Goal: Transaction & Acquisition: Book appointment/travel/reservation

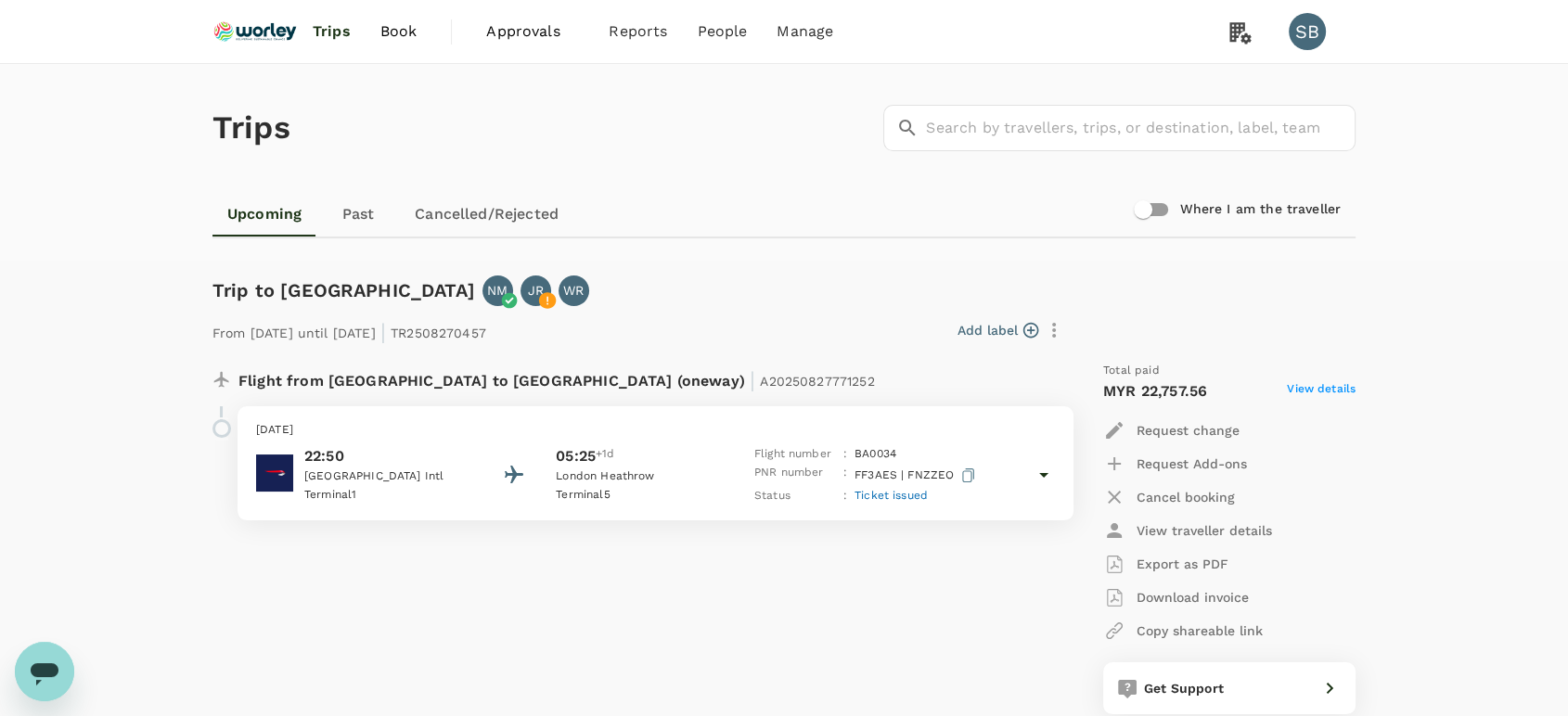
click at [256, 37] on img at bounding box center [255, 31] width 85 height 41
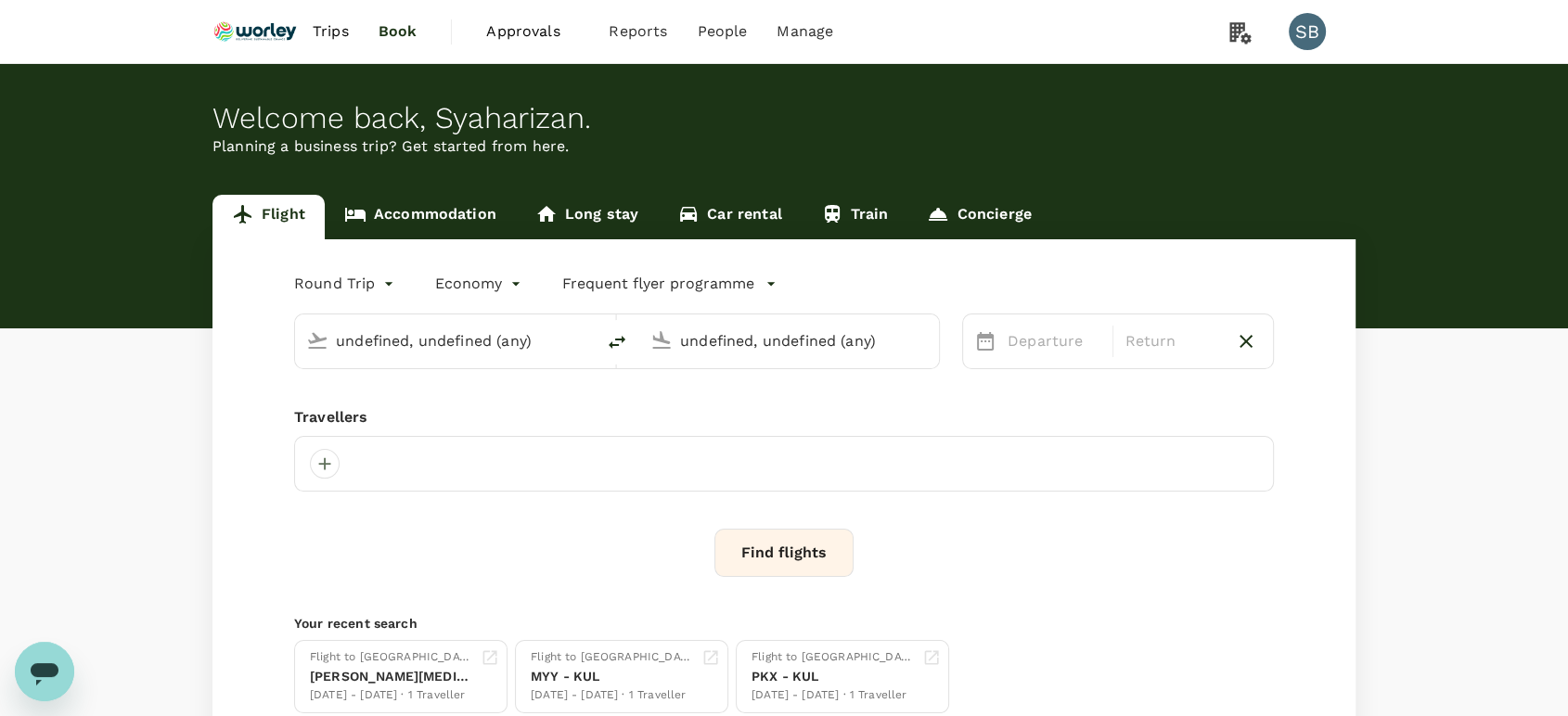
type input "Kuala Lumpur Intl (KUL)"
type input "Qingdao Liuting Intl (TAO)"
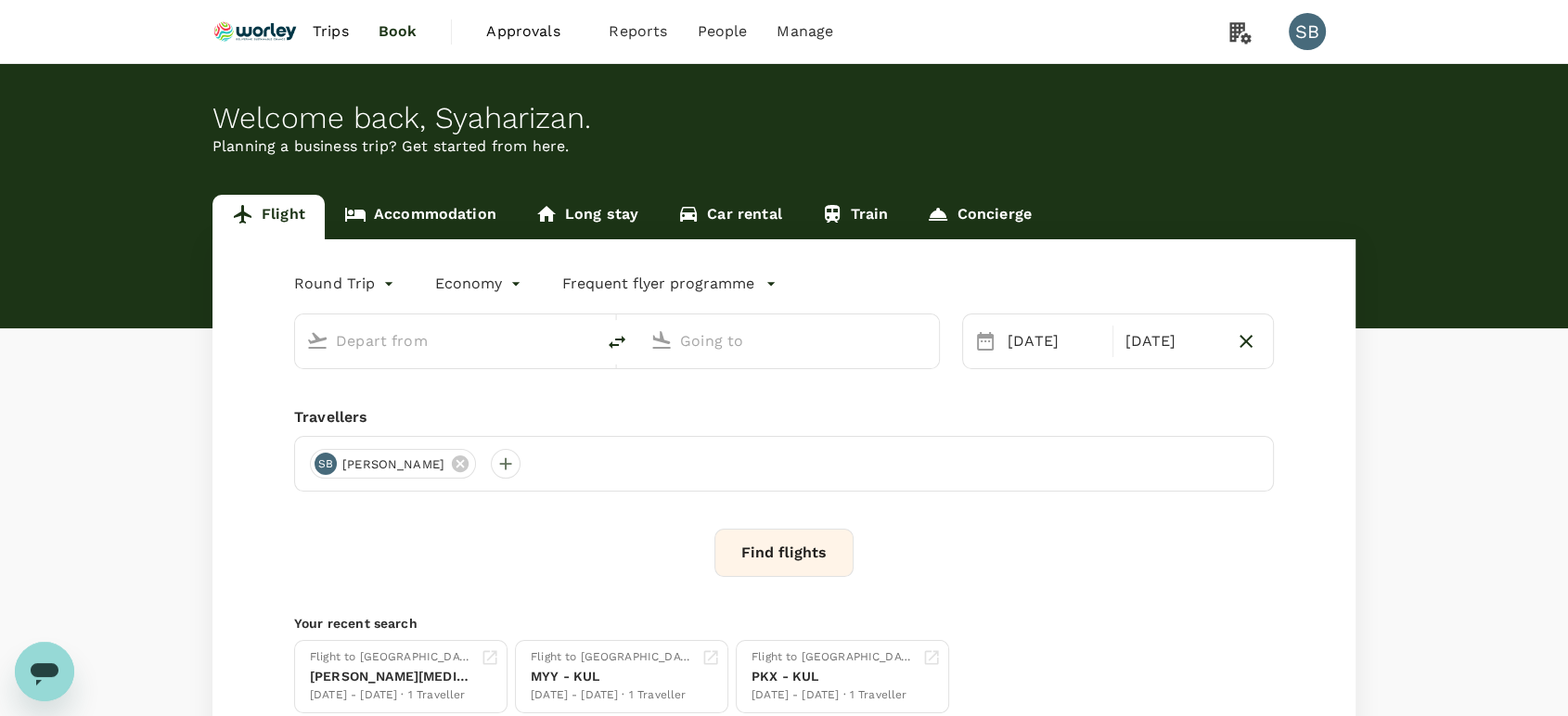
type input "Kuala Lumpur Intl (KUL)"
type input "Qingdao Liuting Intl (TAO)"
type input "Kuala Lumpur Intl (KUL)"
type input "Qingdao Liuting Intl (TAO)"
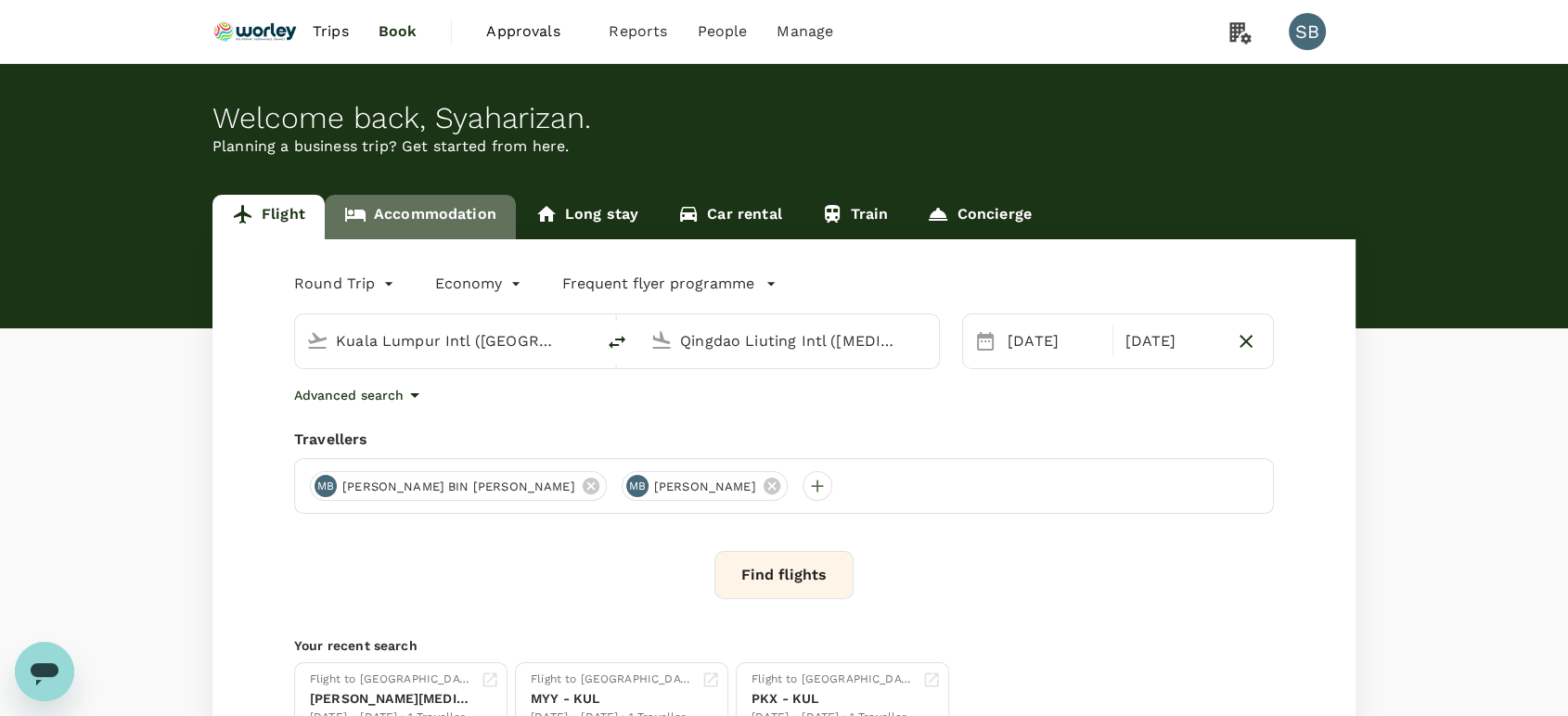
click at [445, 209] on link "Accommodation" at bounding box center [420, 216] width 191 height 45
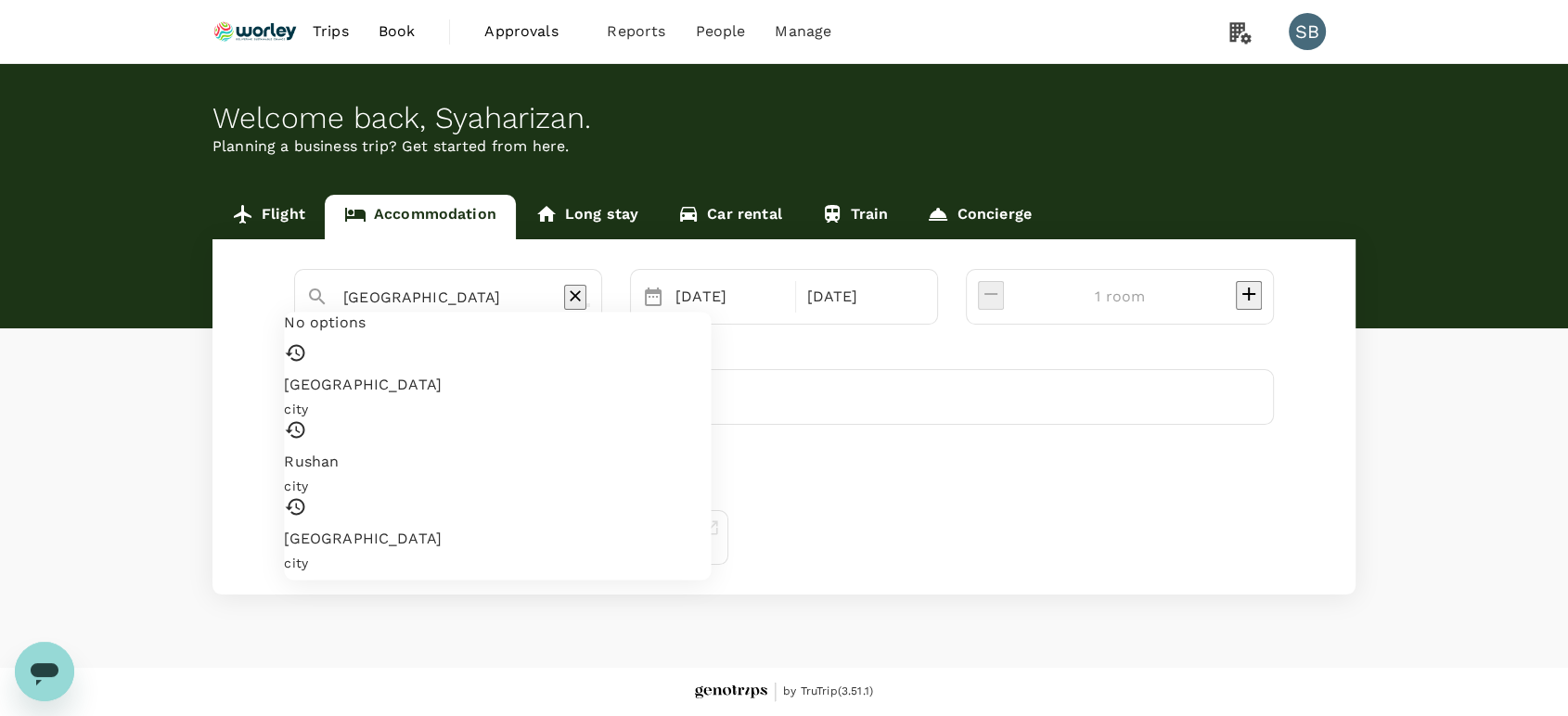
drag, startPoint x: 494, startPoint y: 298, endPoint x: 221, endPoint y: 267, distance: 274.8
click at [222, 267] on div "Jiaozhou City No options Jiaozhou City city Rushan city Jiaozhou city 24 Sep 26…" at bounding box center [784, 417] width 1143 height 356
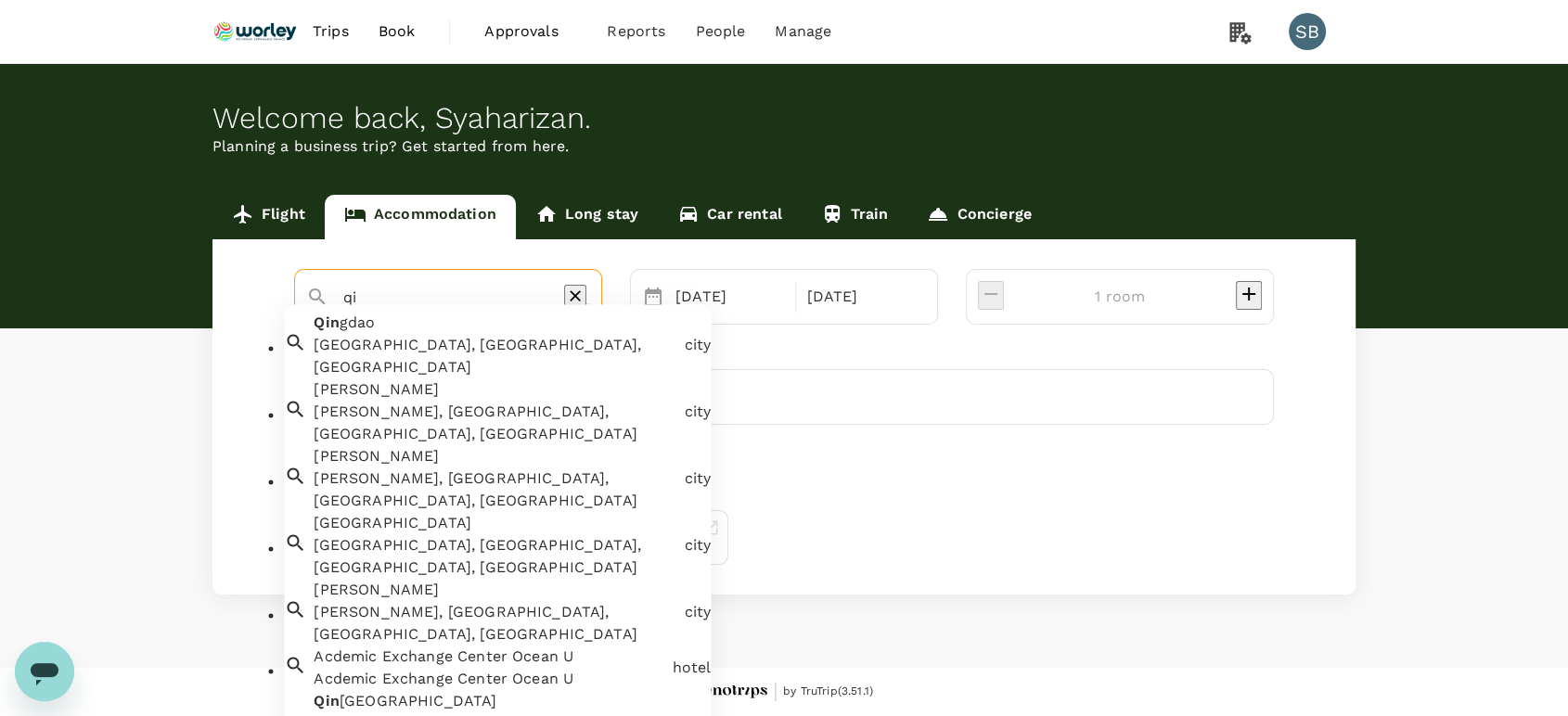
type input "q"
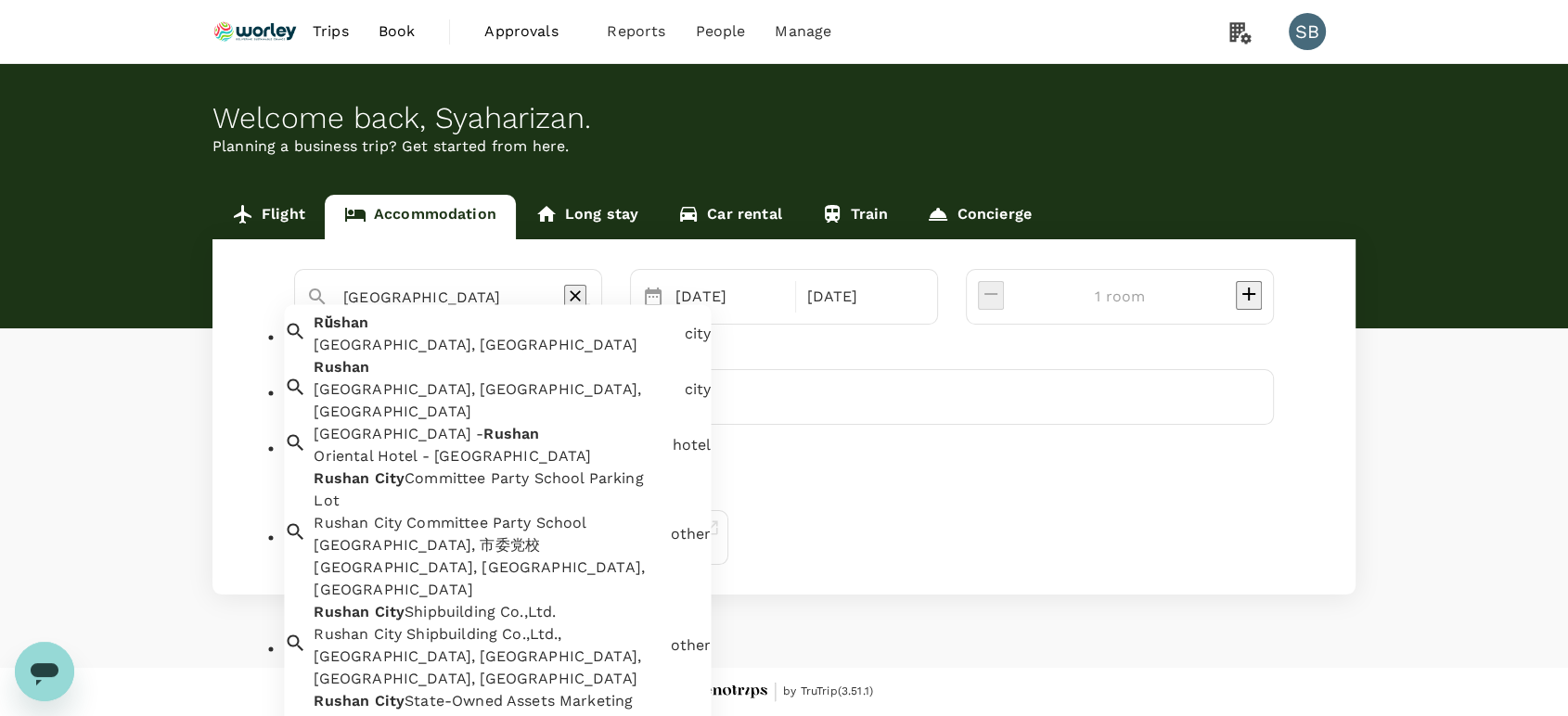
scroll to position [148, 0]
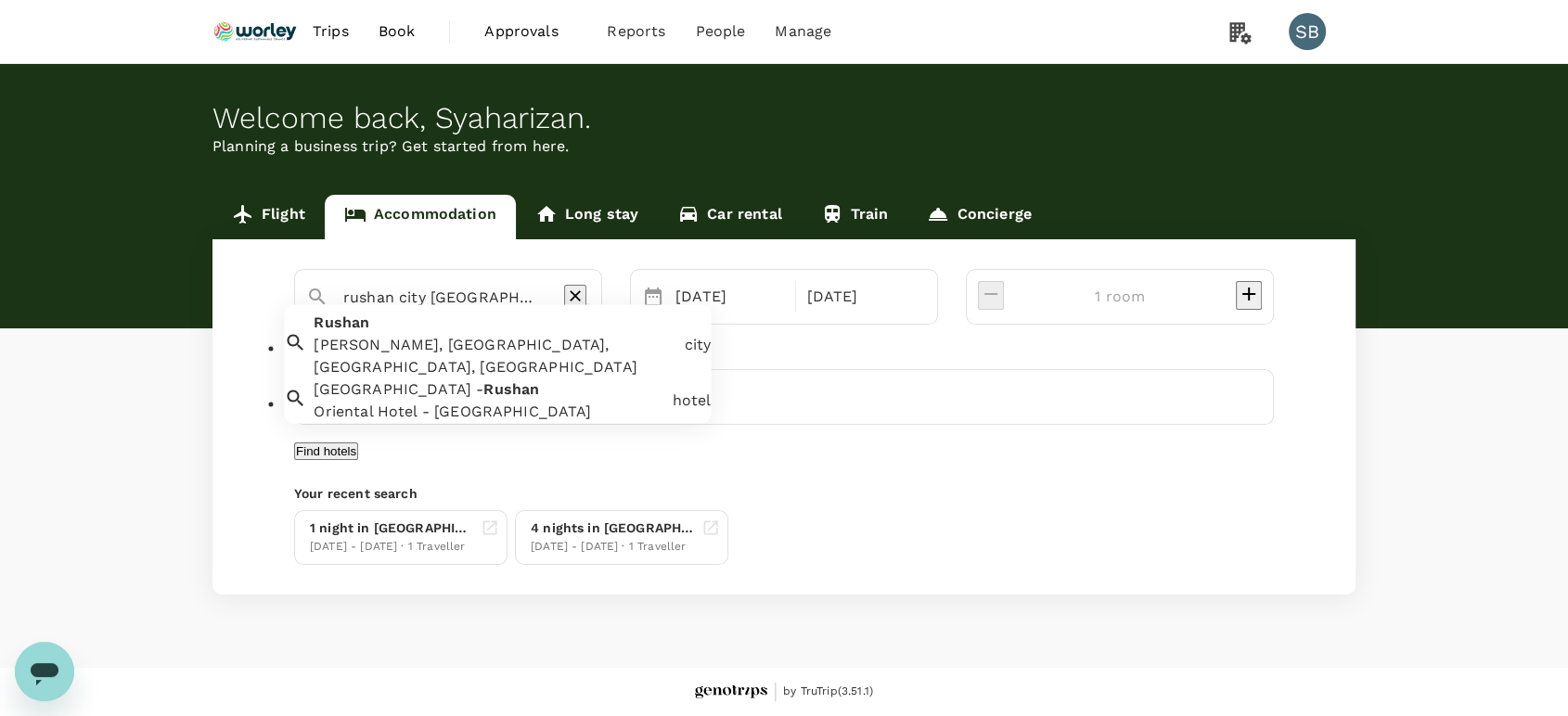
click at [515, 340] on div "Rushan Rushan, Weihai, Shandong, China" at bounding box center [491, 342] width 371 height 74
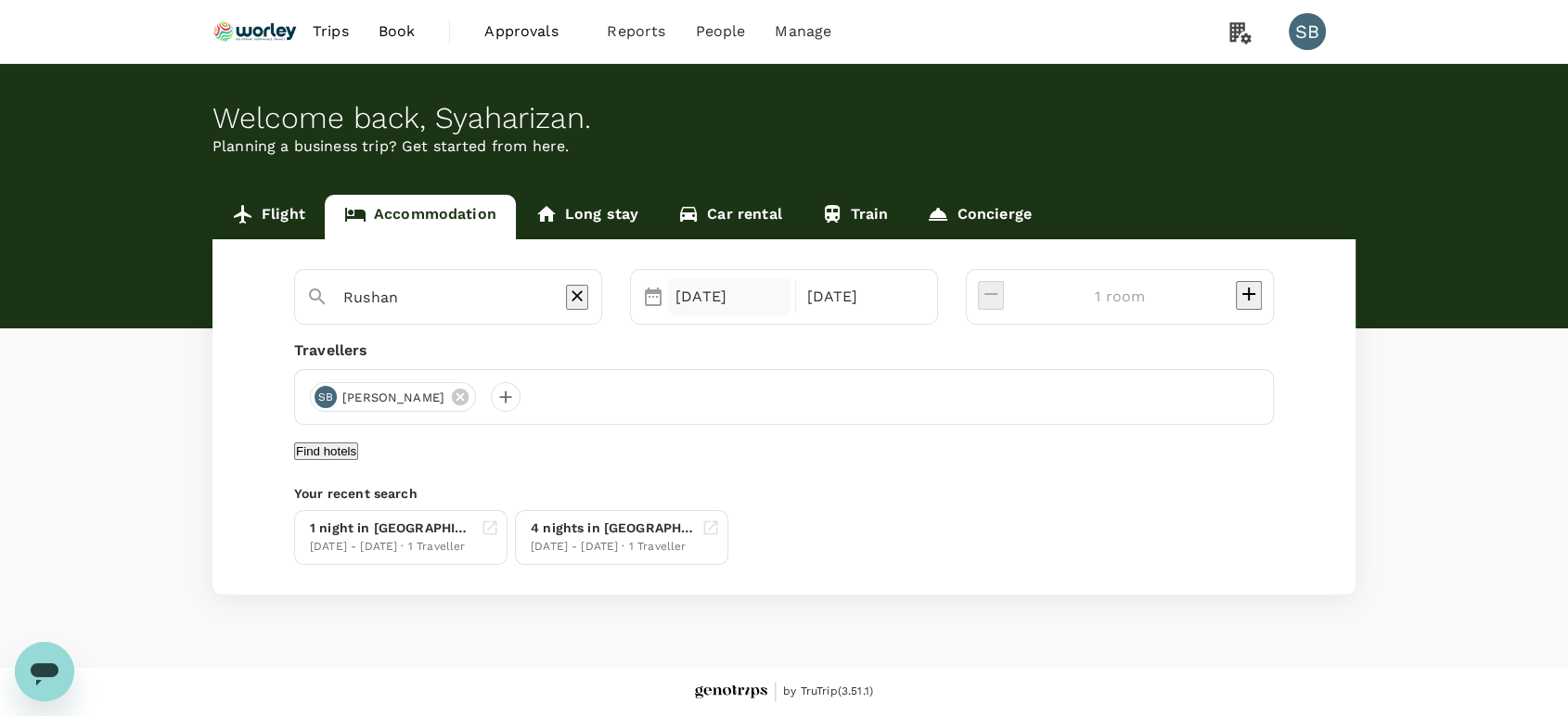
type input "Rushan"
click at [764, 295] on div "24 Sep" at bounding box center [729, 296] width 123 height 37
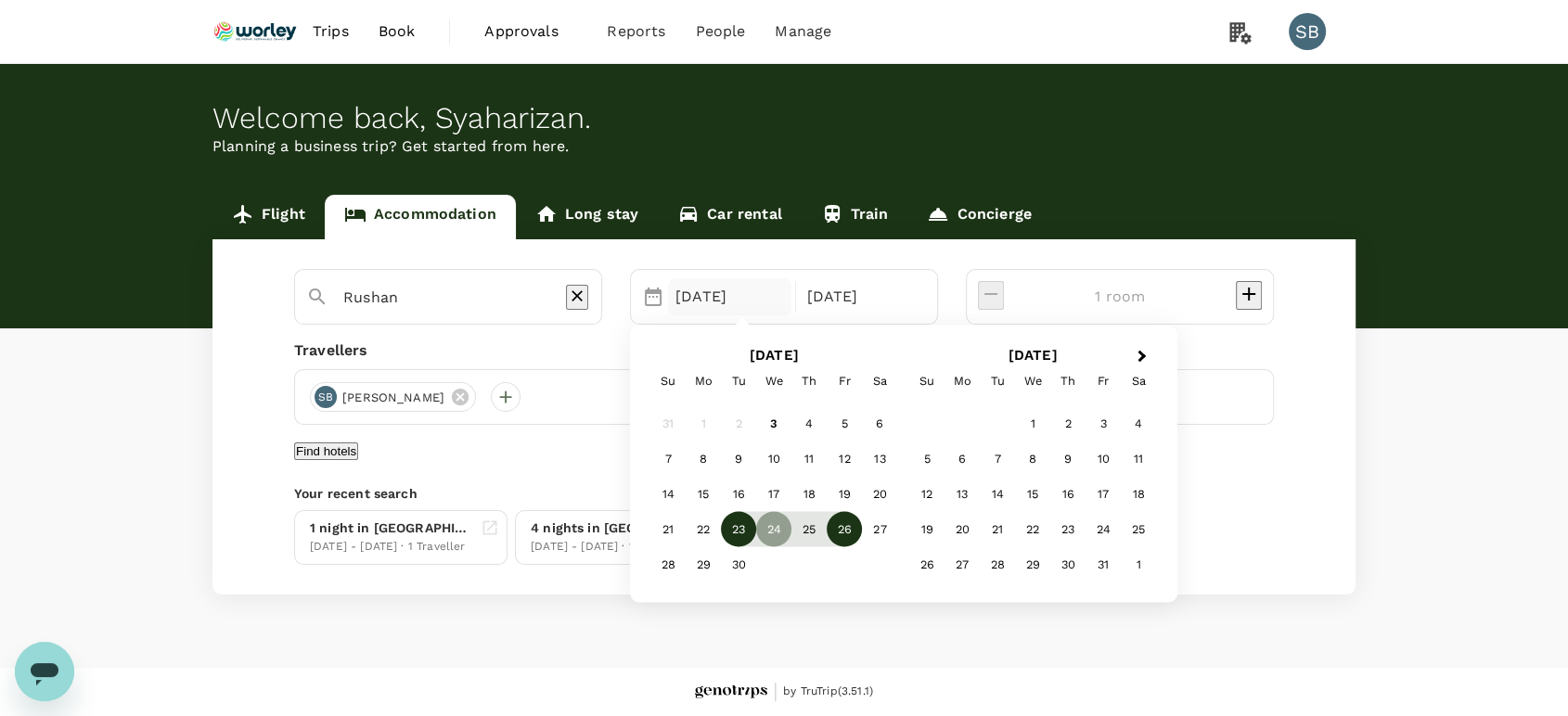
click at [756, 525] on div "23" at bounding box center [737, 527] width 35 height 35
click at [827, 534] on div "25" at bounding box center [808, 527] width 35 height 35
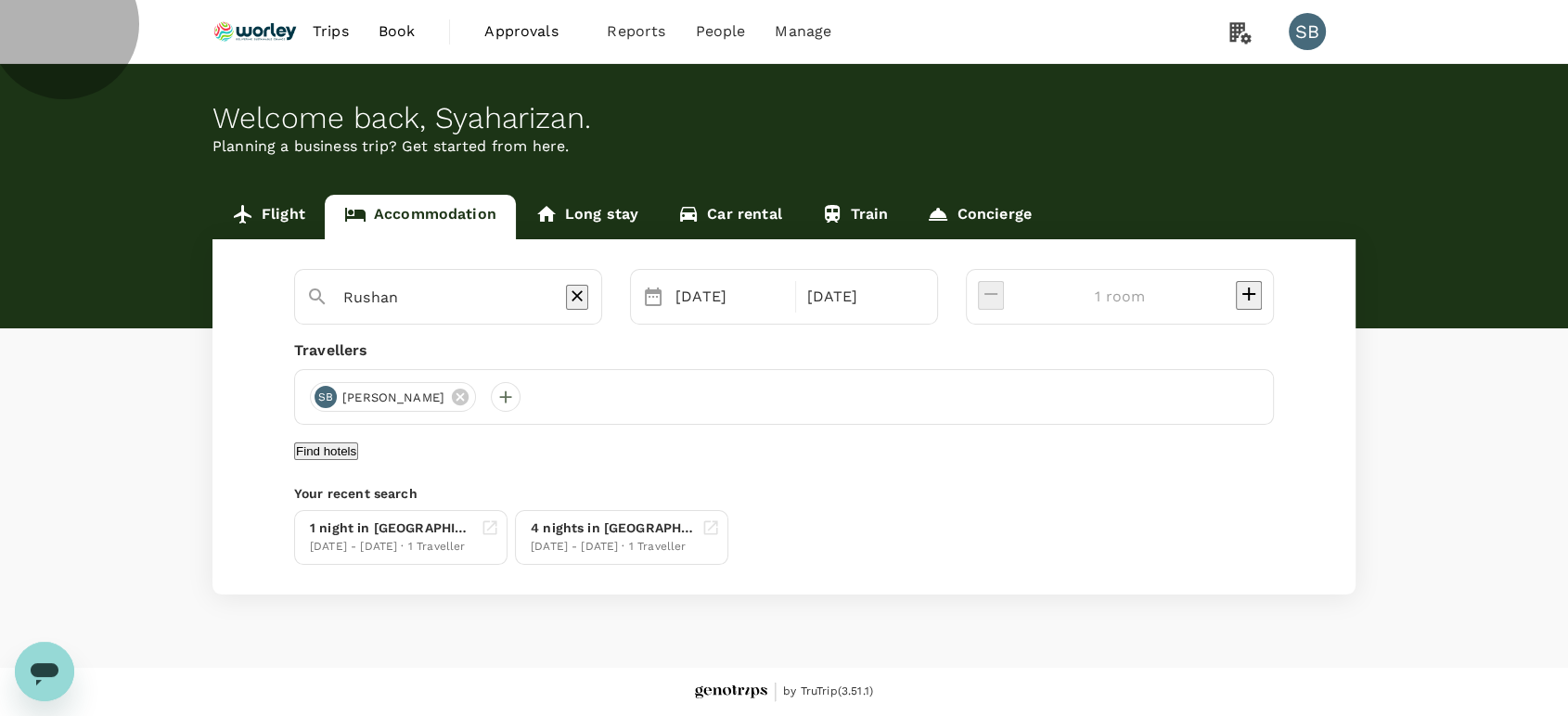
click at [358, 460] on button "Find hotels" at bounding box center [326, 451] width 64 height 18
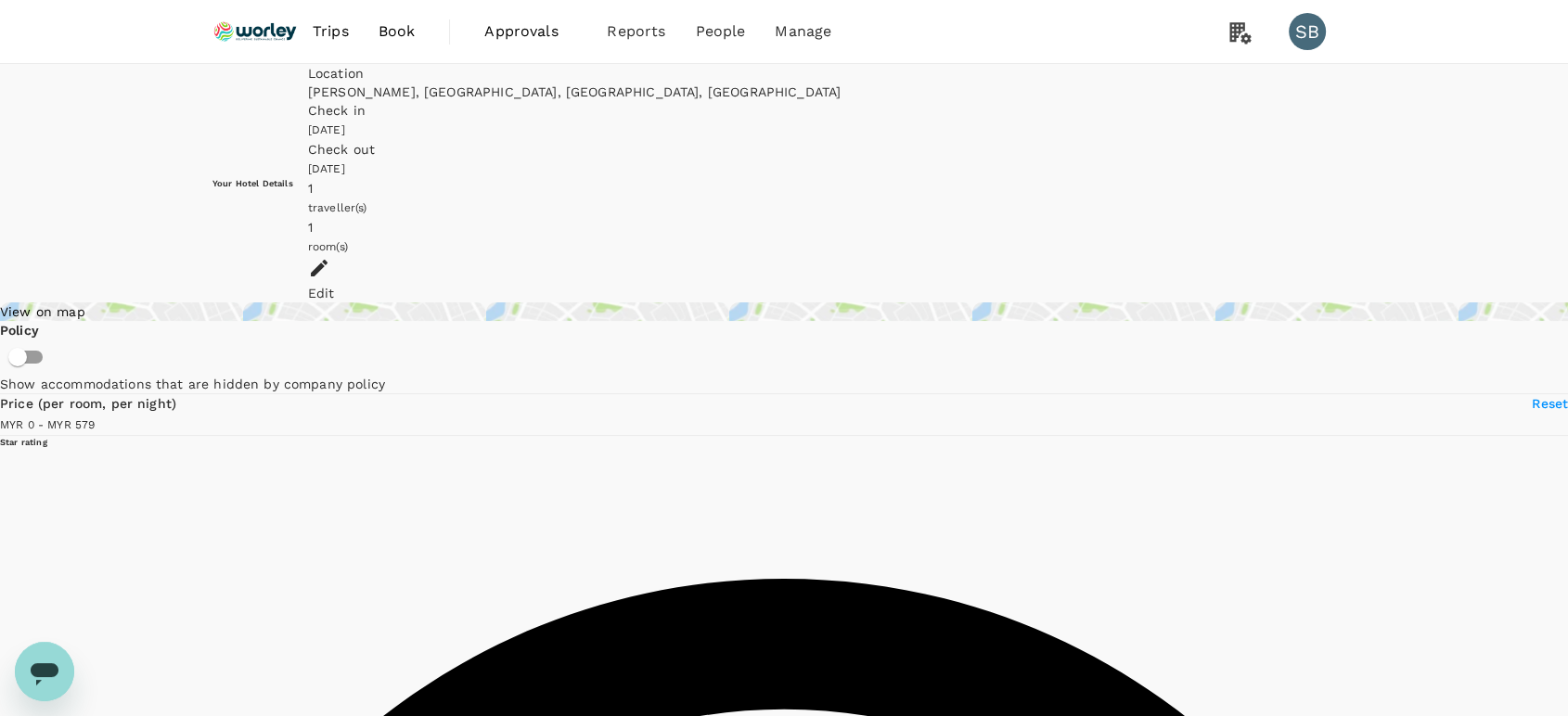
type input "578"
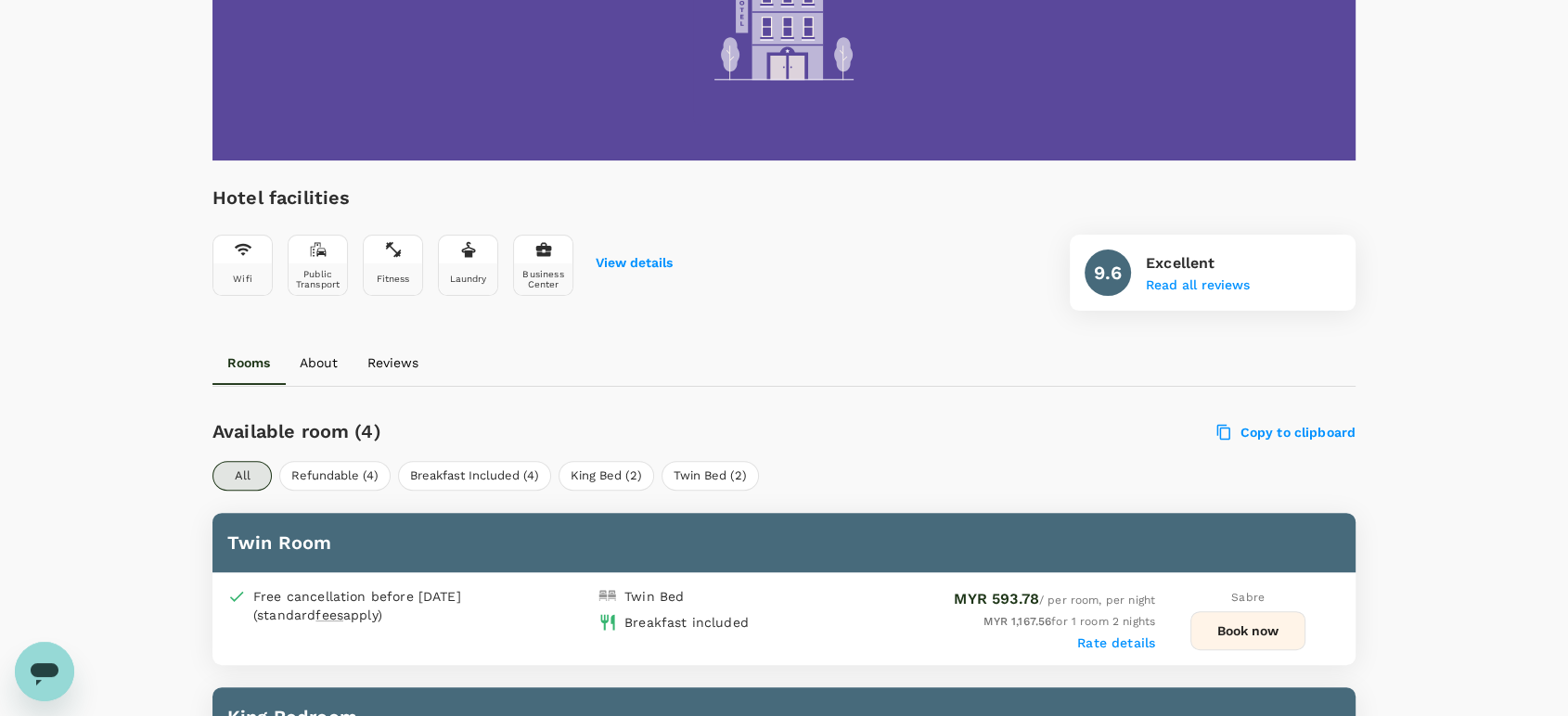
scroll to position [514, 0]
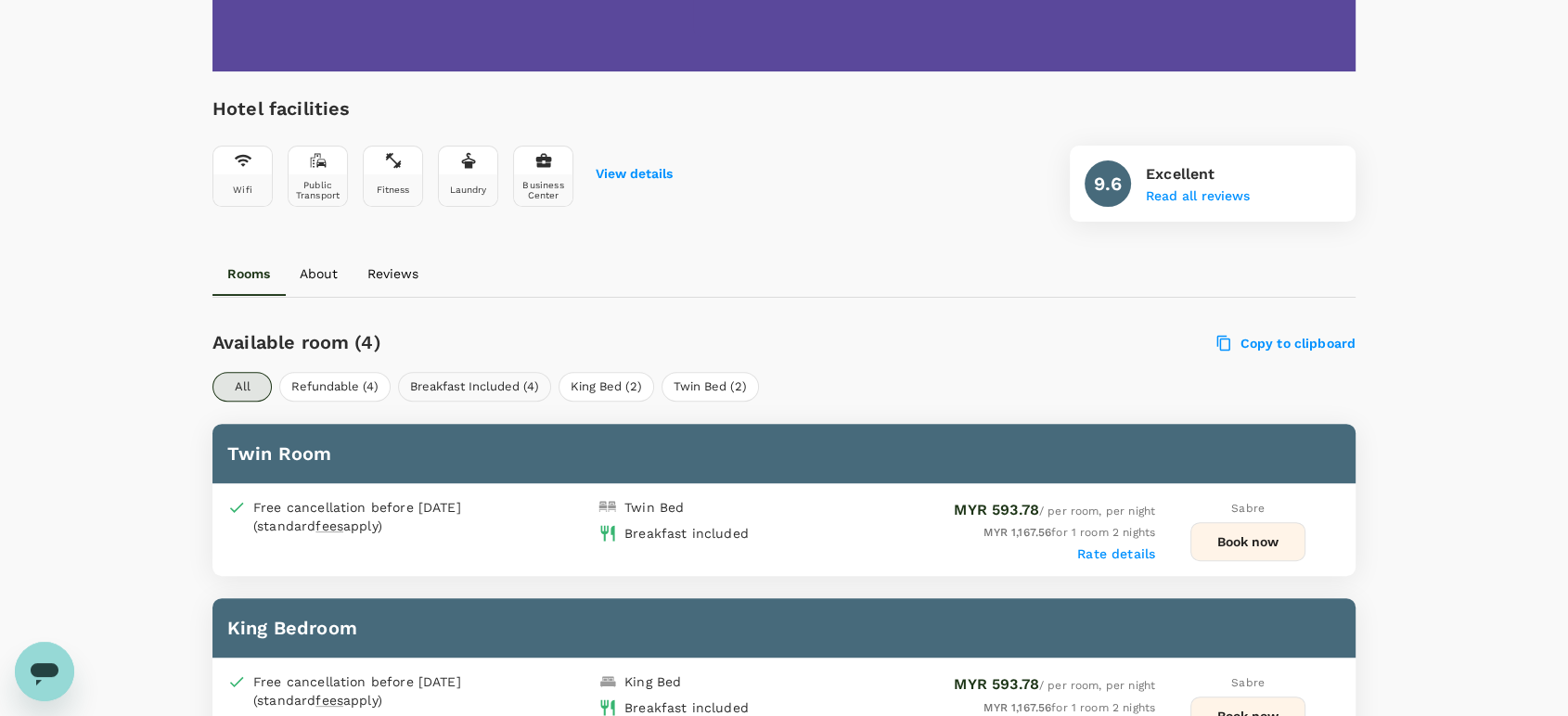
click at [444, 385] on button "Breakfast Included (4)" at bounding box center [475, 386] width 153 height 30
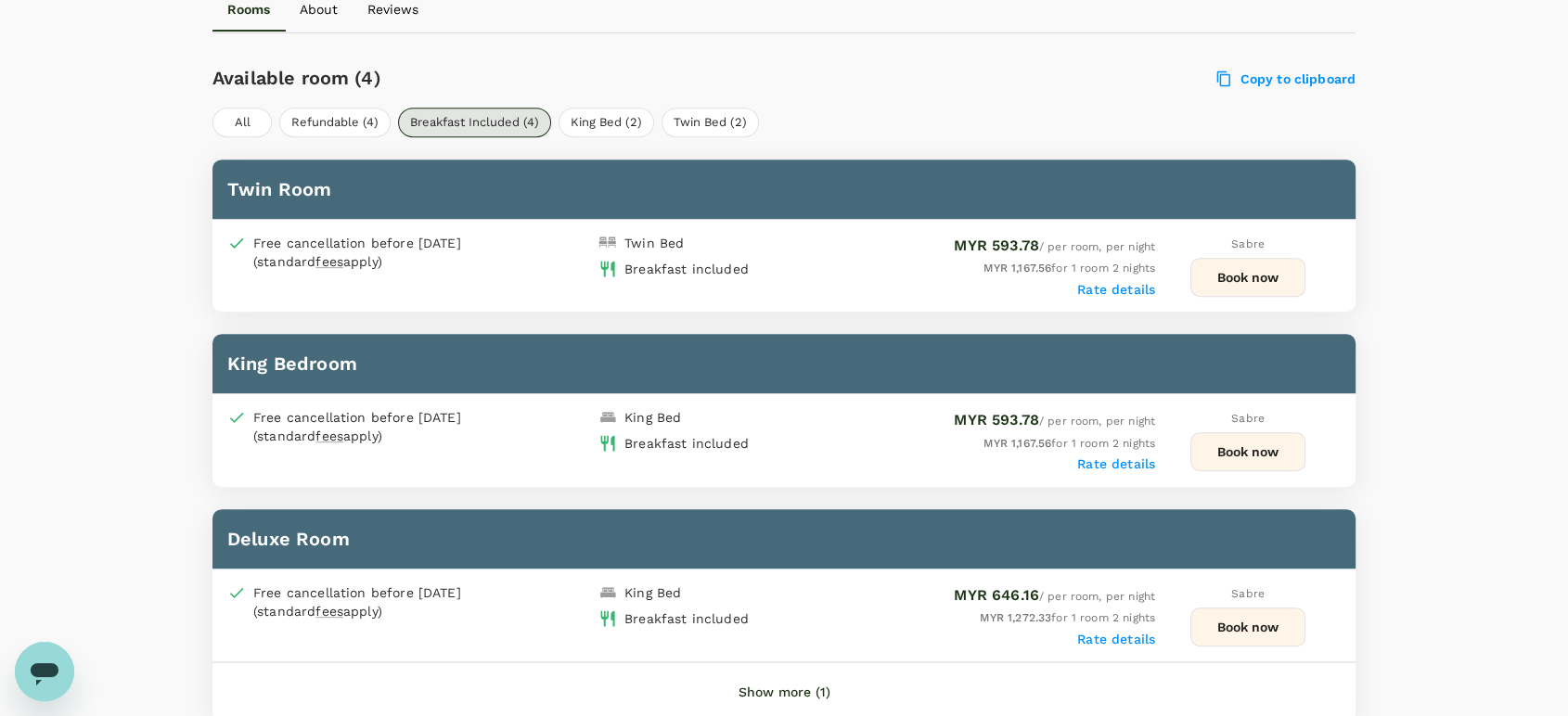
scroll to position [823, 0]
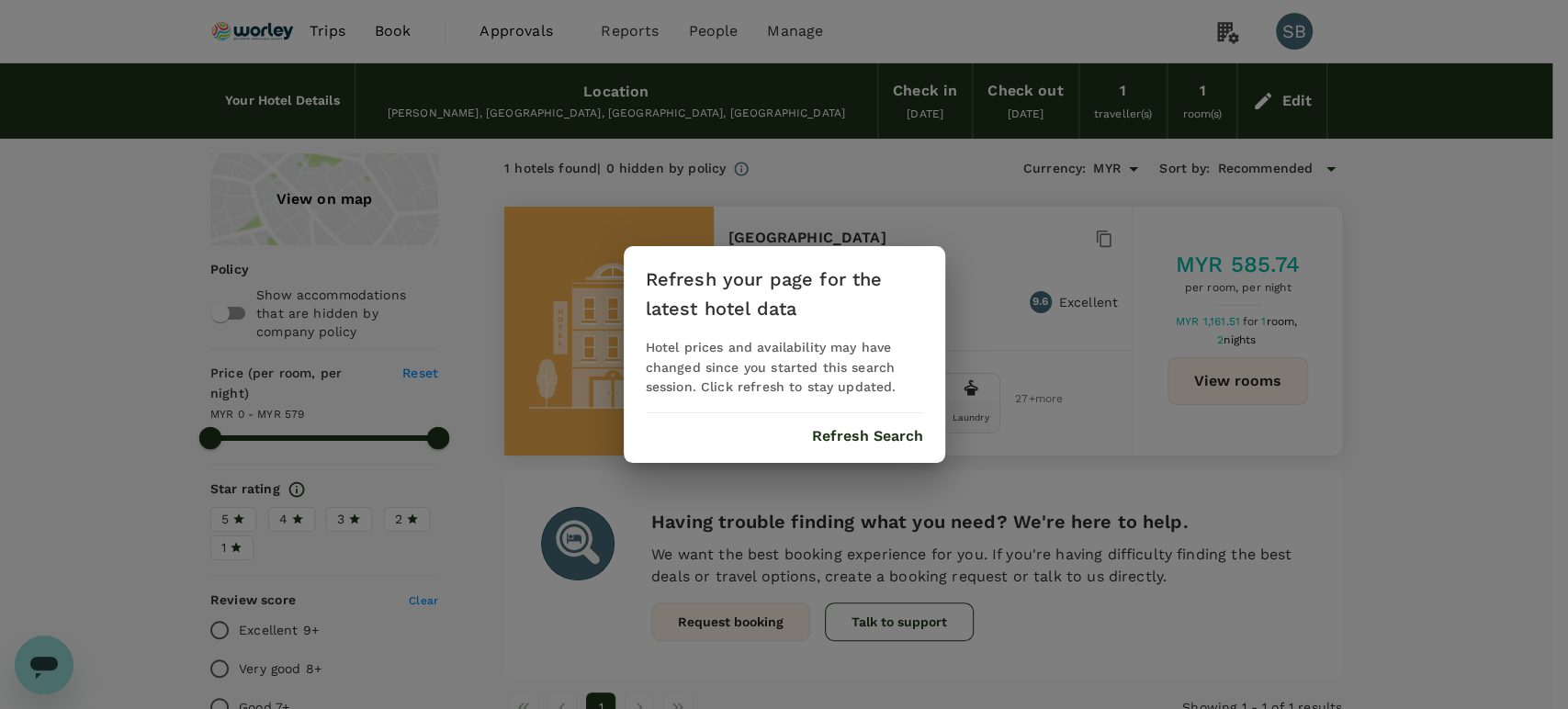
click at [865, 437] on button "Refresh Search" at bounding box center [867, 436] width 111 height 17
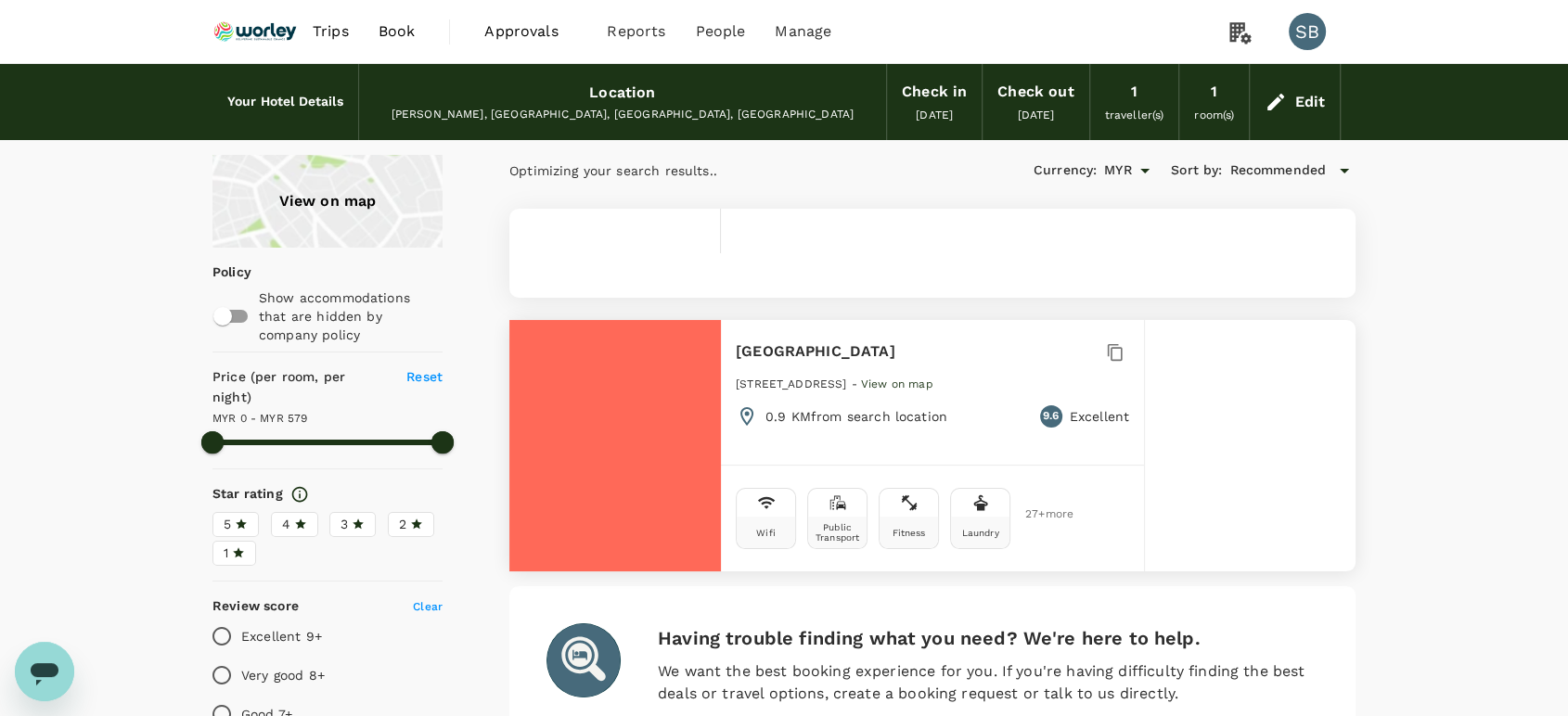
type input "578"
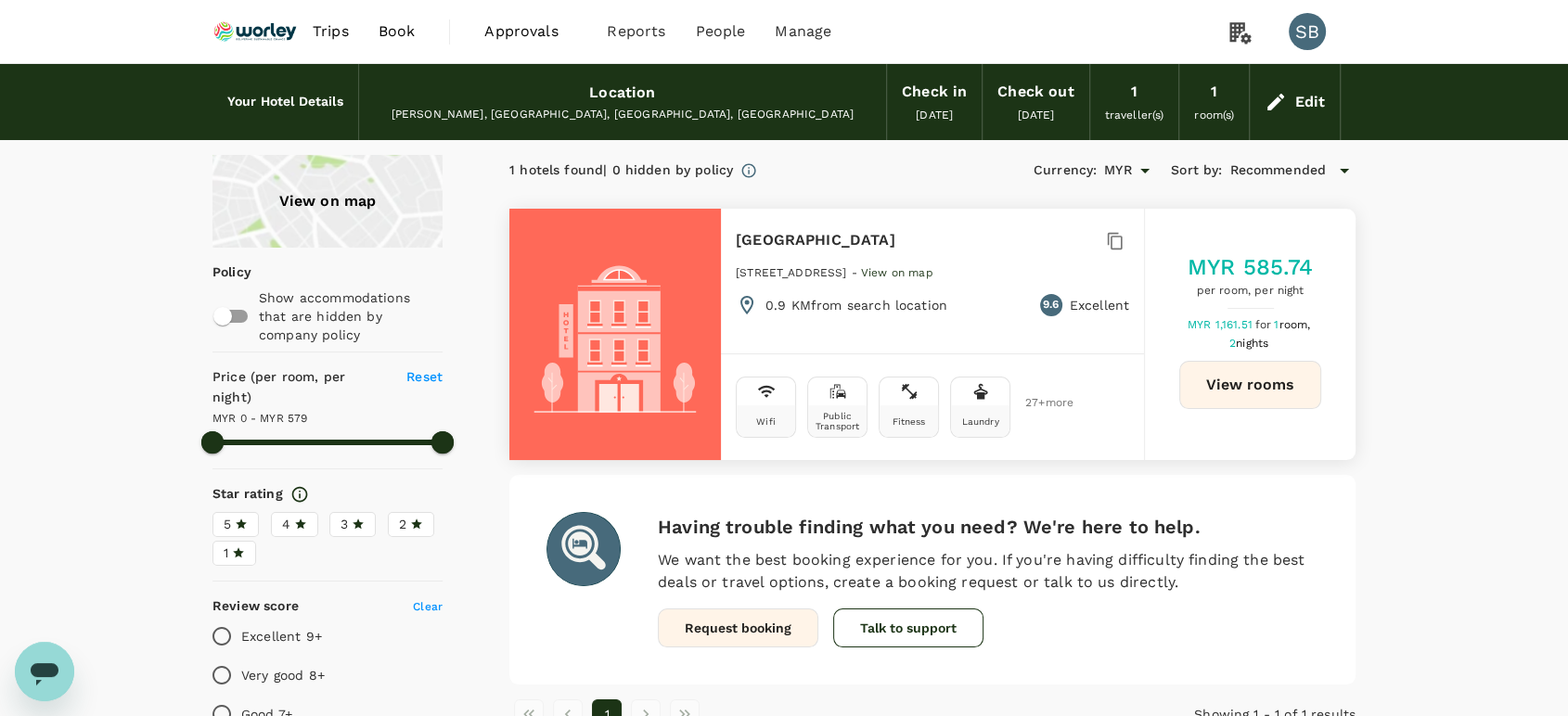
drag, startPoint x: 283, startPoint y: 20, endPoint x: 293, endPoint y: 10, distance: 14.1
click at [283, 20] on img at bounding box center [255, 31] width 85 height 41
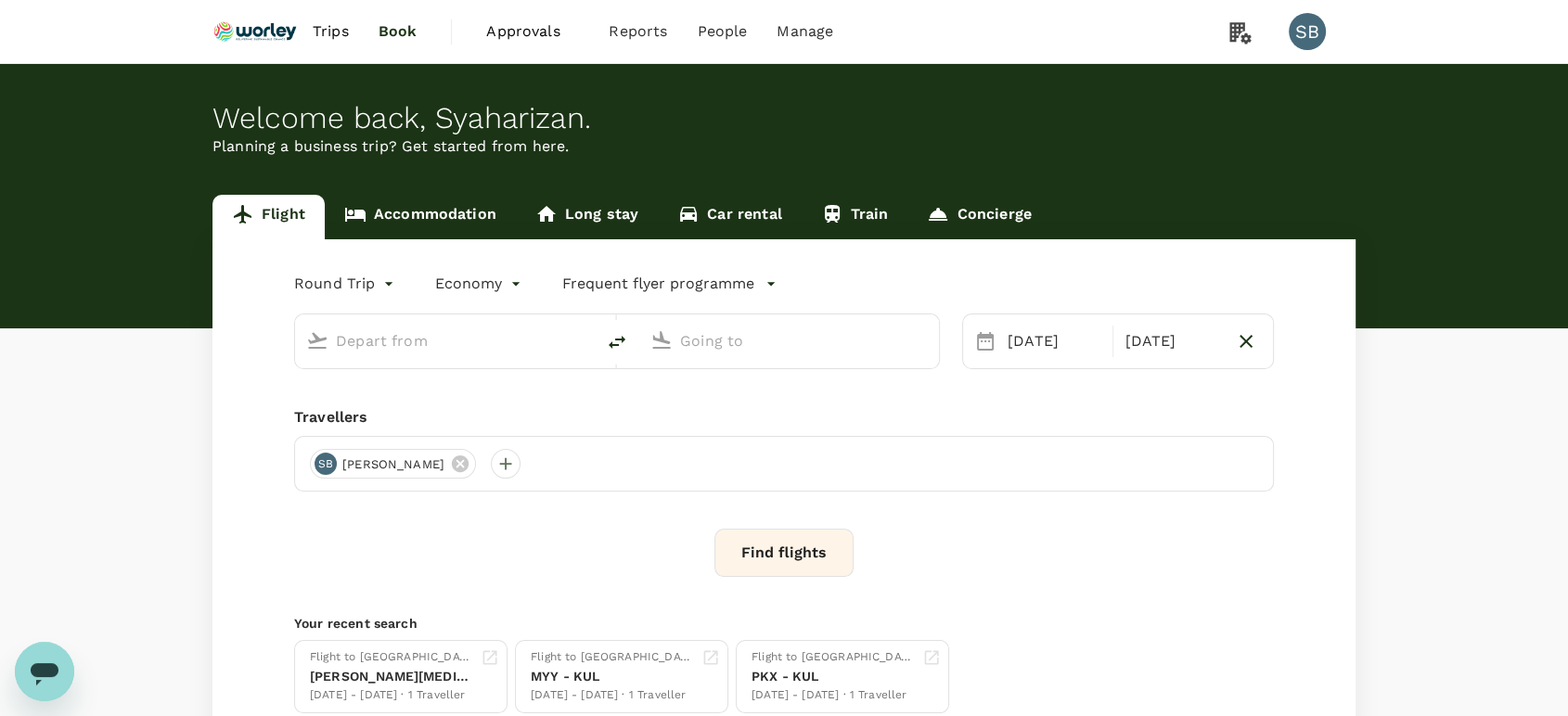
type input "Kuala Lumpur Intl (KUL)"
type input "Qingdao Liuting Intl (TAO)"
drag, startPoint x: 425, startPoint y: 218, endPoint x: 446, endPoint y: 219, distance: 21.0
click at [426, 219] on link "Accommodation" at bounding box center [420, 216] width 191 height 45
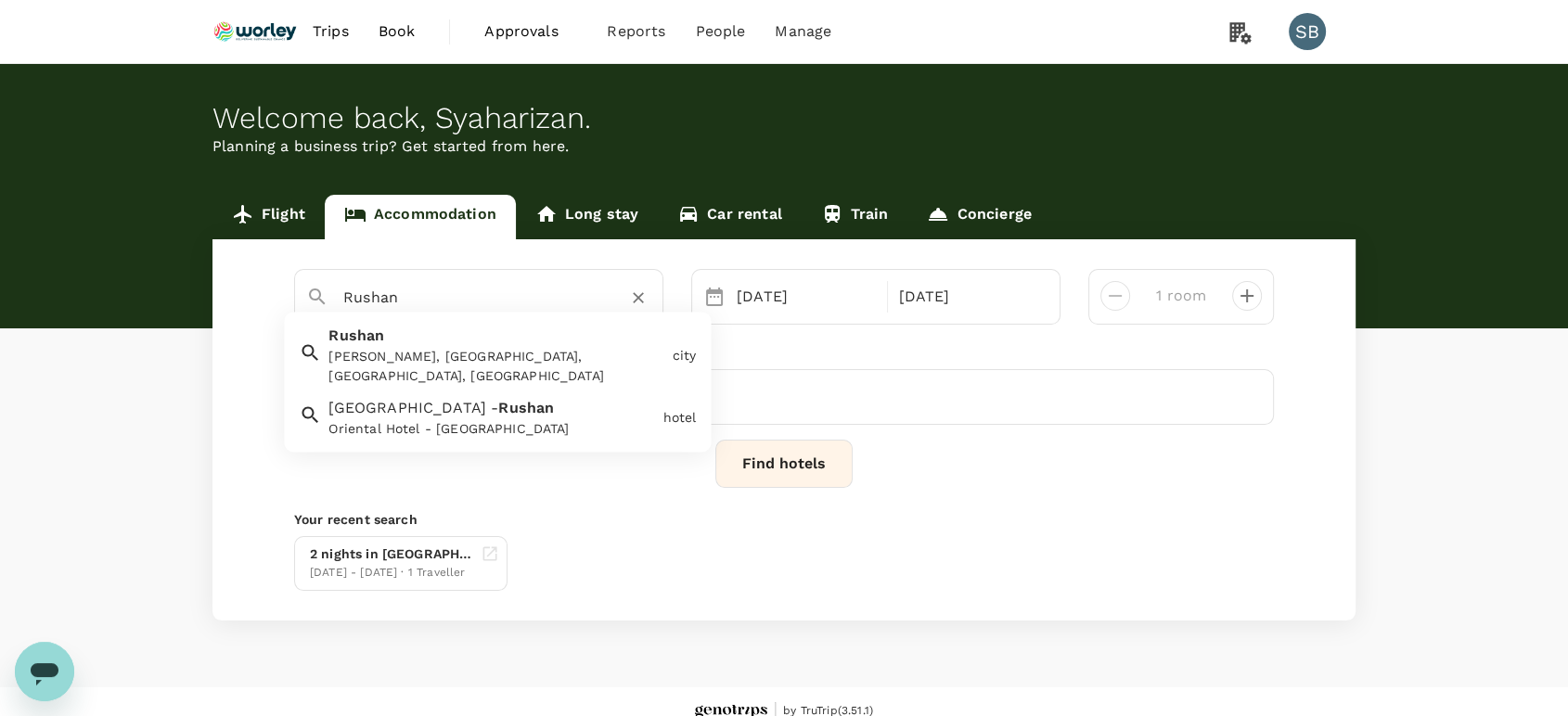
drag, startPoint x: 398, startPoint y: 289, endPoint x: 294, endPoint y: 269, distance: 105.9
click at [294, 269] on div "Rushan" at bounding box center [471, 290] width 360 height 49
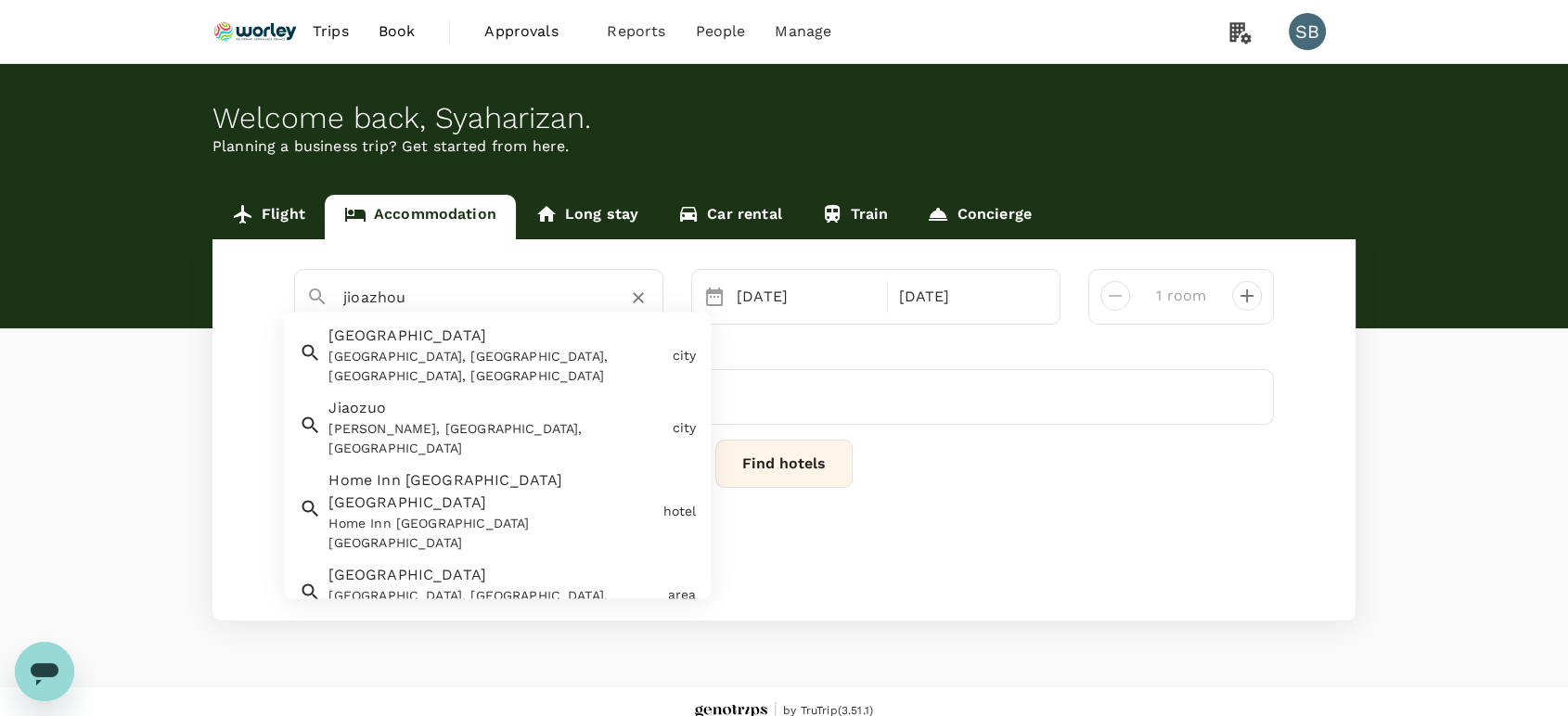
click at [361, 338] on span "Jiaozhou" at bounding box center [406, 337] width 158 height 18
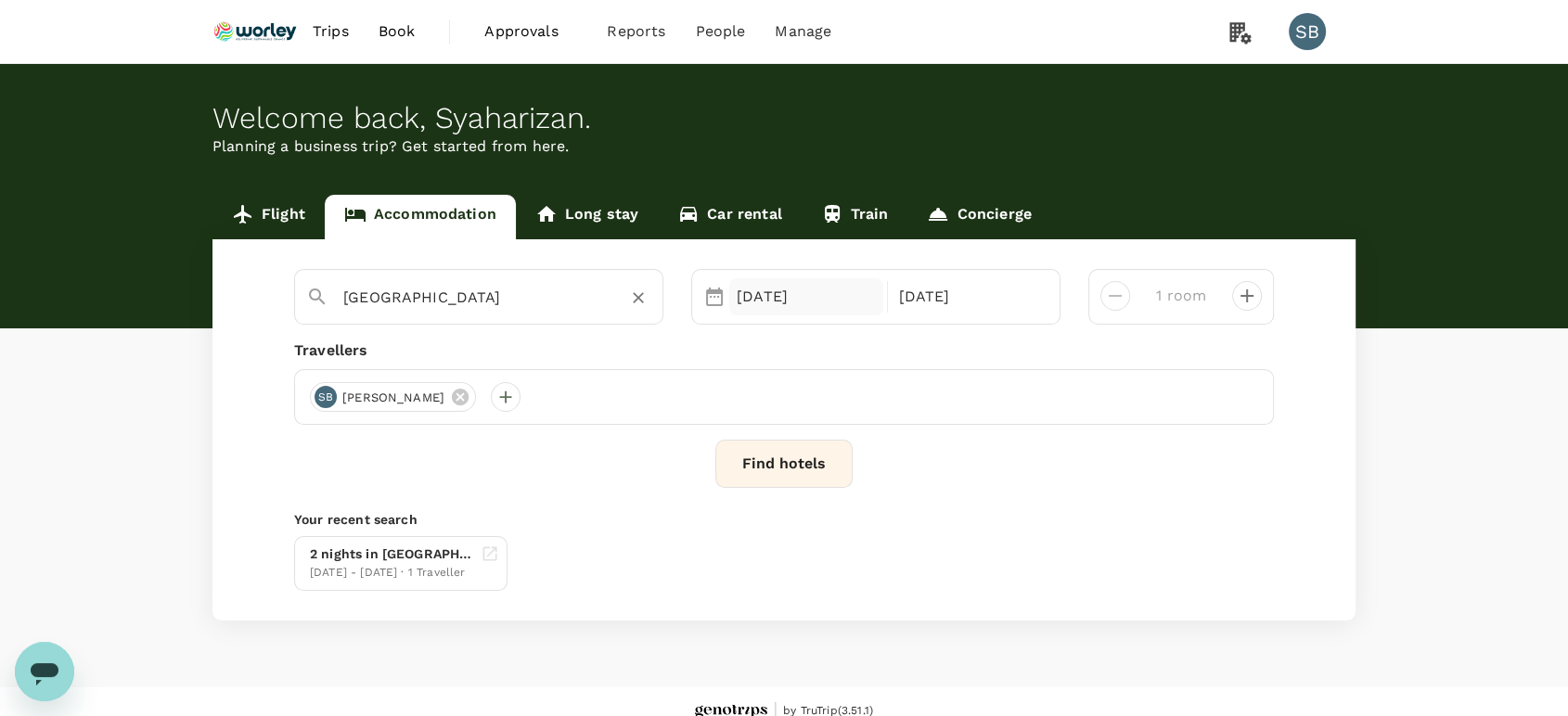
type input "Jiaozhou"
click at [760, 298] on div "23 Sep" at bounding box center [806, 296] width 154 height 37
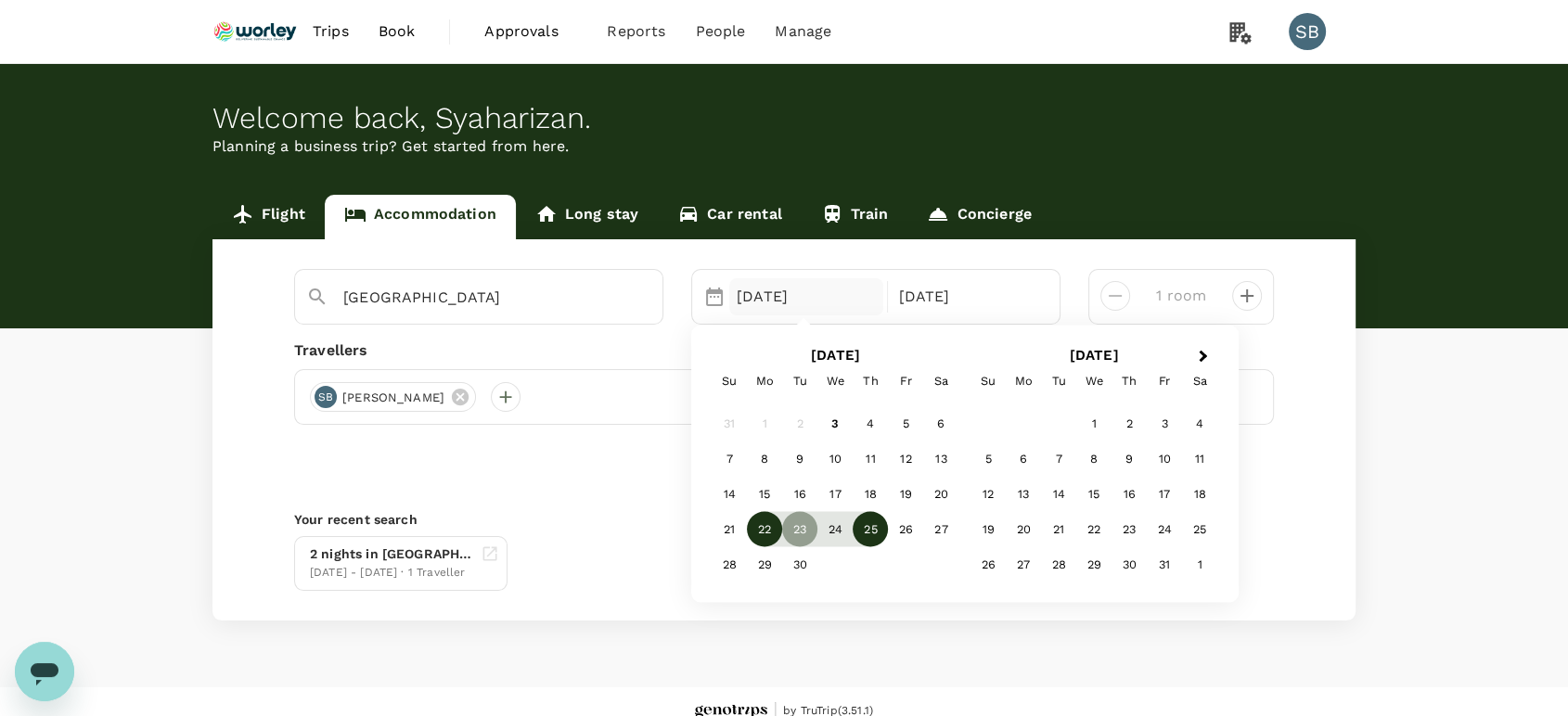
click at [757, 523] on div "22" at bounding box center [764, 527] width 35 height 35
click at [791, 523] on div "23" at bounding box center [799, 527] width 35 height 35
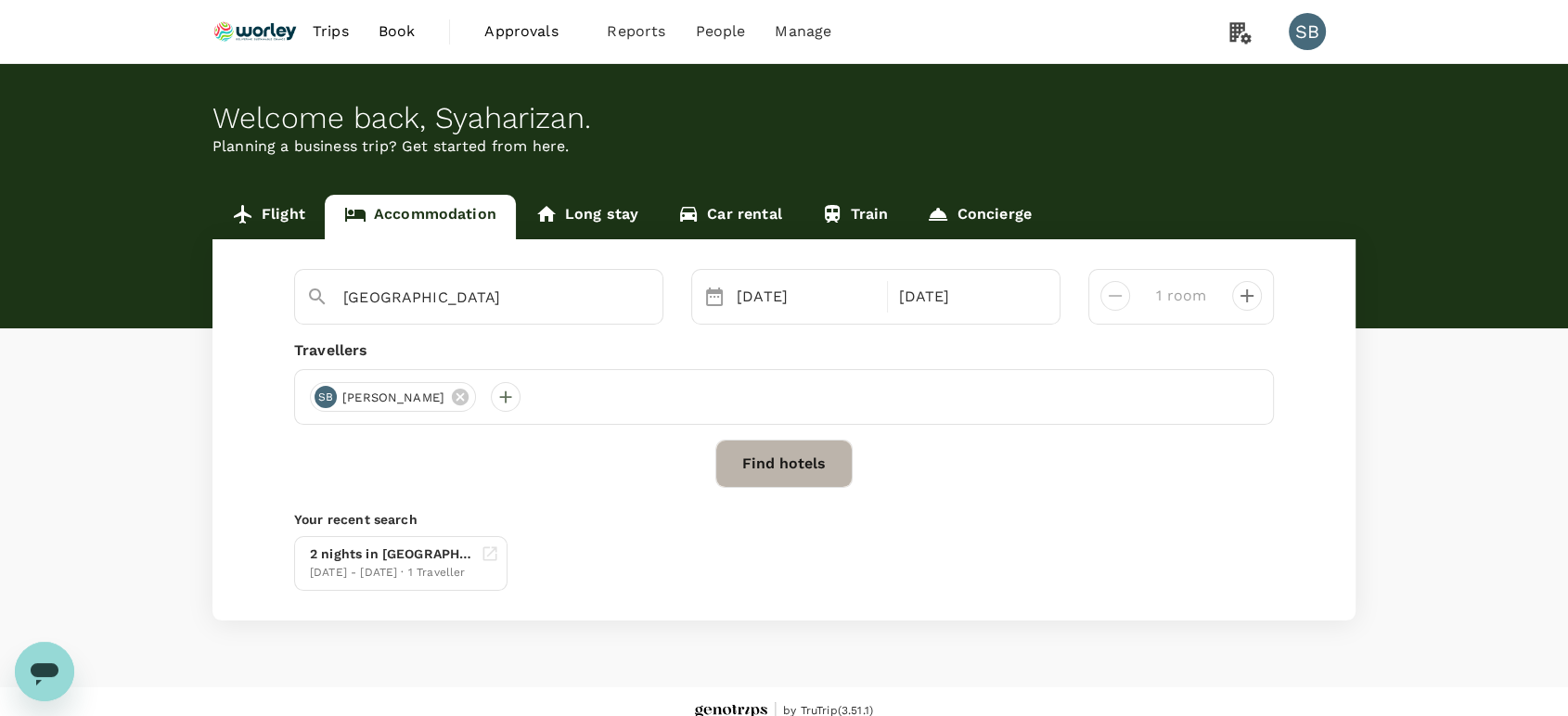
click at [781, 468] on button "Find hotels" at bounding box center [784, 464] width 137 height 49
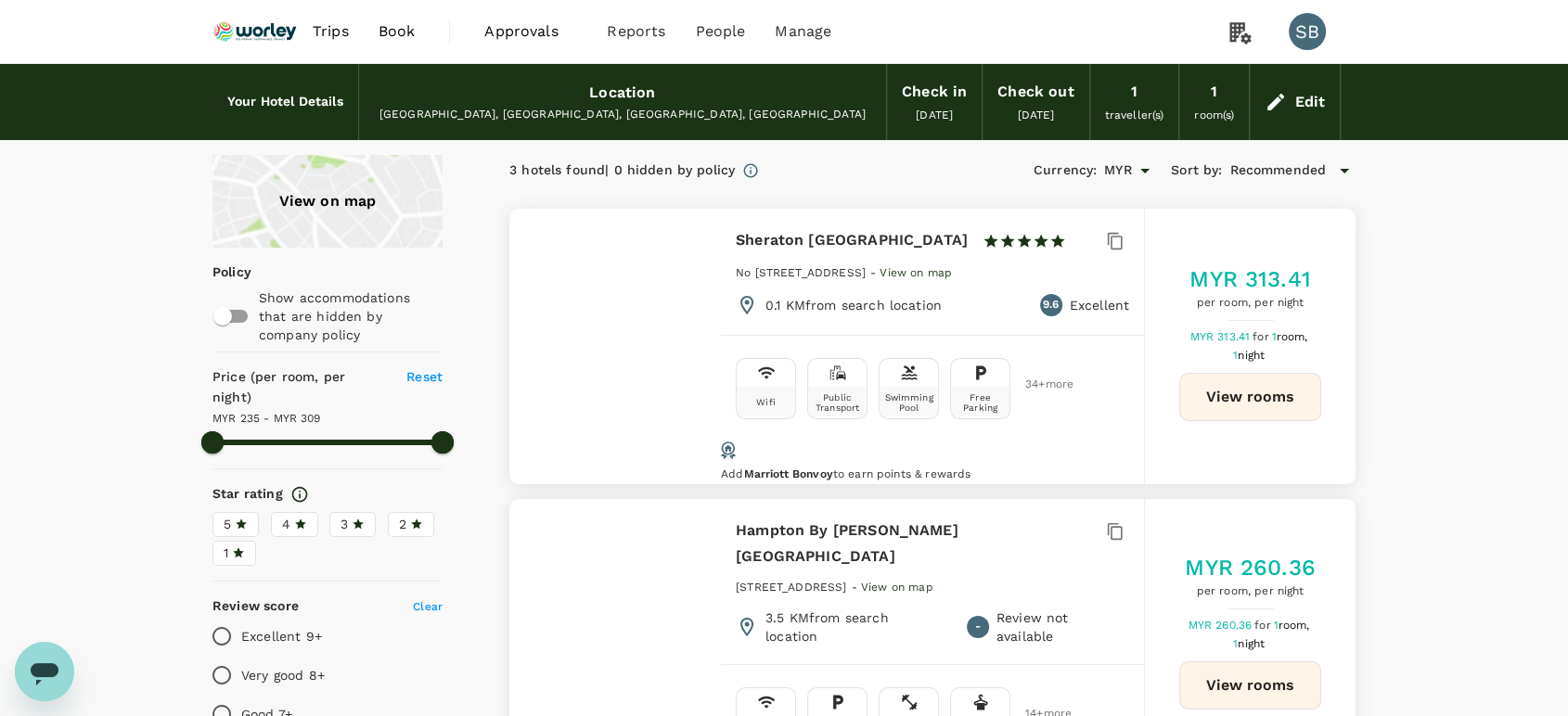
click at [1314, 107] on div "Edit" at bounding box center [1309, 102] width 31 height 26
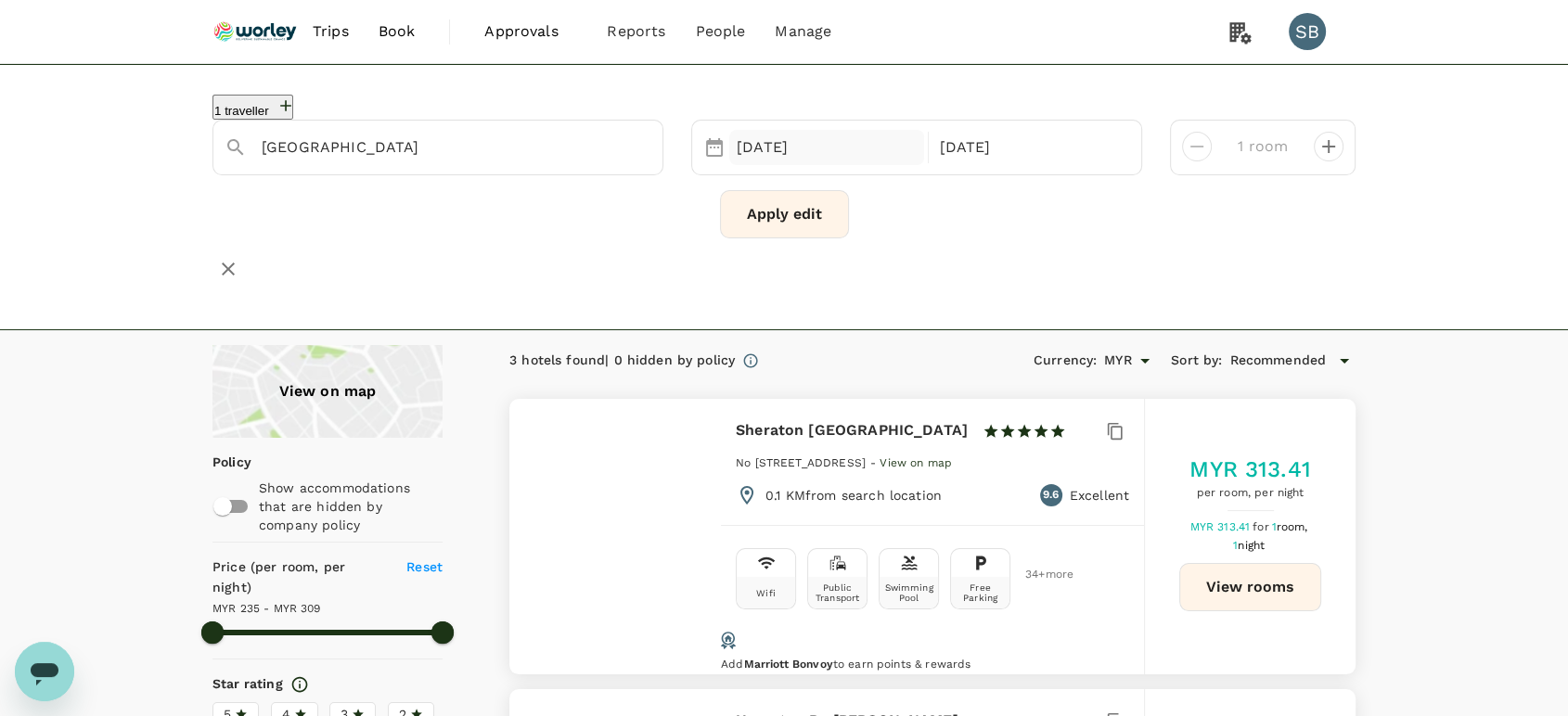
type input "Jiaozhou City"
click at [805, 134] on div "22 Sep" at bounding box center [827, 148] width 195 height 36
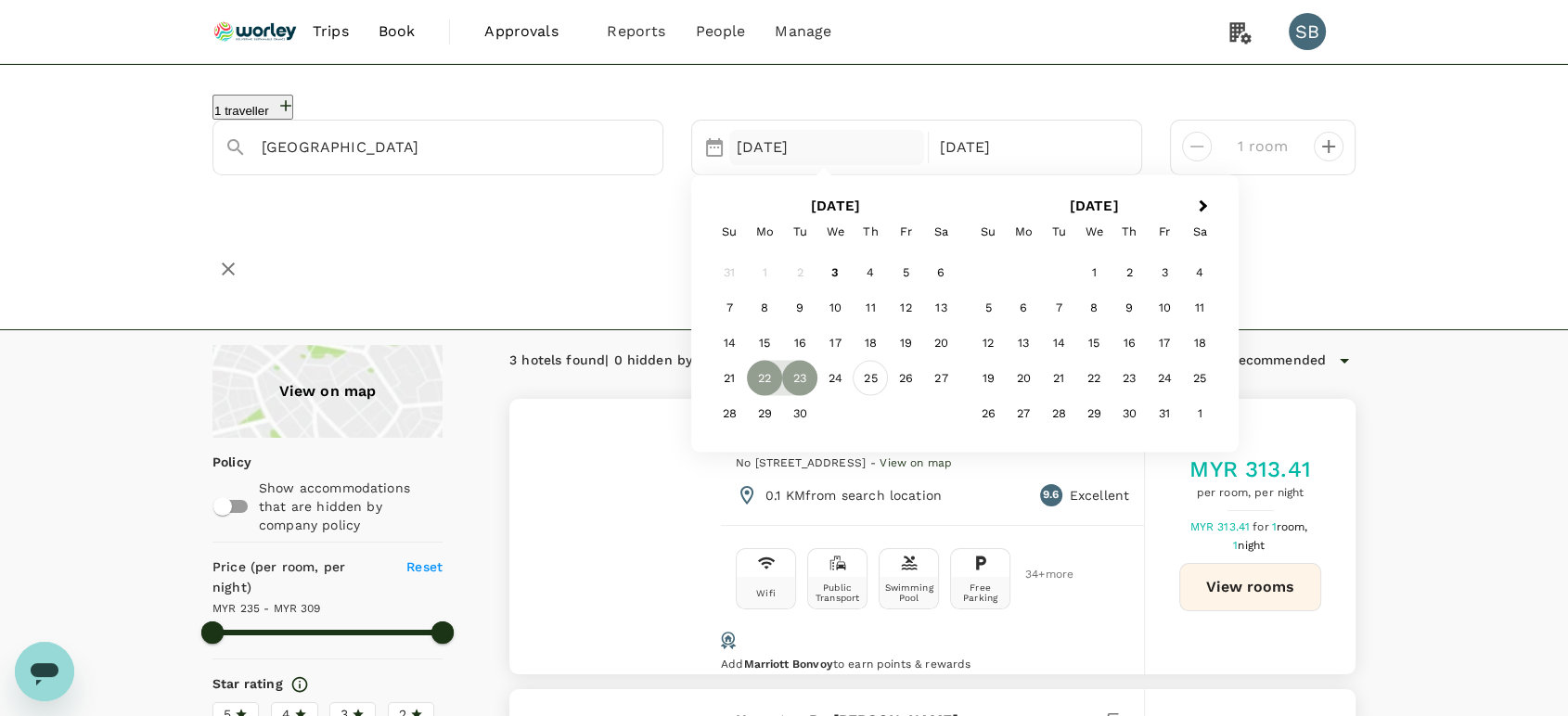
click at [871, 376] on div "25" at bounding box center [869, 377] width 35 height 35
click at [908, 381] on div "26" at bounding box center [904, 378] width 35 height 35
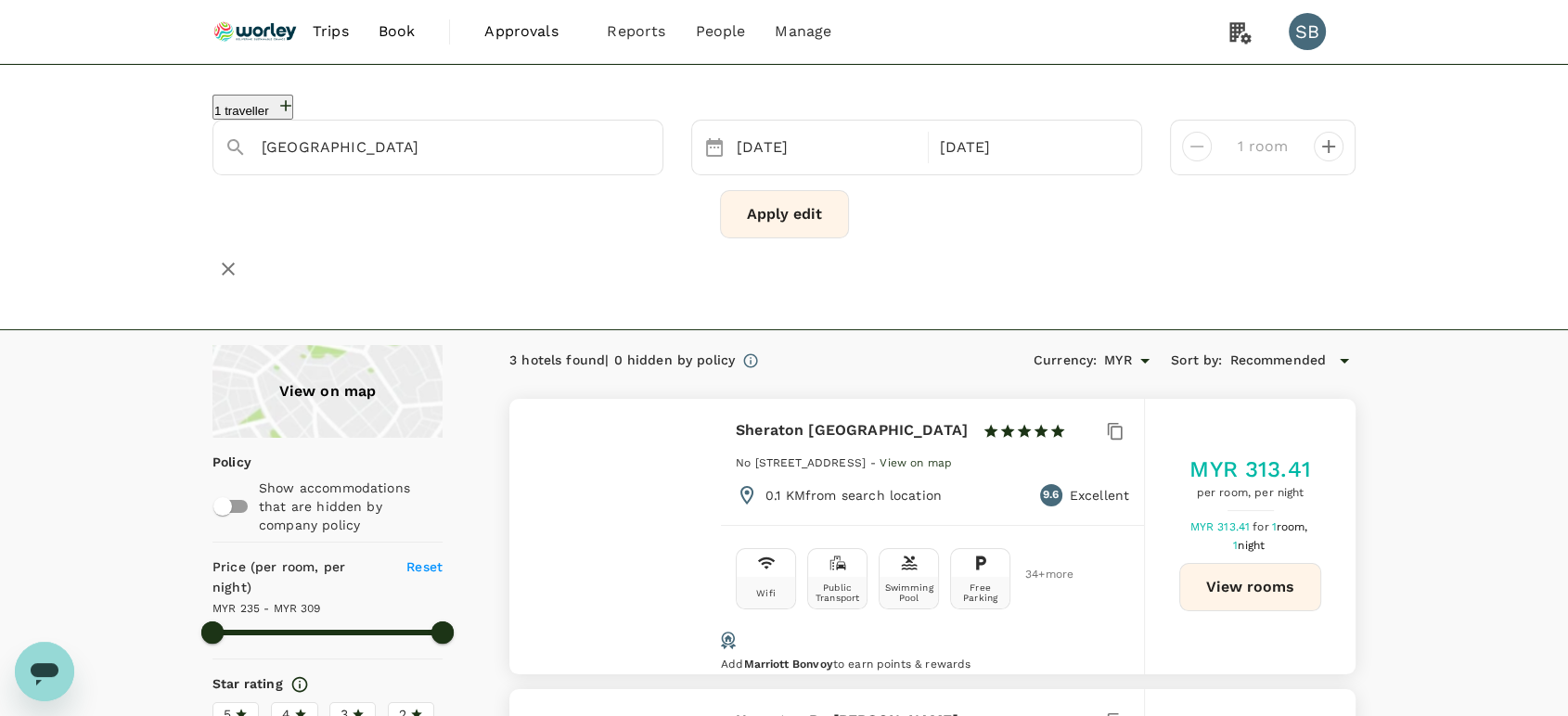
click at [821, 218] on button "Apply edit" at bounding box center [784, 214] width 129 height 49
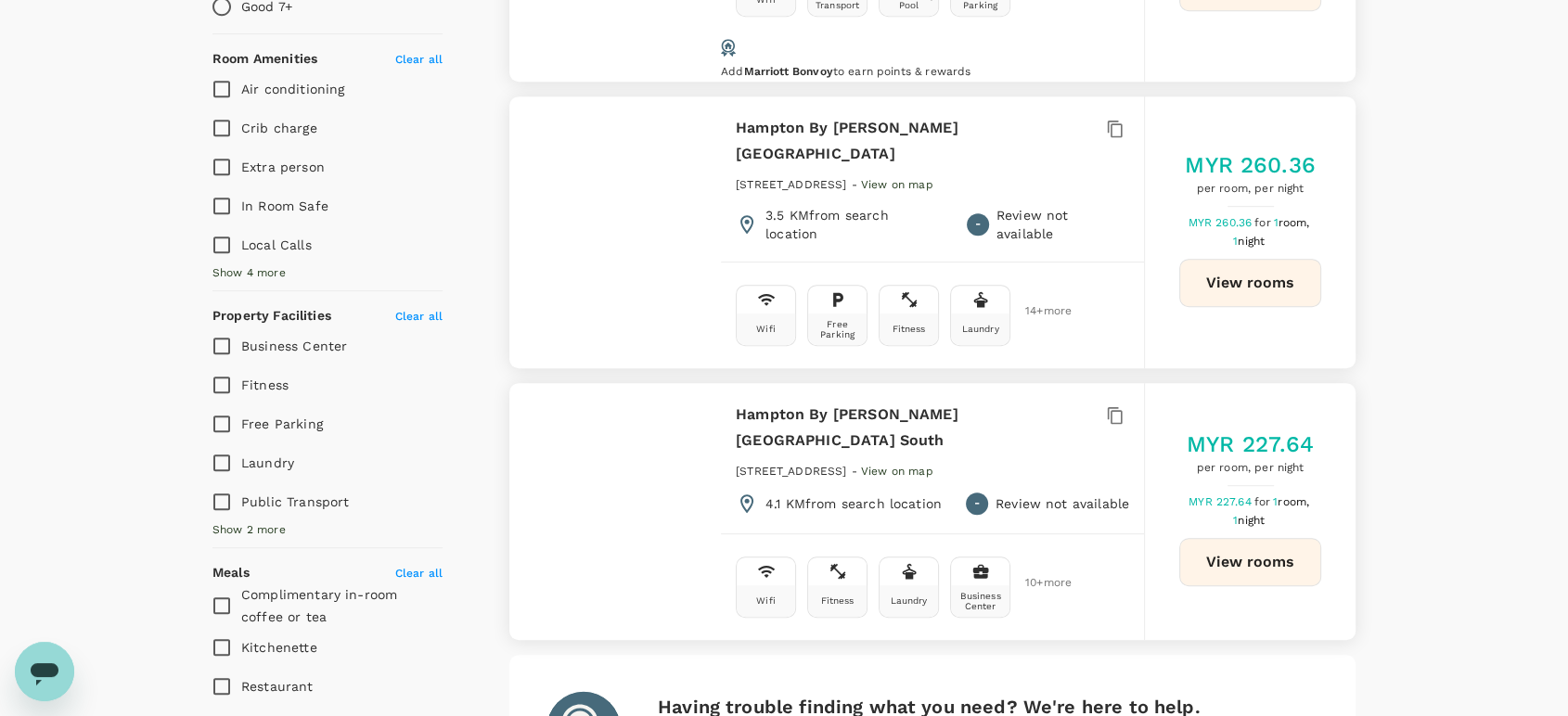
scroll to position [928, 0]
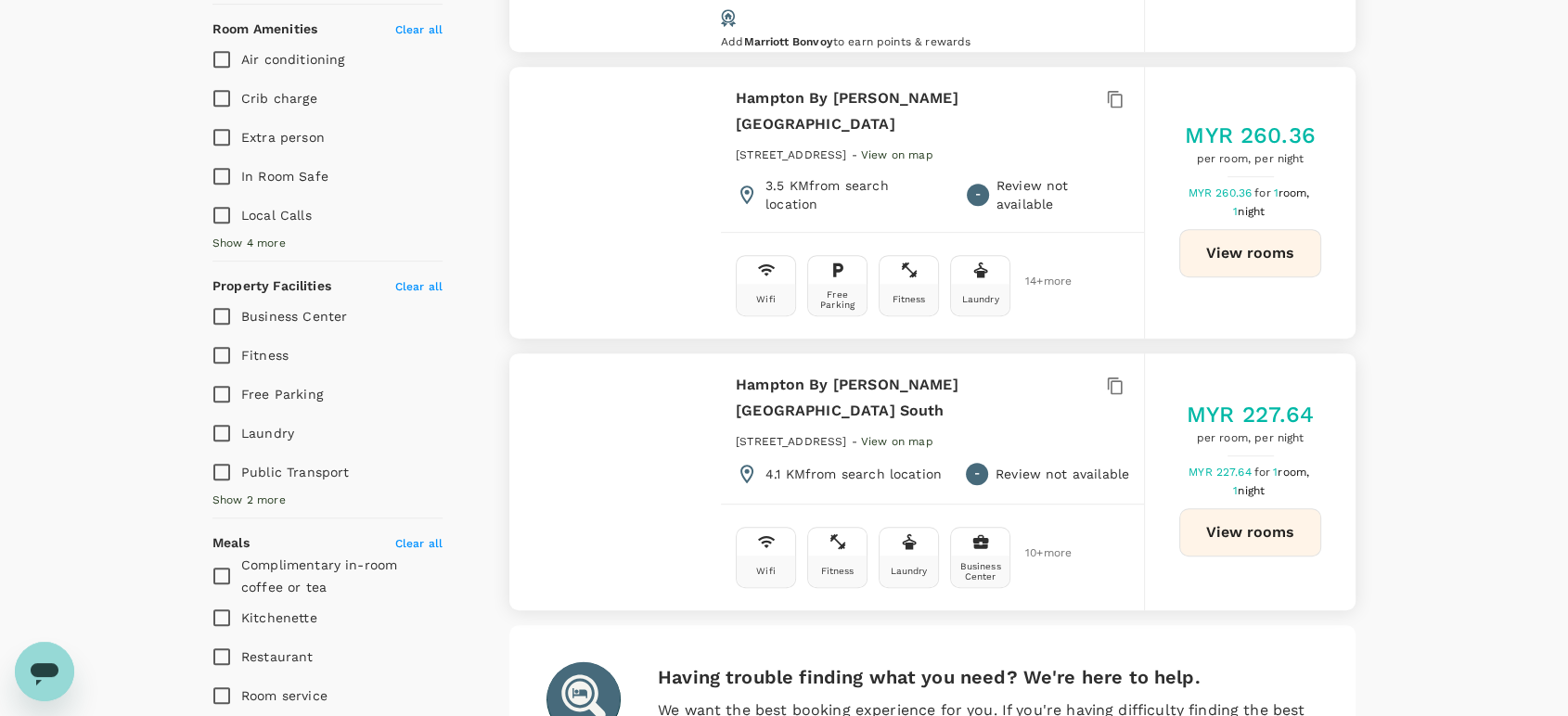
click at [1290, 508] on button "View rooms" at bounding box center [1250, 532] width 142 height 49
type input "316"
type input "0"
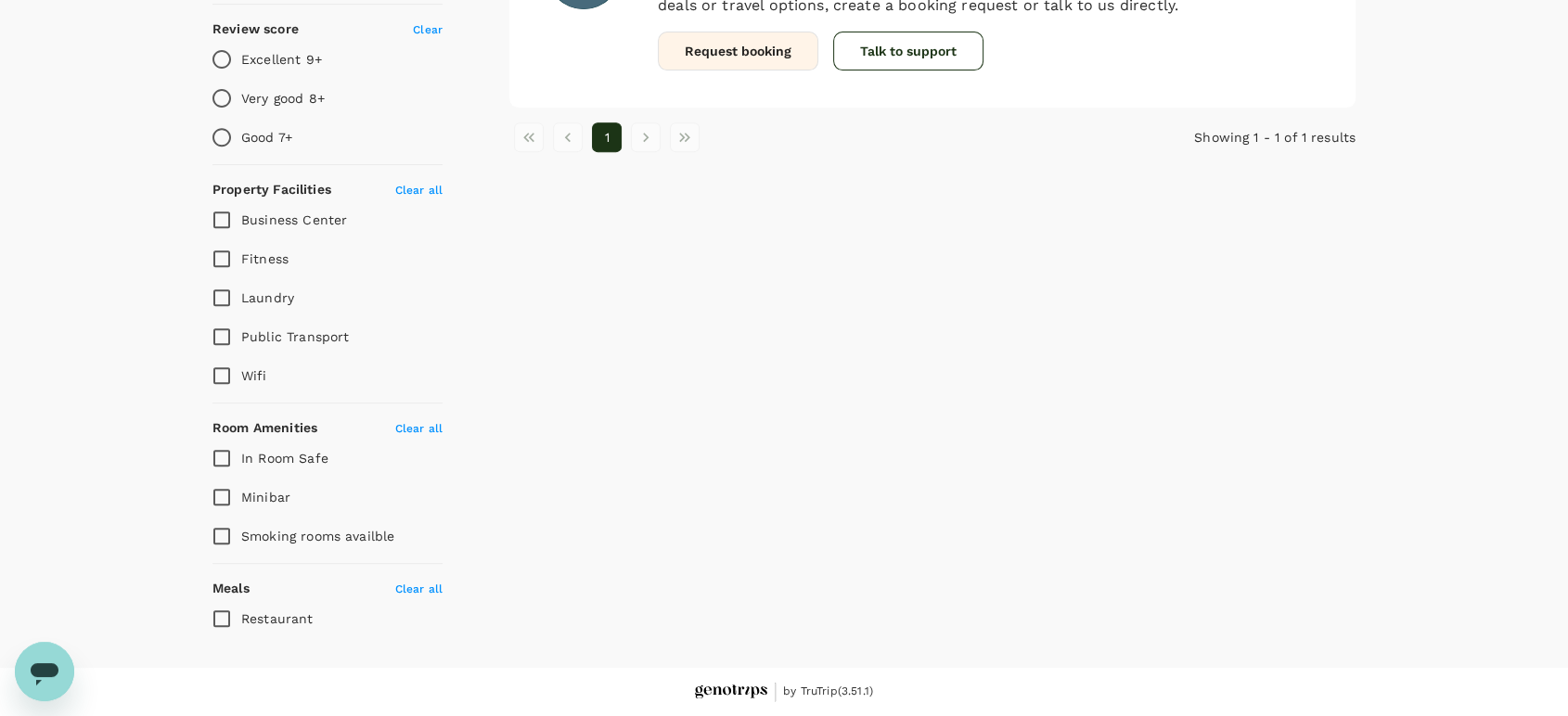
type input "315.28"
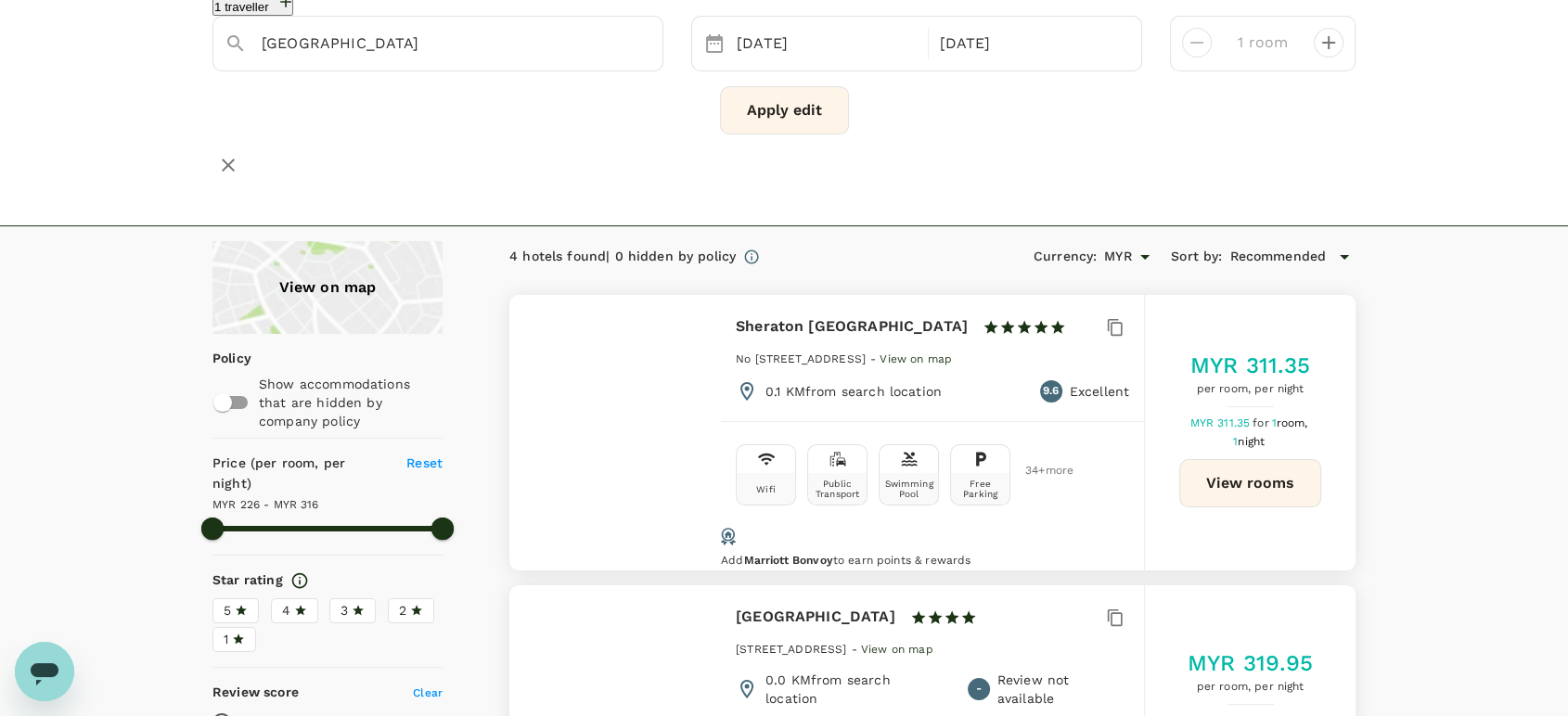
scroll to position [0, 0]
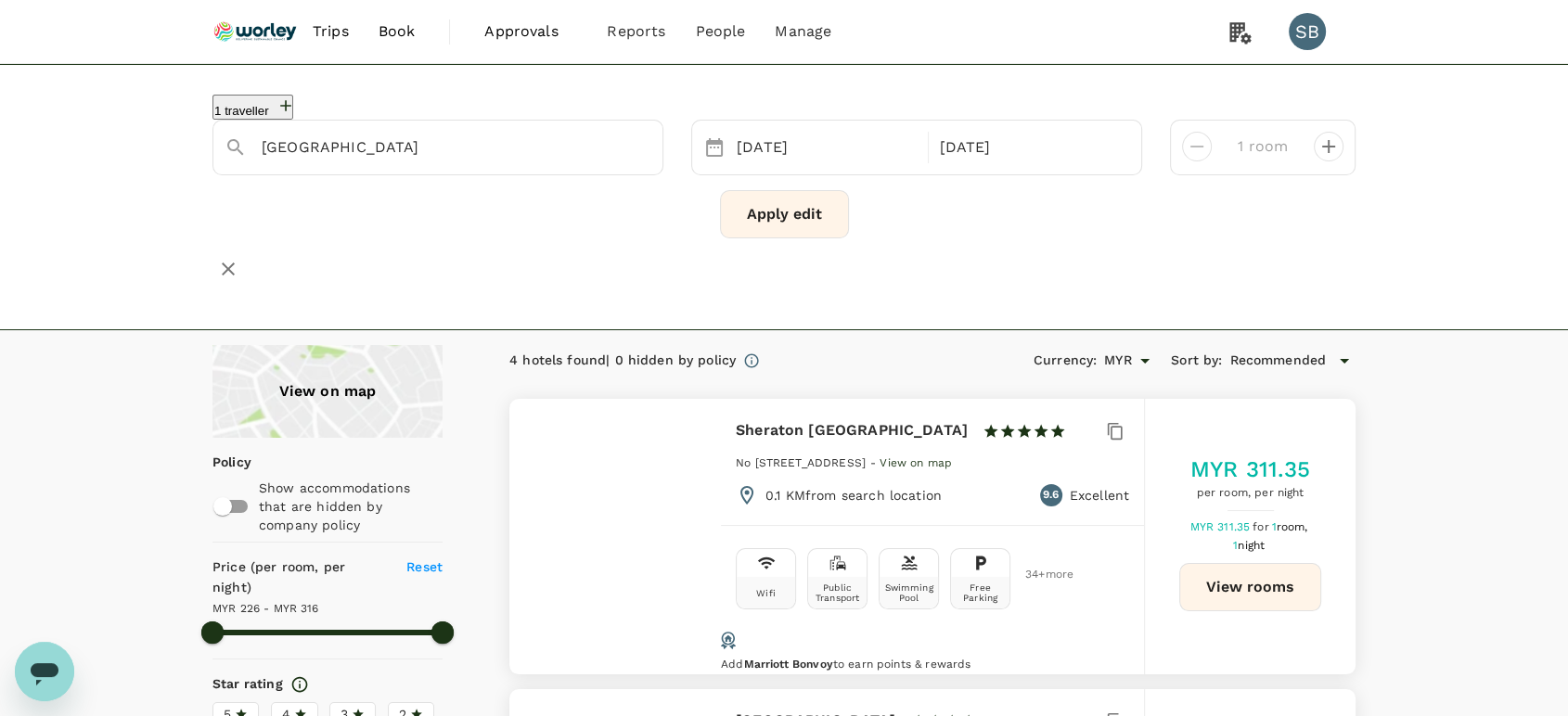
click at [329, 28] on span "Trips" at bounding box center [331, 32] width 36 height 22
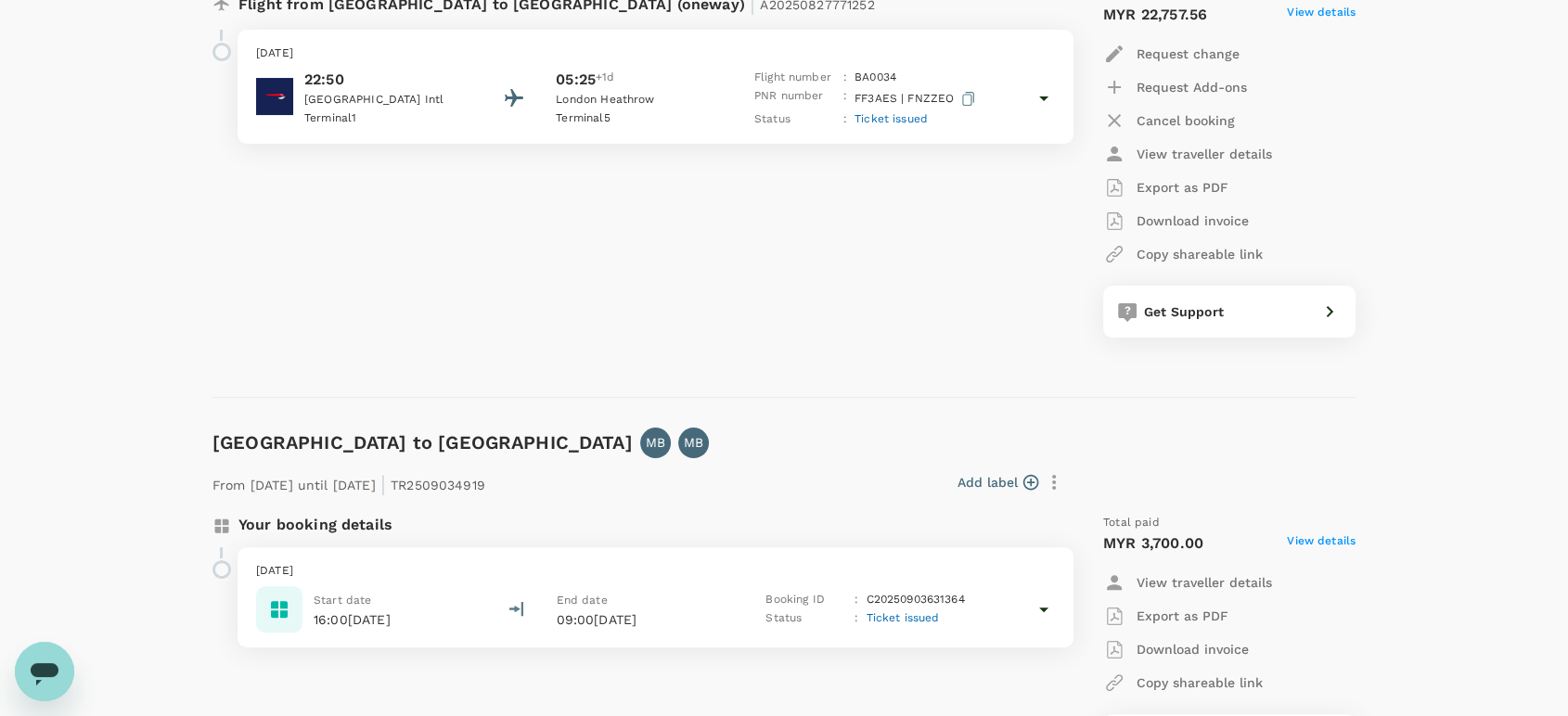
scroll to position [514, 0]
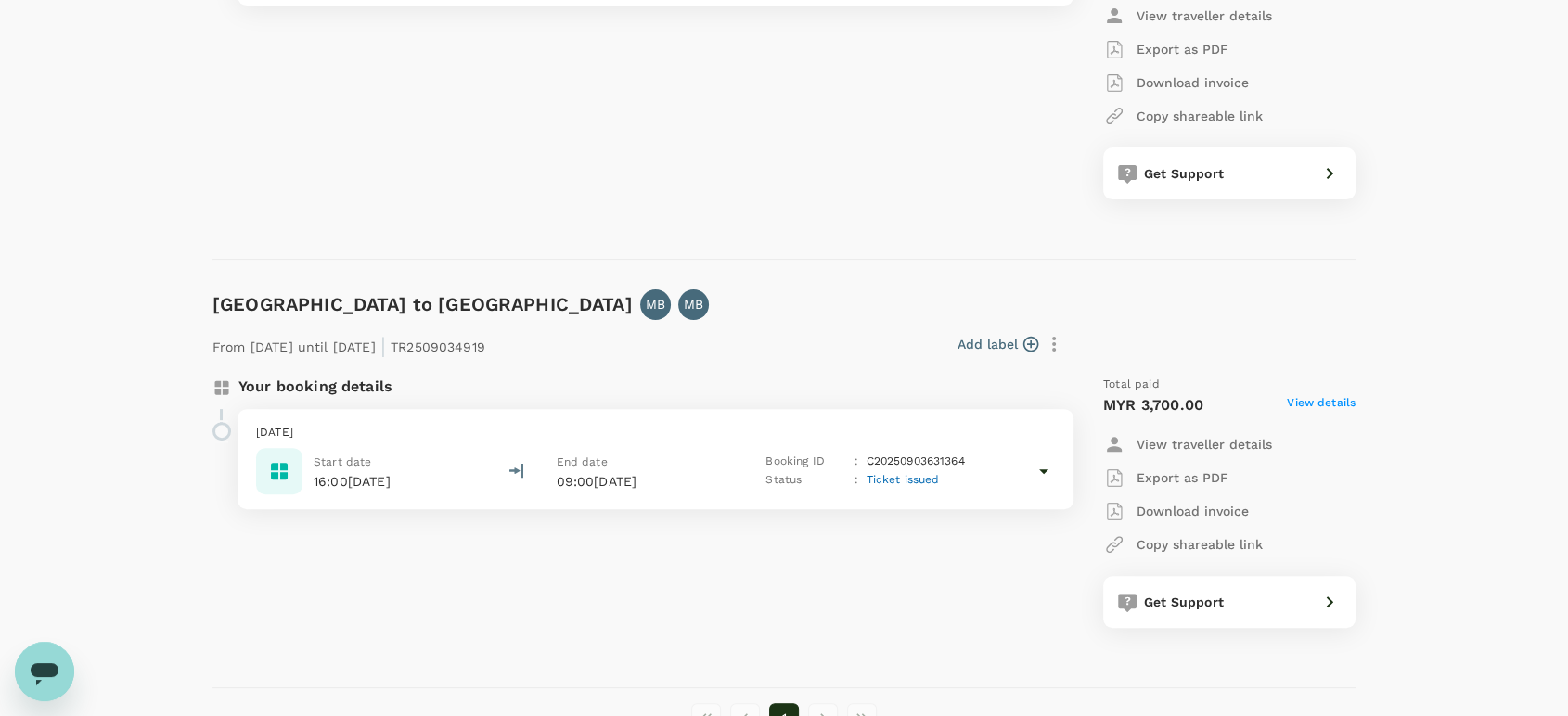
click at [1048, 474] on icon at bounding box center [1043, 471] width 22 height 22
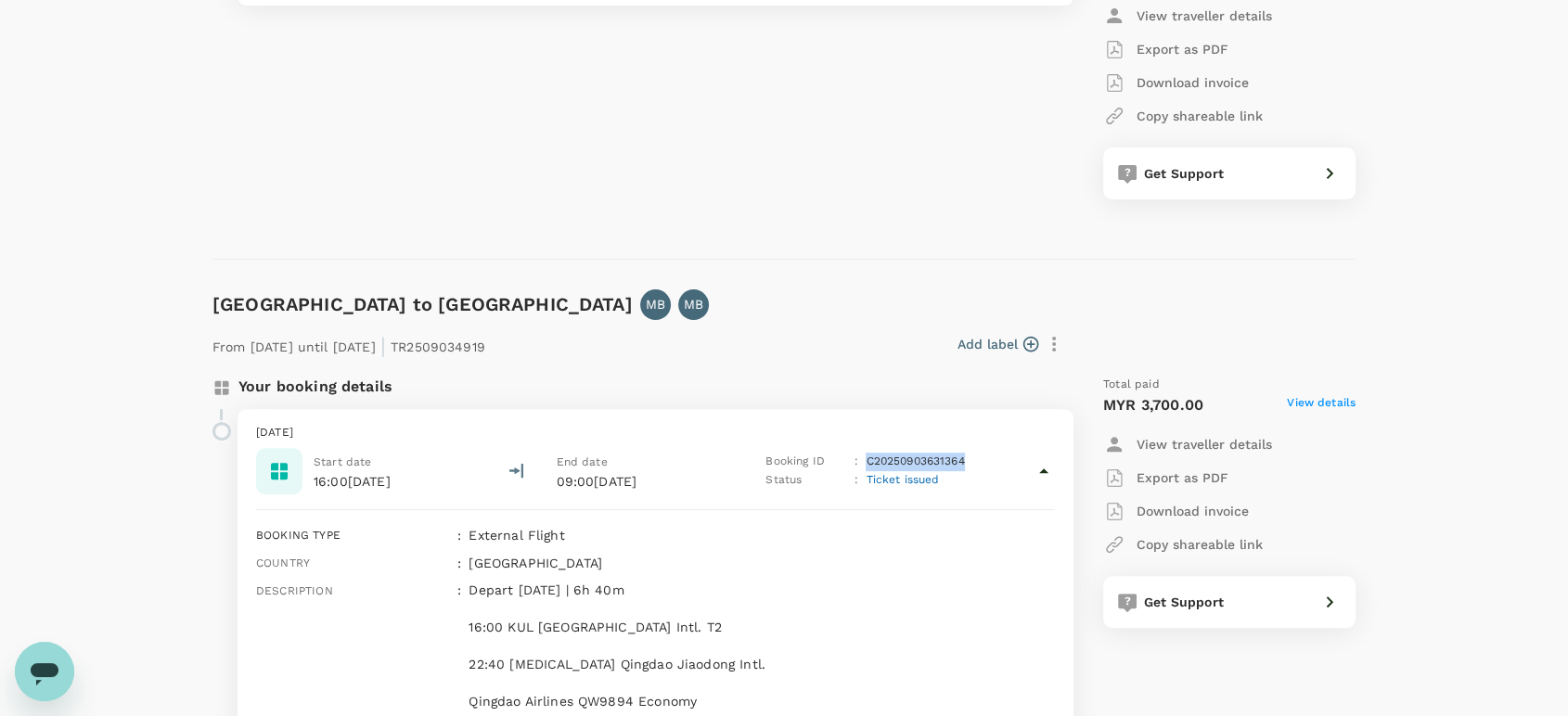
copy p "C20250903631364"
drag, startPoint x: 972, startPoint y: 465, endPoint x: 865, endPoint y: 456, distance: 107.4
click at [865, 456] on div "Booking ID : C20250903631364" at bounding box center [870, 462] width 212 height 19
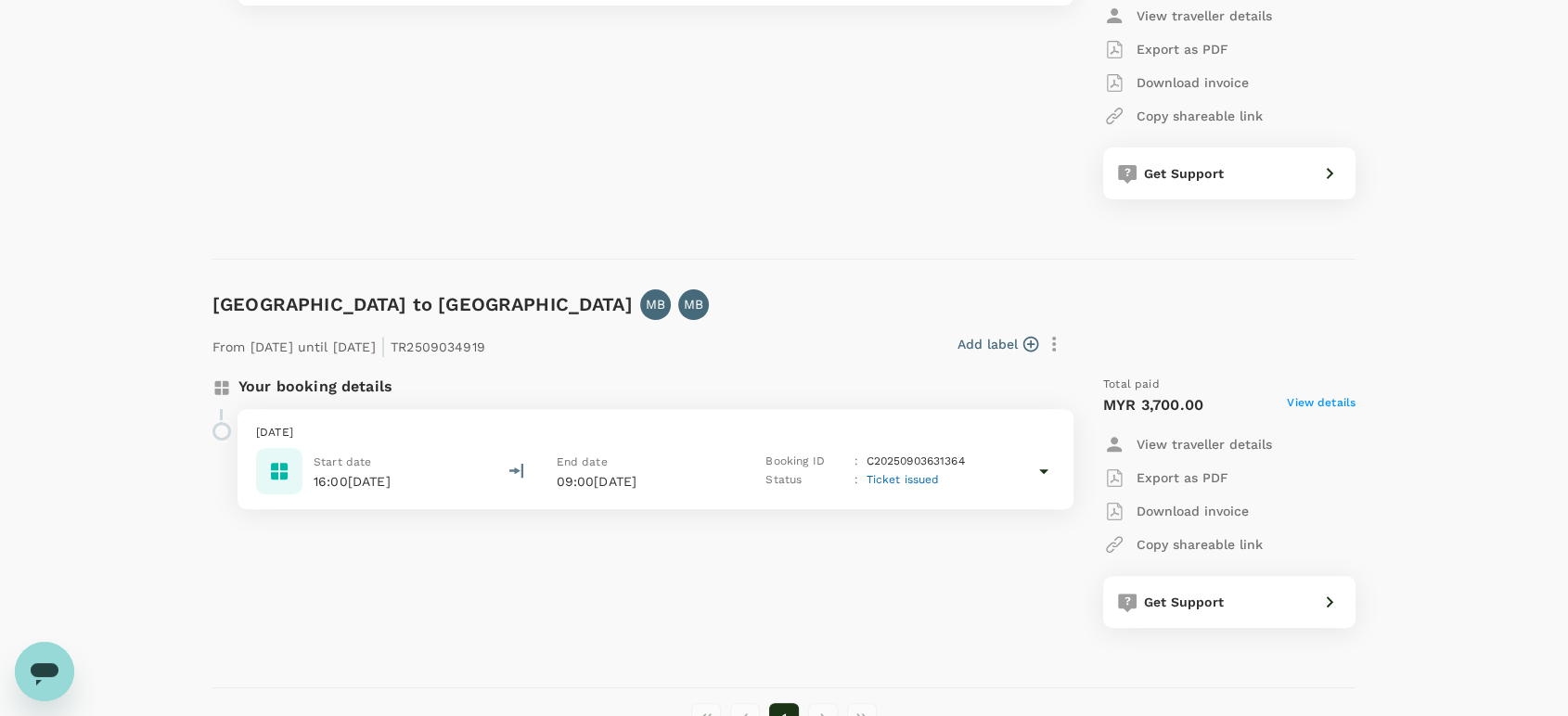
drag, startPoint x: 671, startPoint y: 337, endPoint x: 670, endPoint y: 328, distance: 9.1
click at [672, 337] on div "Add label" at bounding box center [781, 344] width 577 height 32
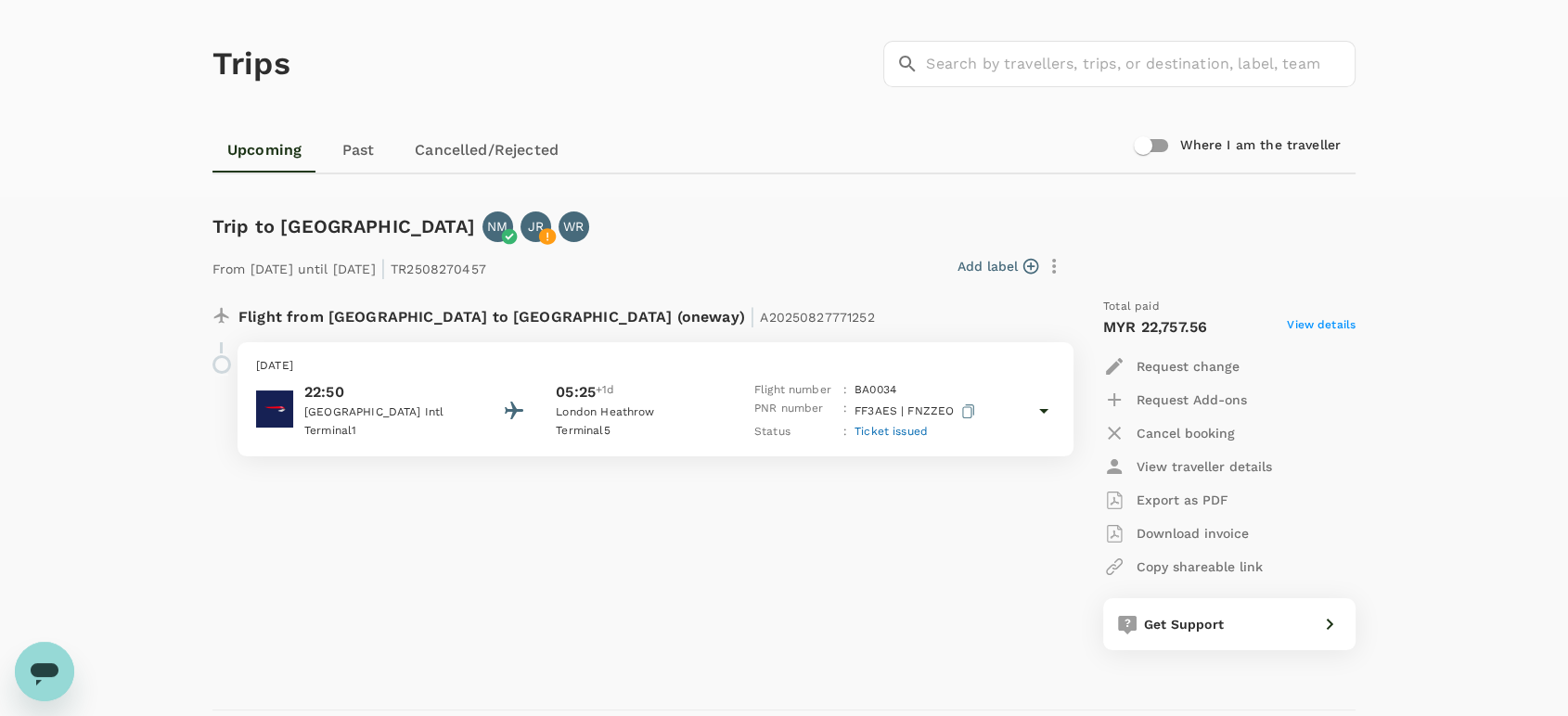
scroll to position [0, 0]
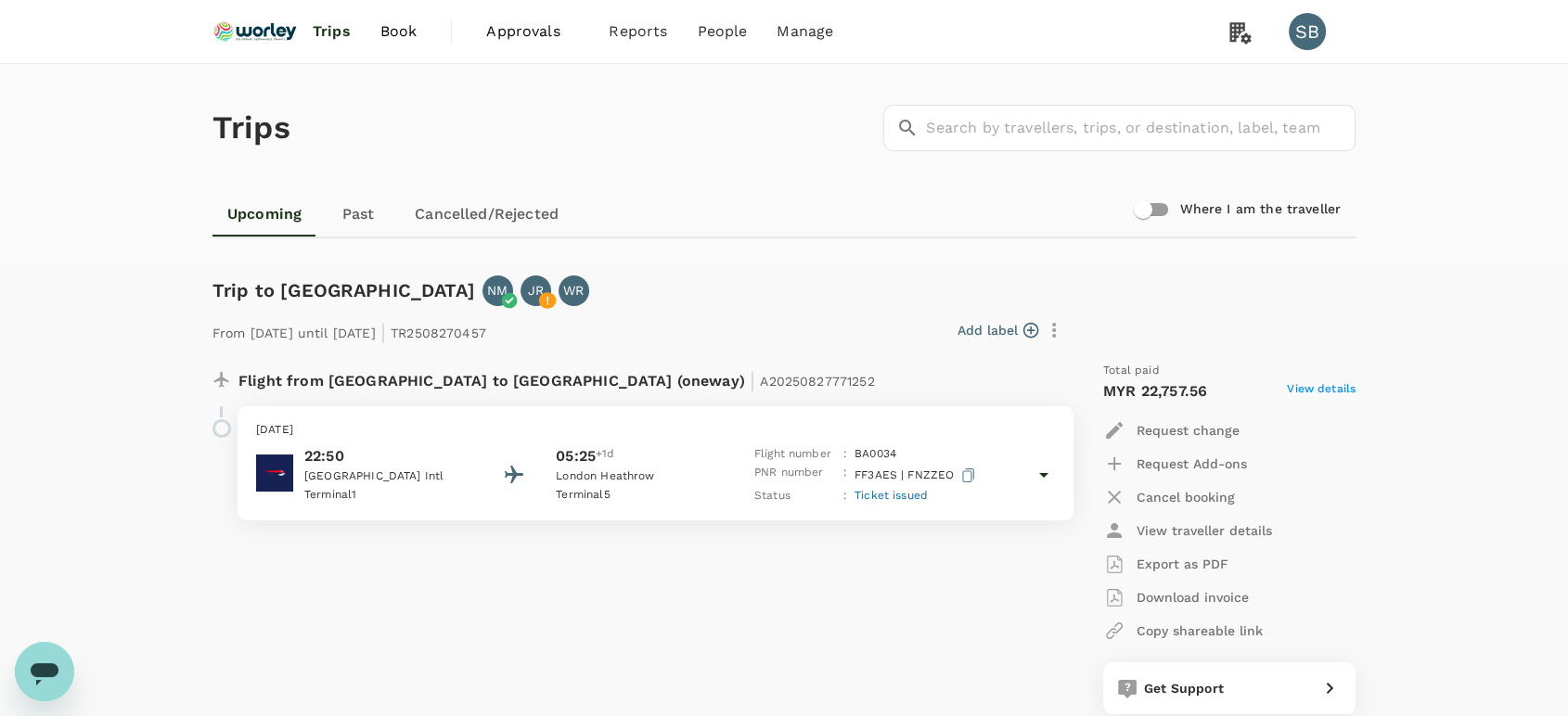
drag, startPoint x: 259, startPoint y: 35, endPoint x: 212, endPoint y: 2, distance: 57.4
click at [259, 34] on img at bounding box center [255, 31] width 85 height 41
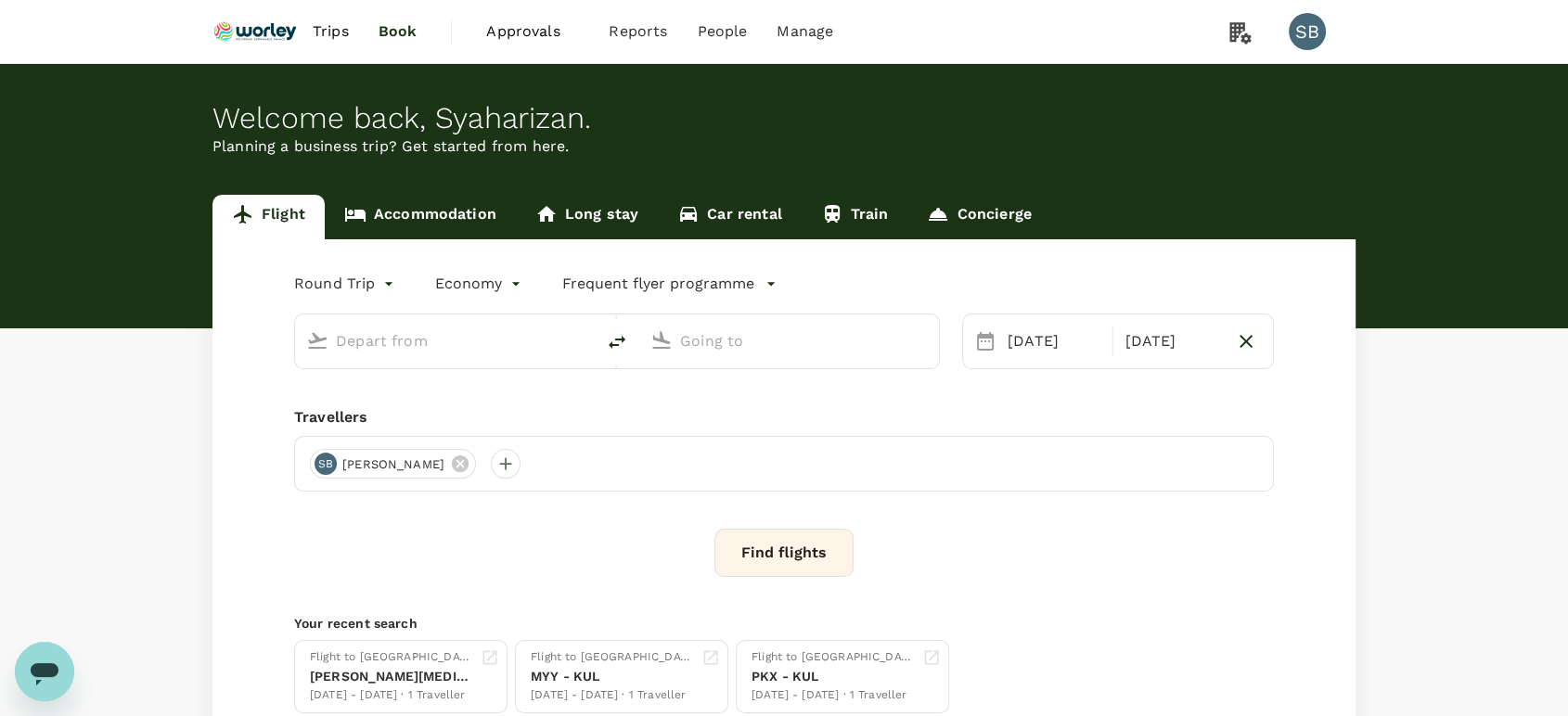
type input "Kuala Lumpur Intl (KUL)"
type input "Qingdao Liuting Intl (TAO)"
type input "Kuala Lumpur Intl (KUL)"
type input "Qingdao Liuting Intl (TAO)"
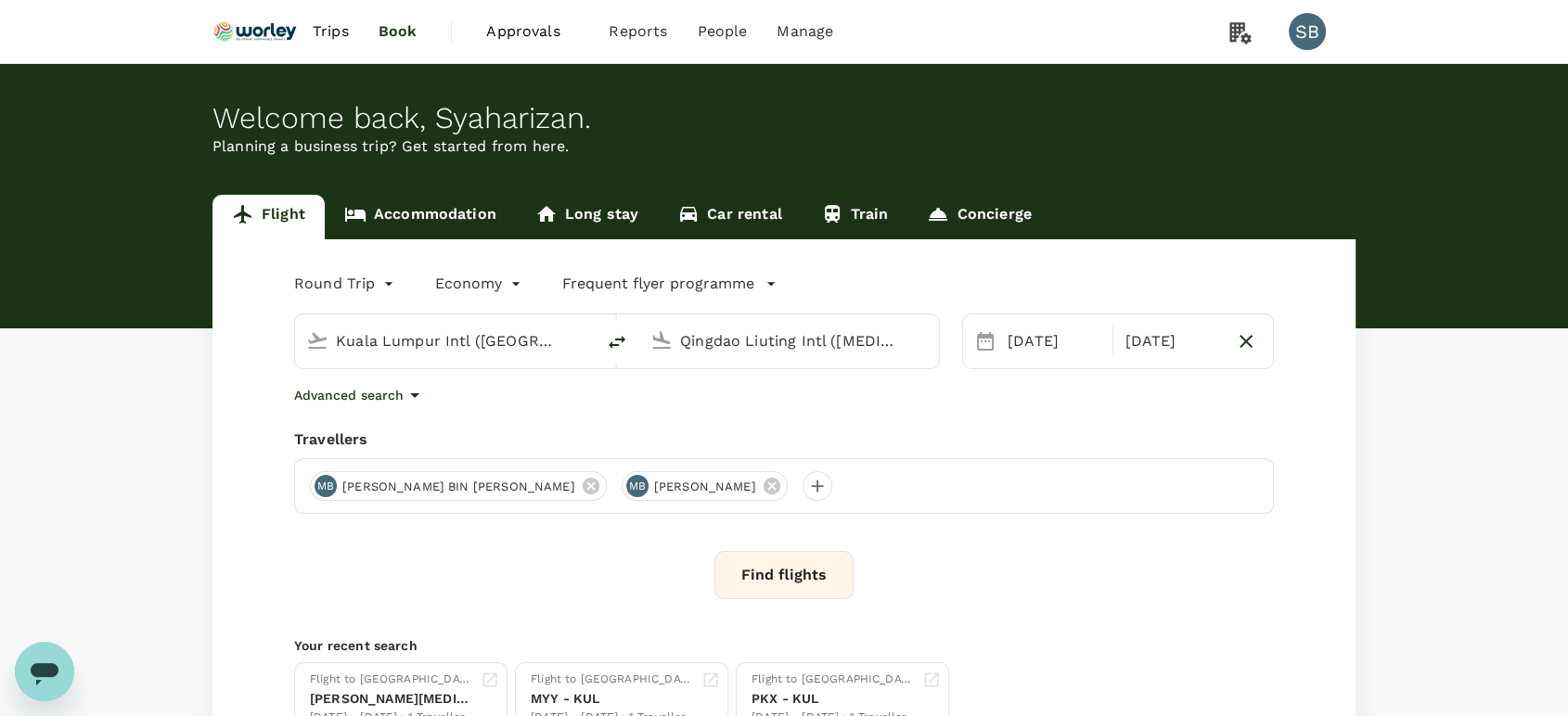
click at [258, 18] on img at bounding box center [255, 31] width 85 height 41
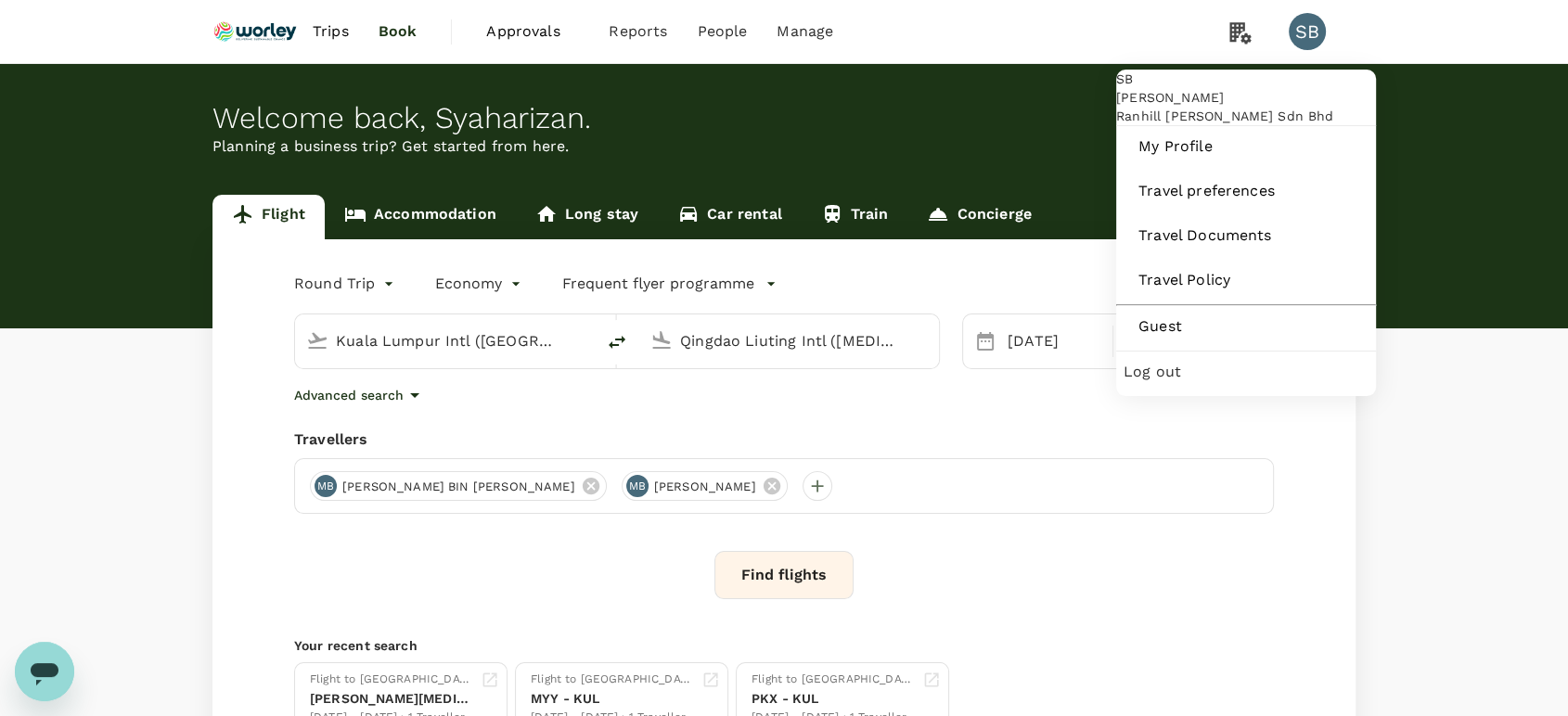
click at [1183, 383] on span "Log out" at bounding box center [1246, 371] width 244 height 22
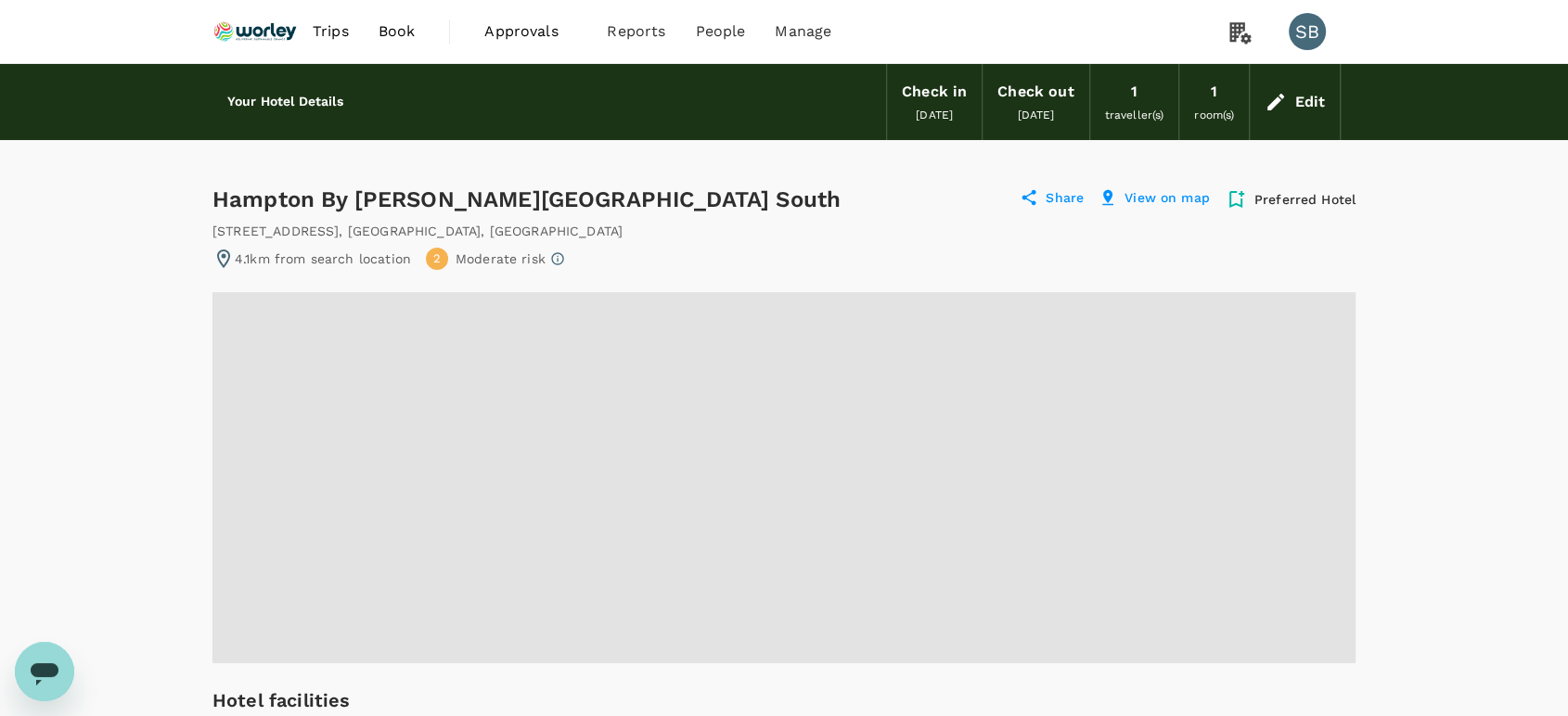
drag, startPoint x: 218, startPoint y: 199, endPoint x: 984, endPoint y: 176, distance: 766.3
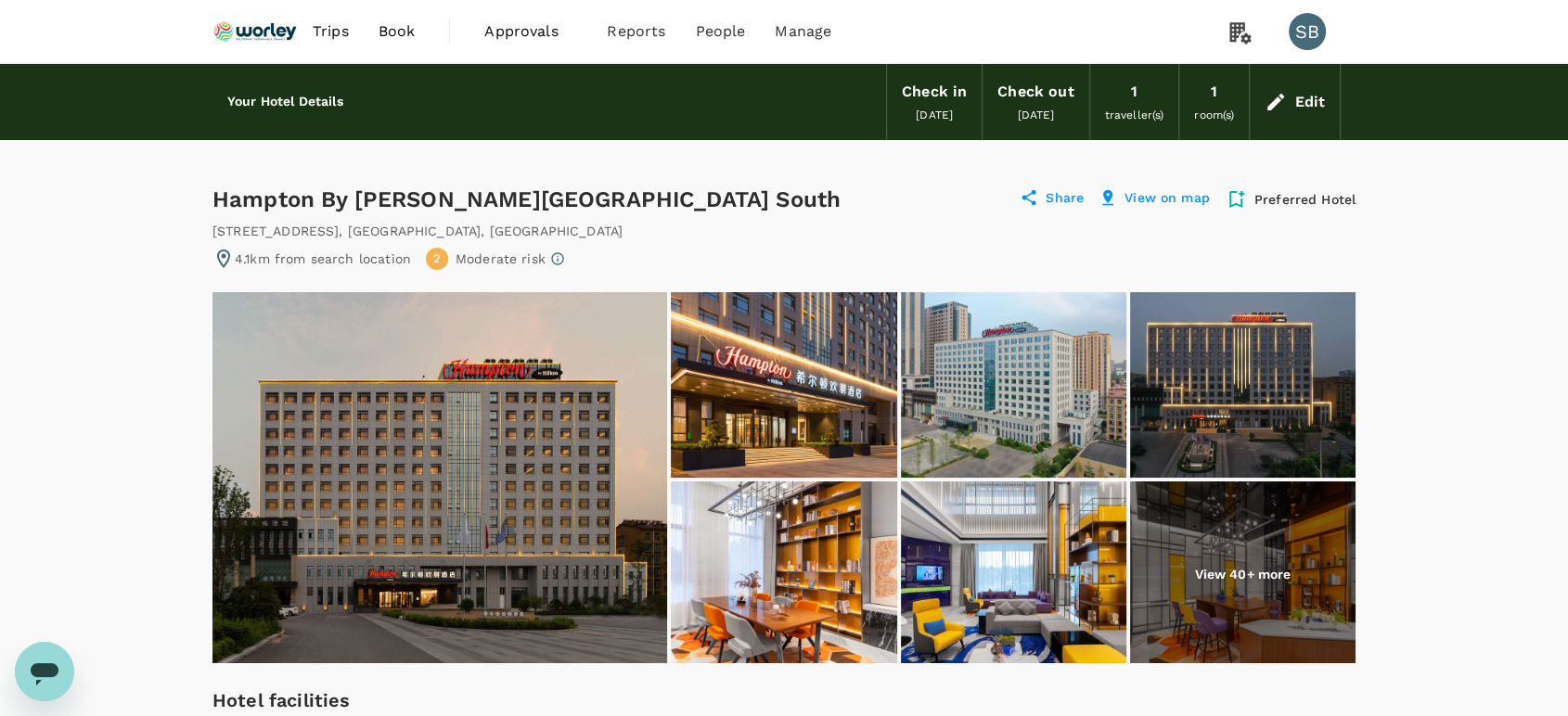
copy div "Hampton By Hilton Qingdao Jiaodong International Airport South"
drag, startPoint x: 540, startPoint y: 258, endPoint x: 216, endPoint y: 253, distance: 324.0
click at [216, 240] on div "No 68 Xianggang Dong Rd Jiaozh , Qingdao , China" at bounding box center [784, 230] width 1143 height 19
copy div "No 68 Xianggang Dong Rd Jiaozh , Qingdao , China"
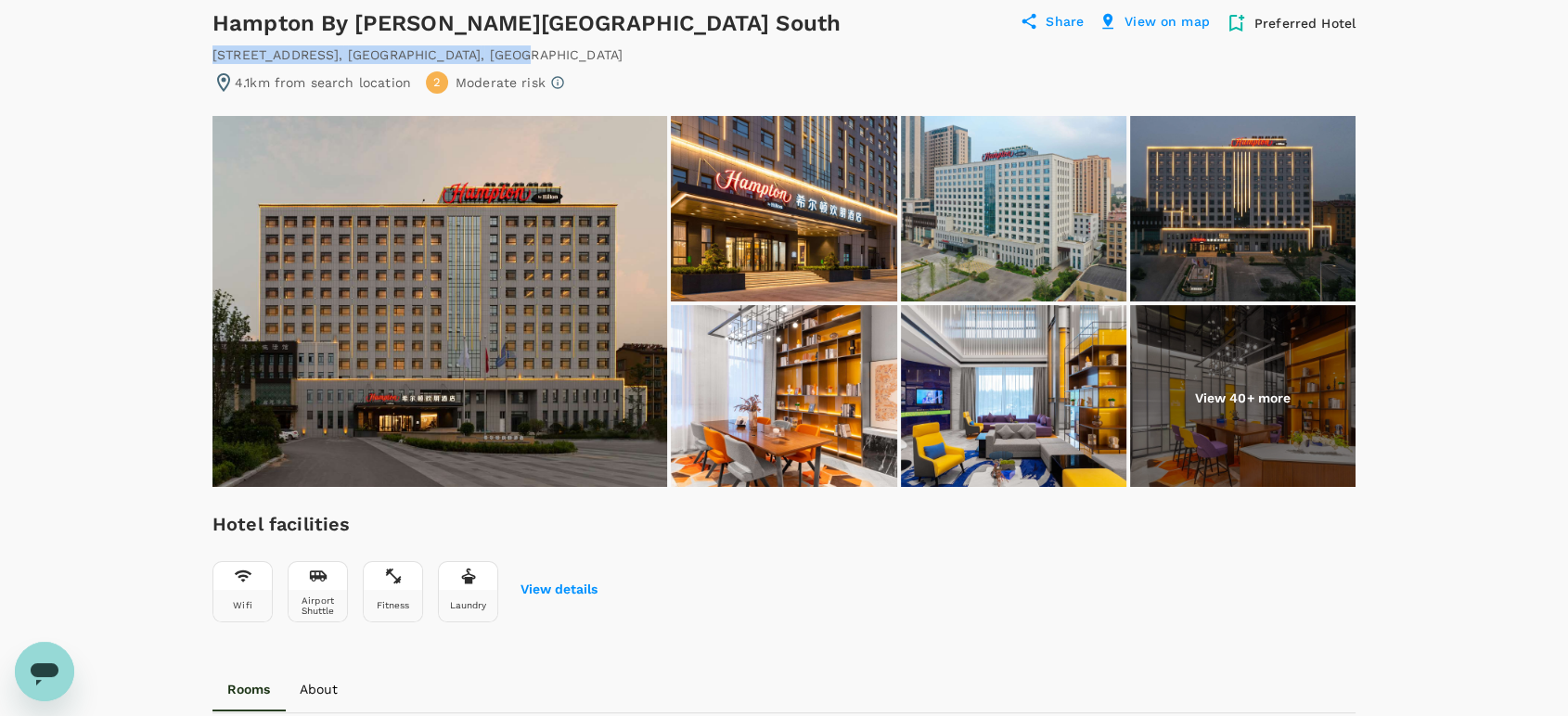
scroll to position [206, 0]
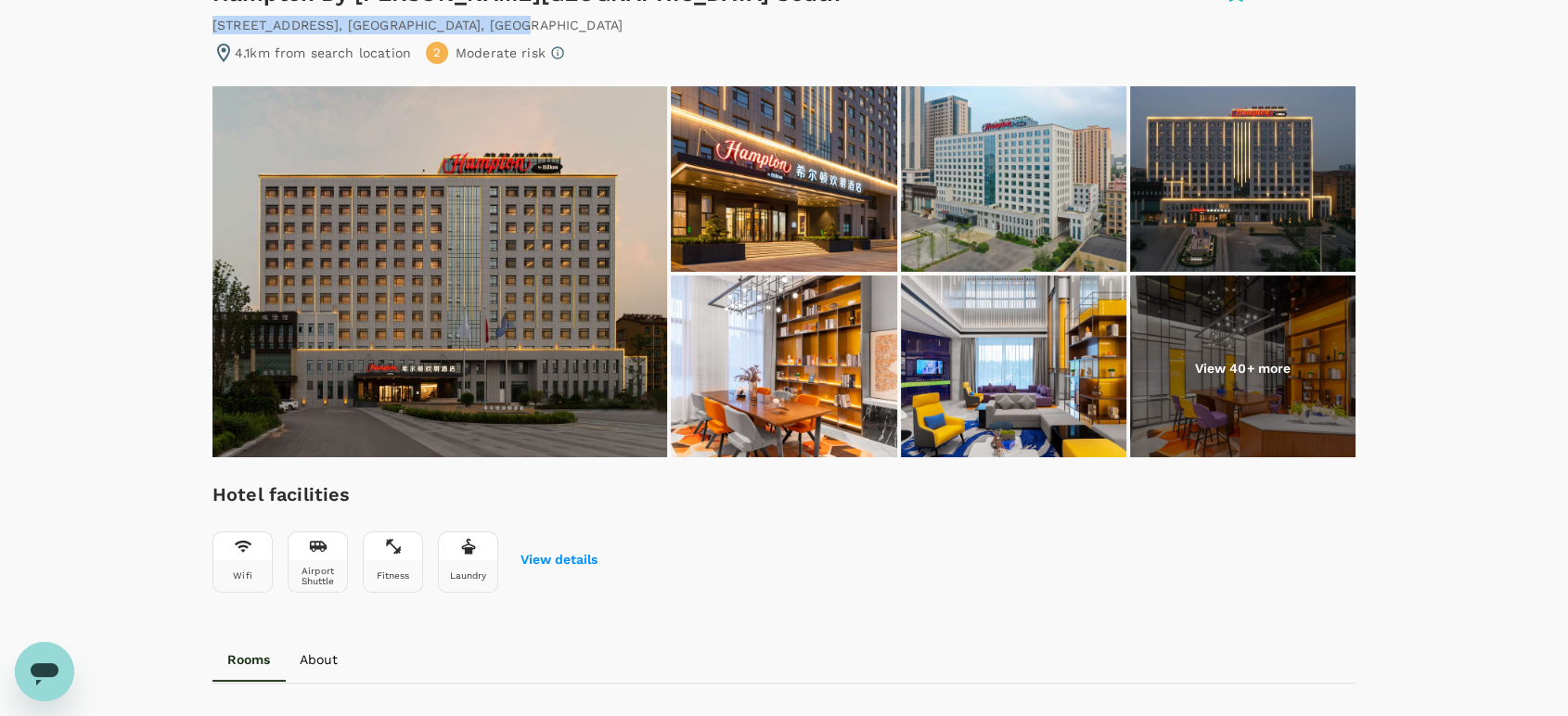
click at [501, 333] on img at bounding box center [439, 271] width 454 height 370
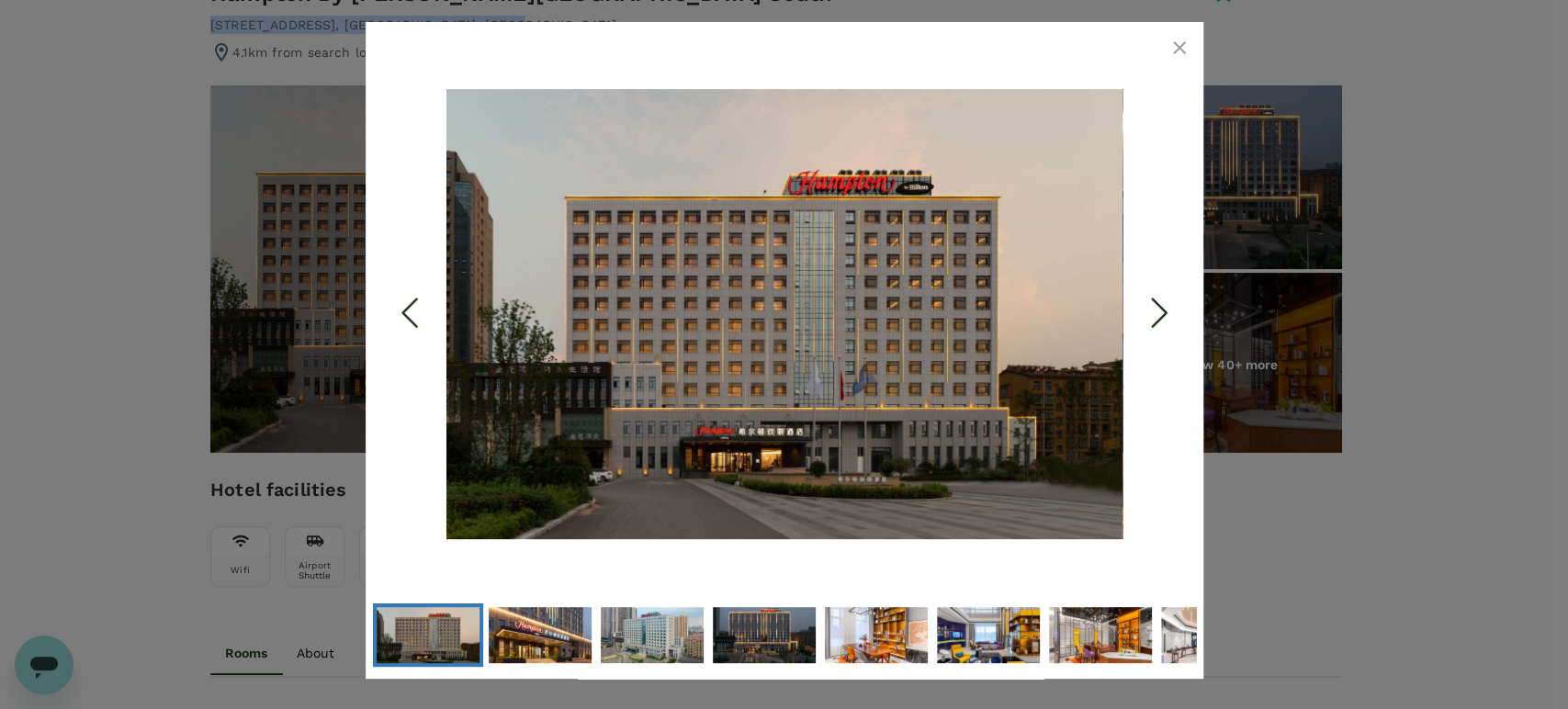
click at [1182, 49] on icon "button" at bounding box center [1179, 47] width 22 height 22
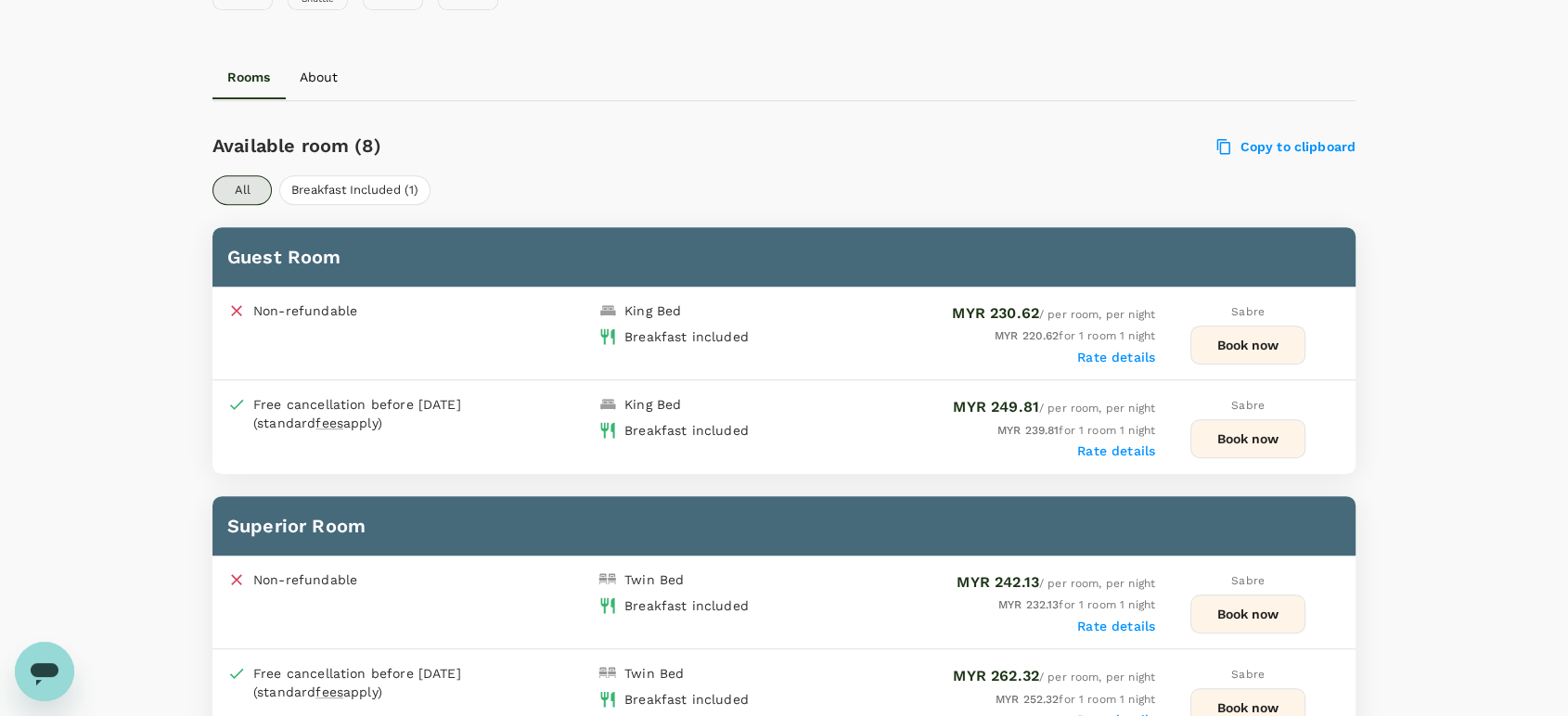
scroll to position [823, 0]
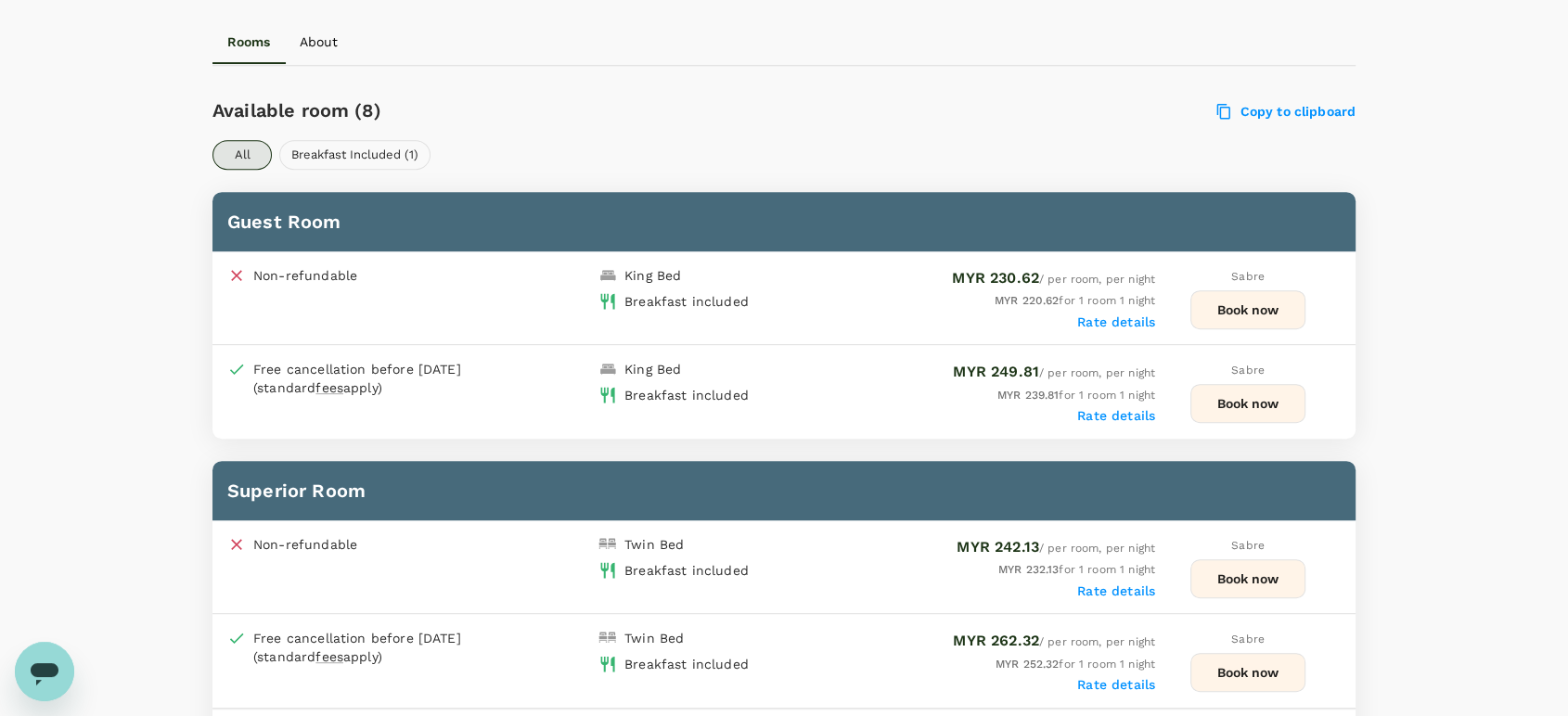
click at [390, 170] on button "Breakfast Included (1)" at bounding box center [355, 155] width 151 height 30
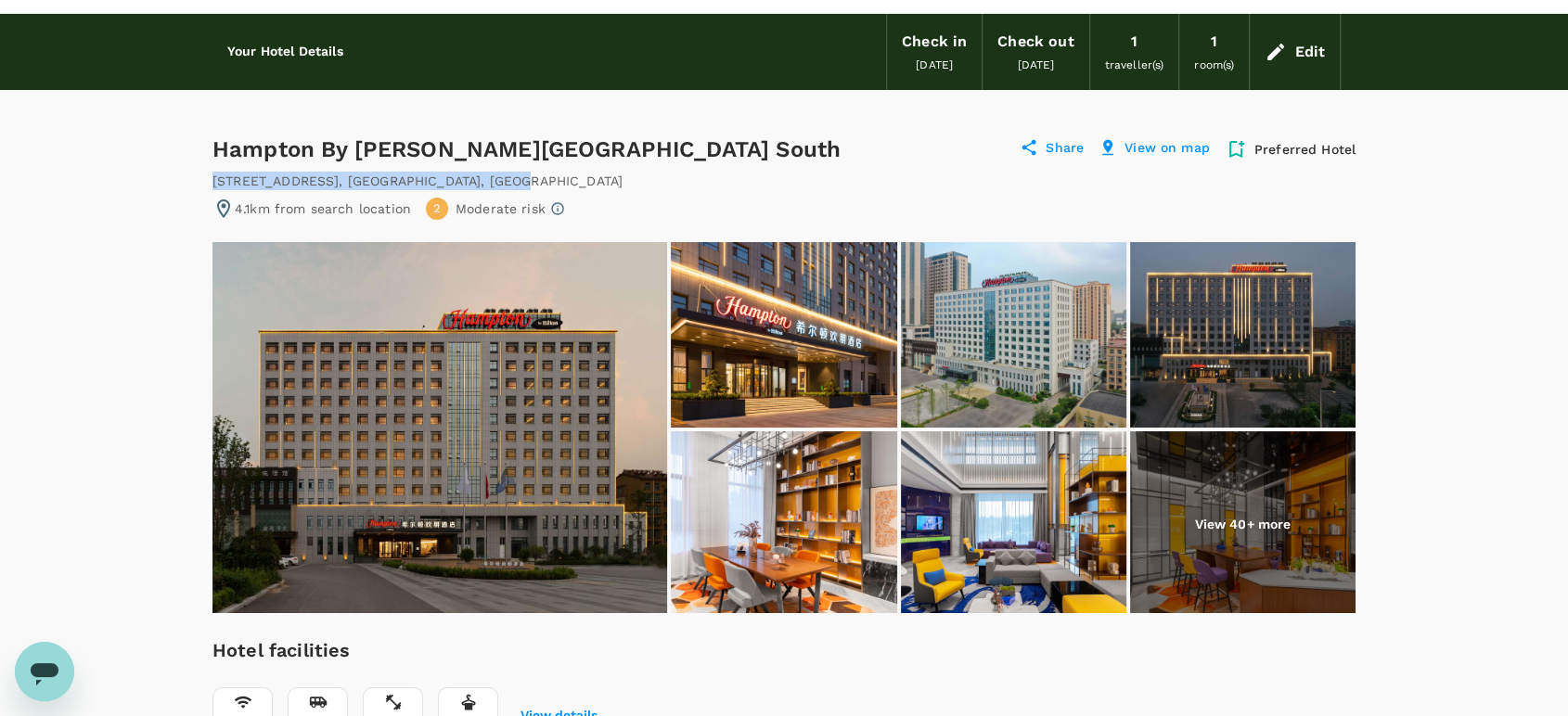
scroll to position [0, 0]
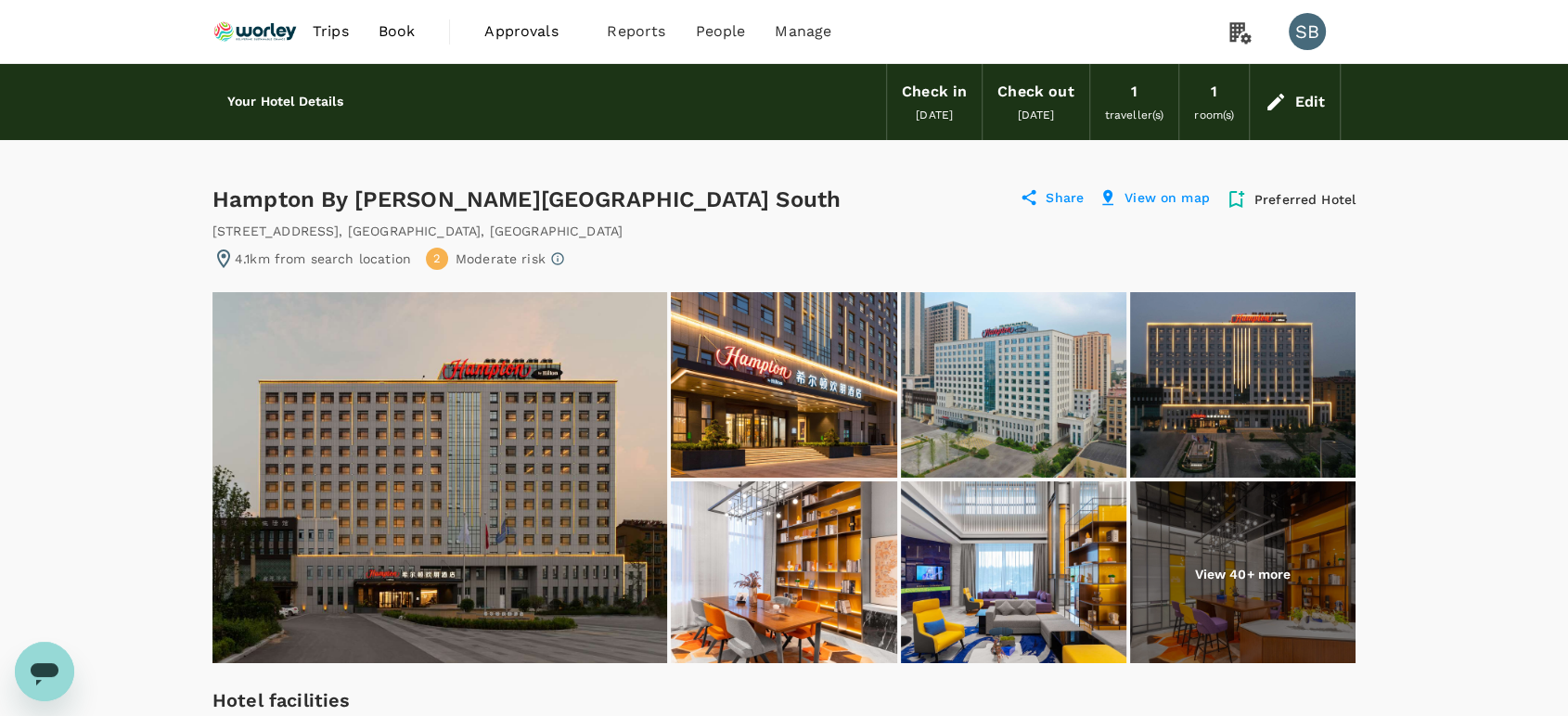
click at [1308, 105] on div "Edit" at bounding box center [1309, 102] width 31 height 26
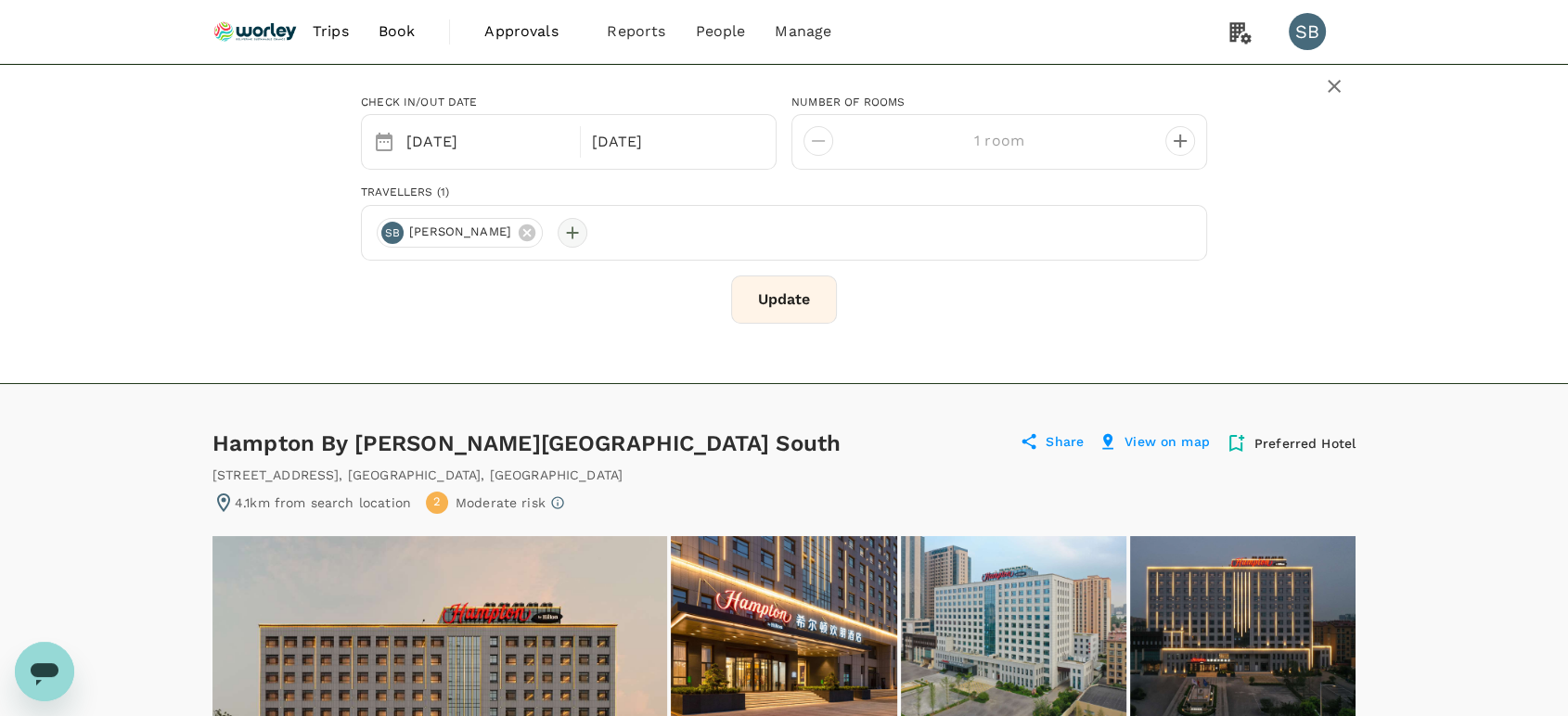
click at [587, 229] on div at bounding box center [572, 232] width 30 height 30
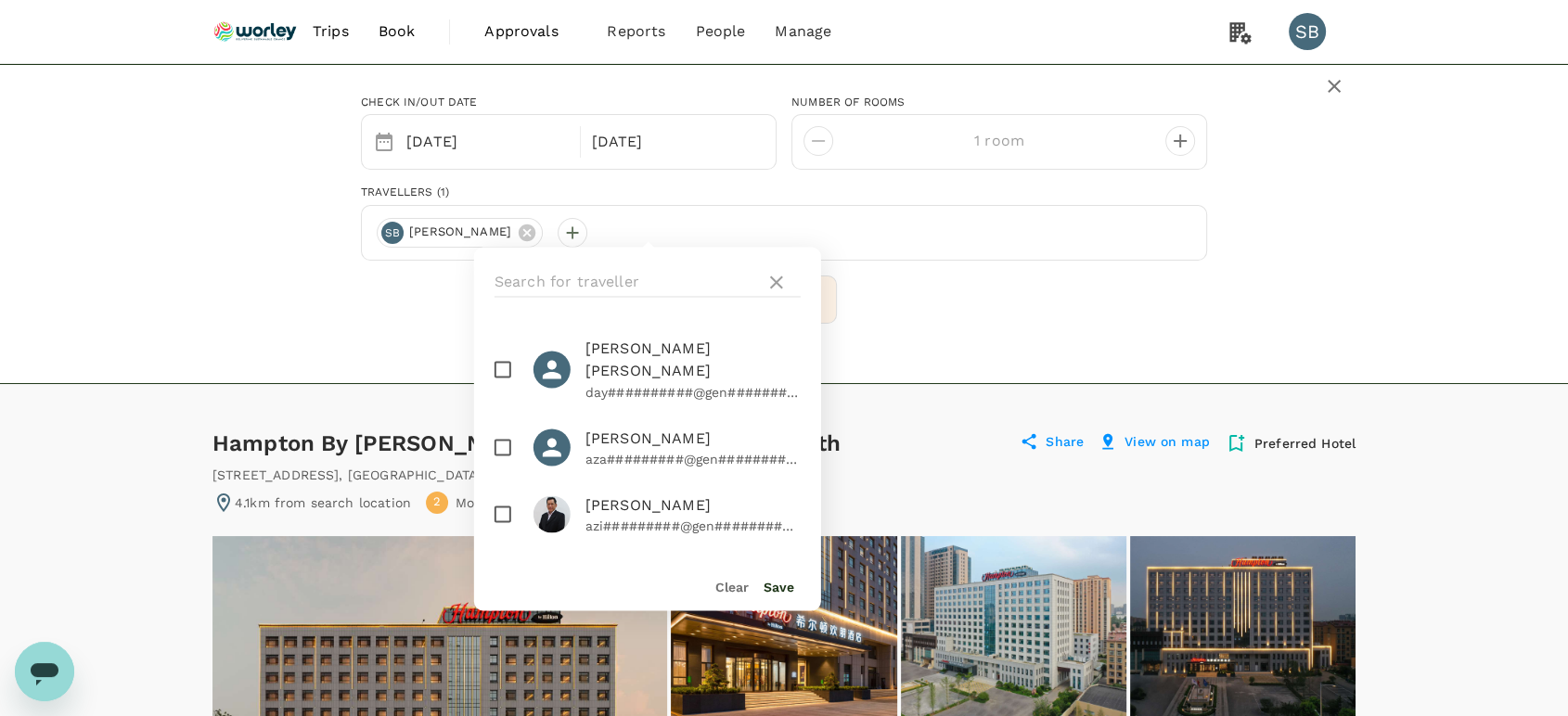
click at [493, 495] on input "checkbox" at bounding box center [502, 513] width 39 height 39
checkbox input "true"
click at [770, 584] on button "Save" at bounding box center [778, 586] width 31 height 15
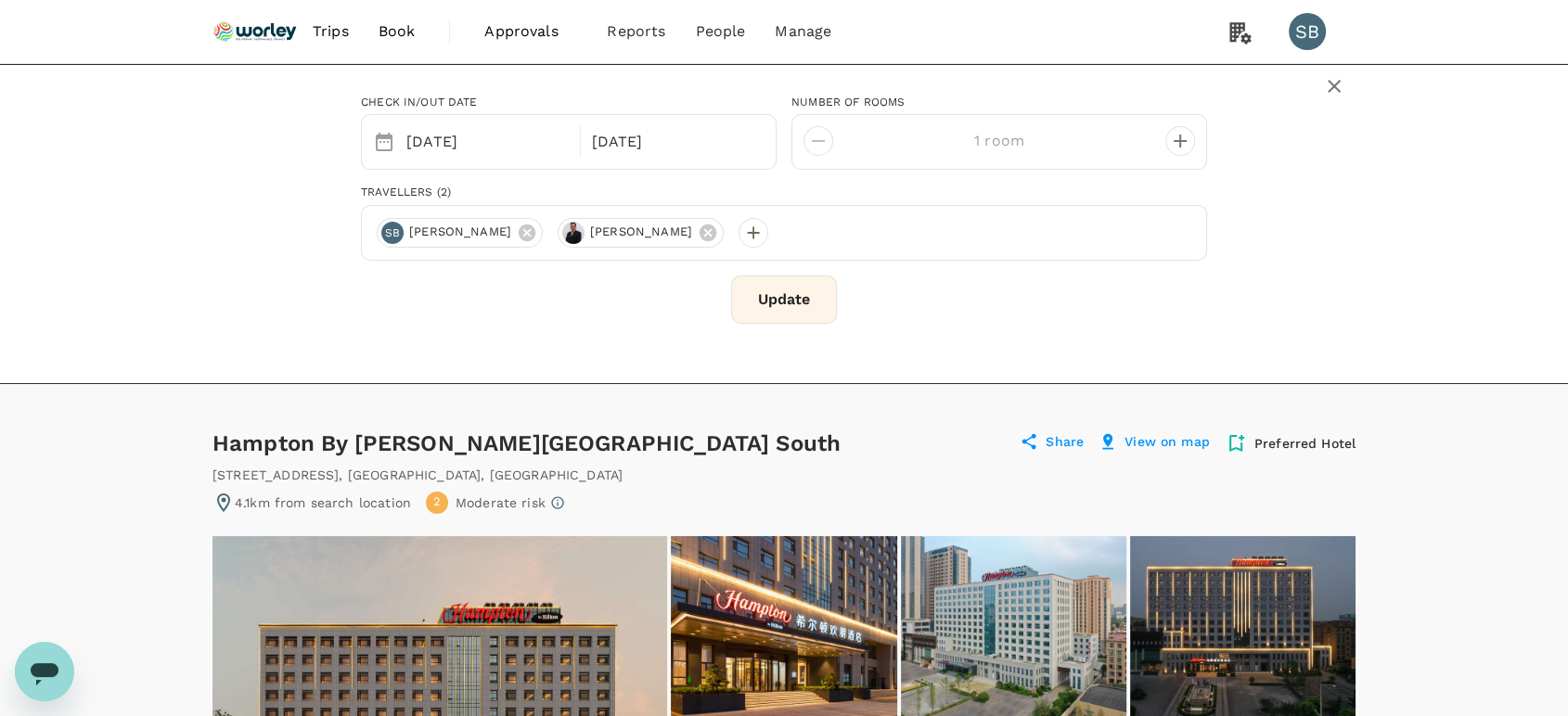
click at [803, 290] on button "Update" at bounding box center [784, 299] width 105 height 49
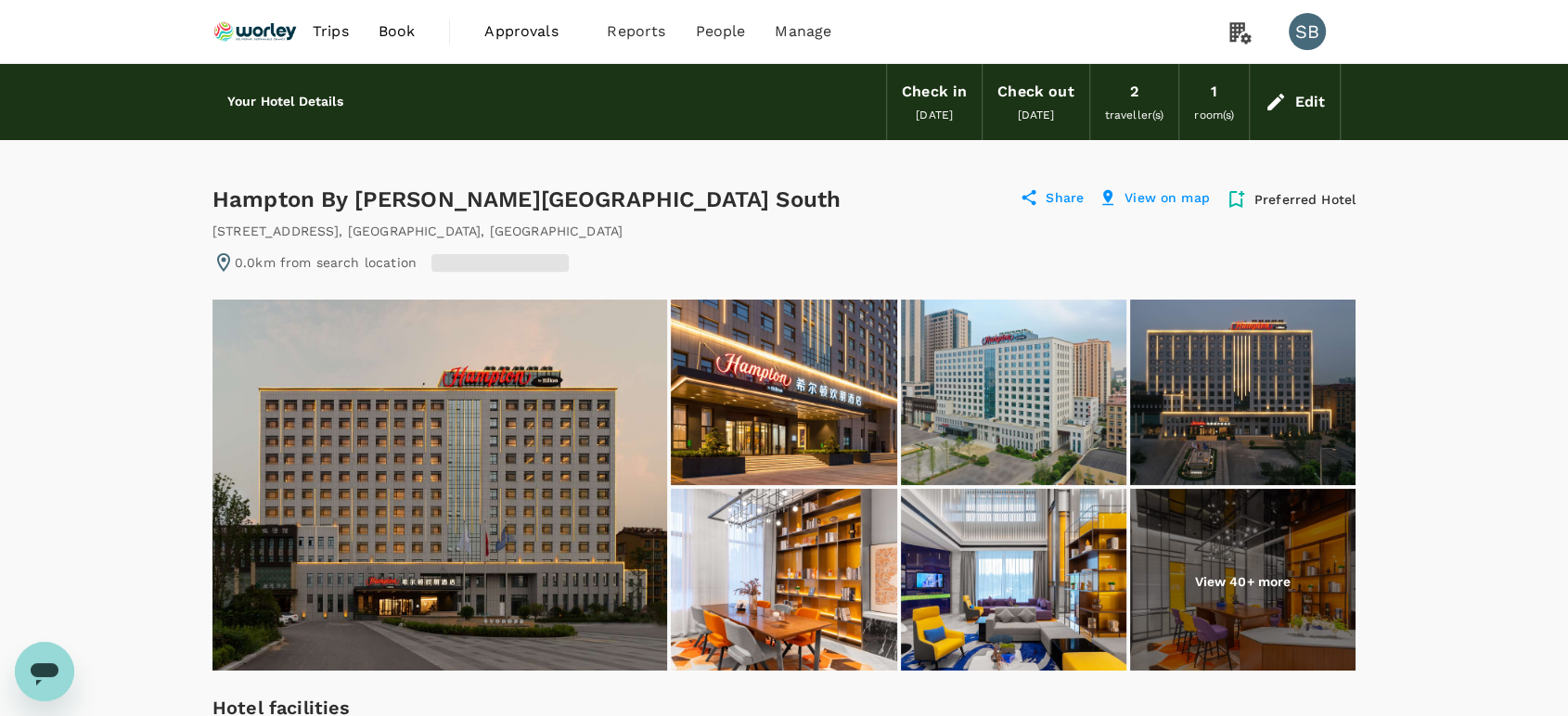
click at [1312, 109] on div "Edit" at bounding box center [1309, 102] width 31 height 26
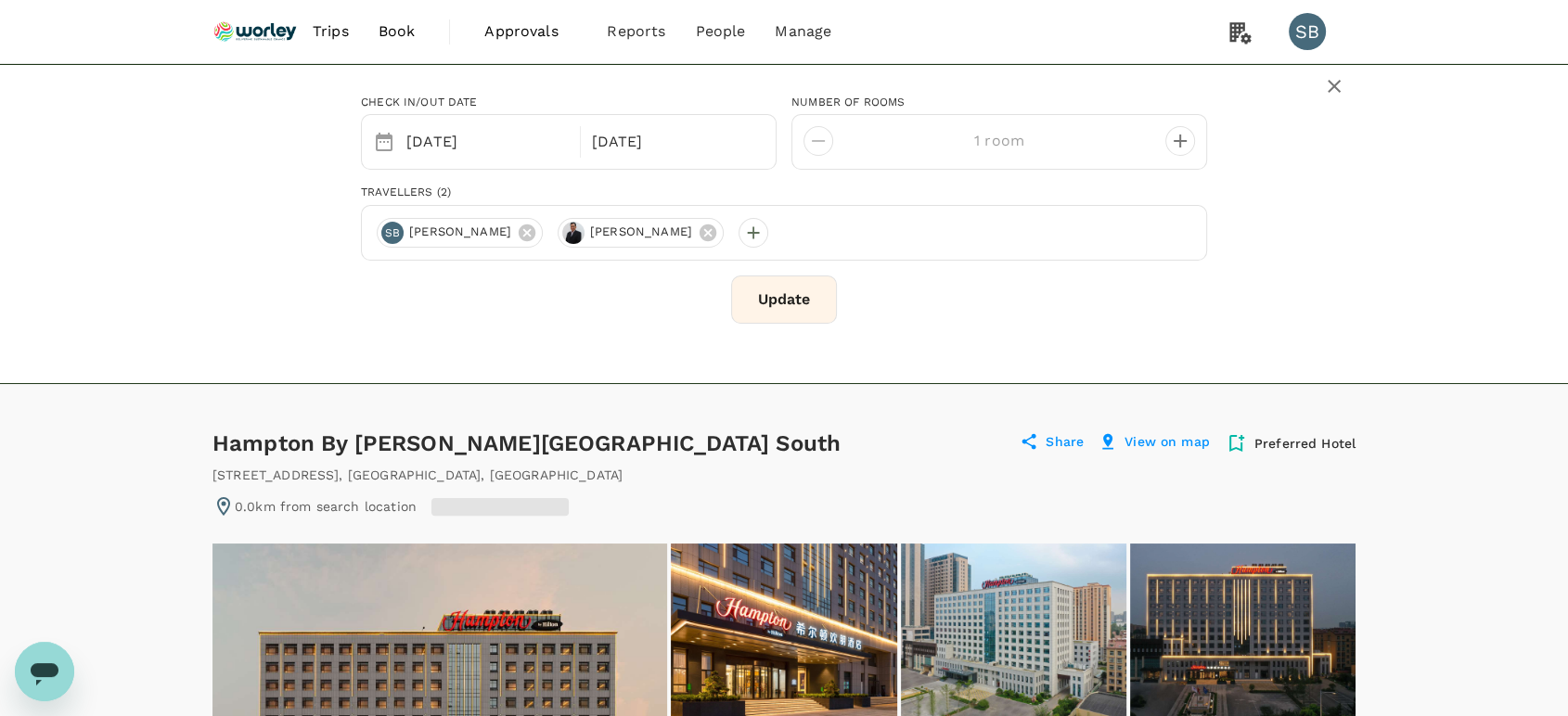
click at [1173, 138] on icon "decrease" at bounding box center [1179, 141] width 22 height 22
type input "2 rooms"
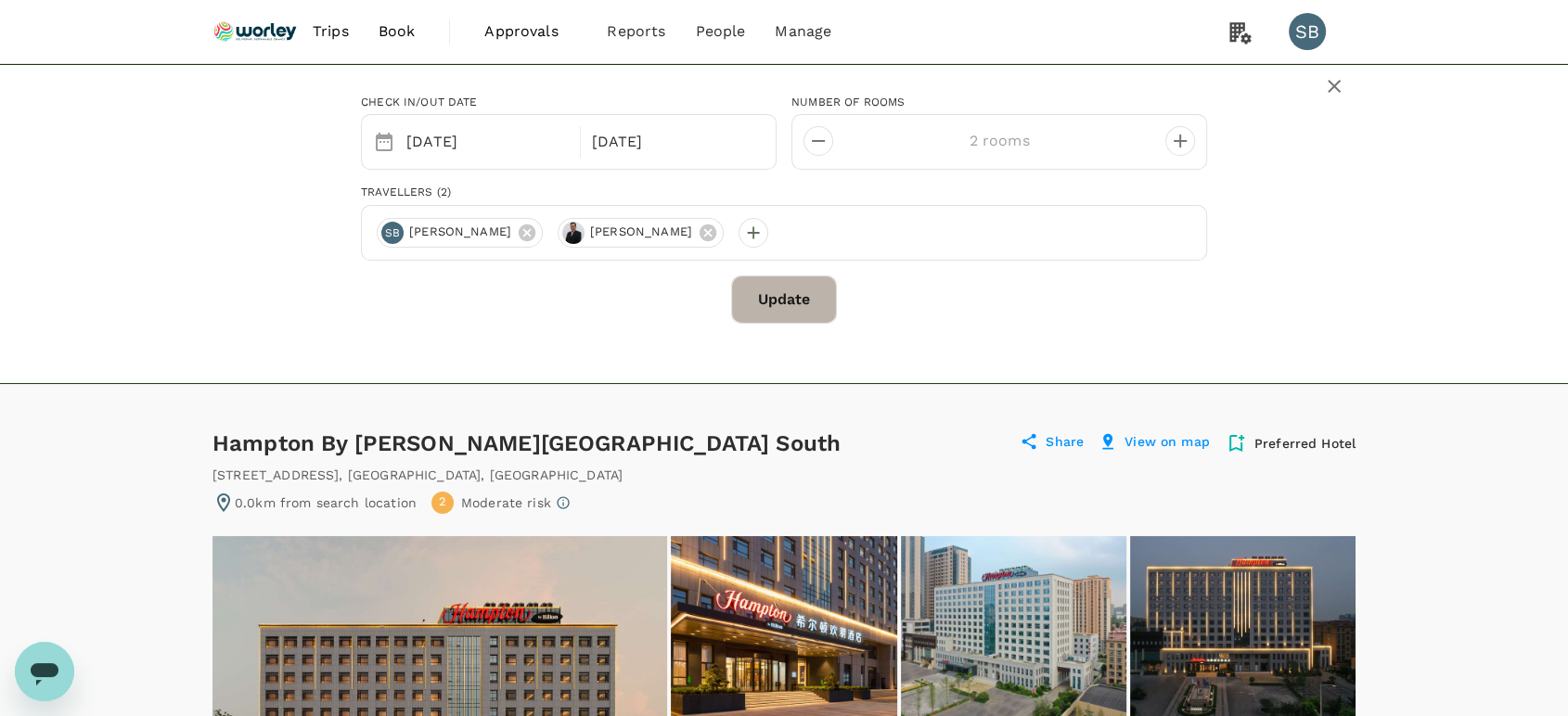
click at [779, 295] on button "Update" at bounding box center [784, 299] width 105 height 49
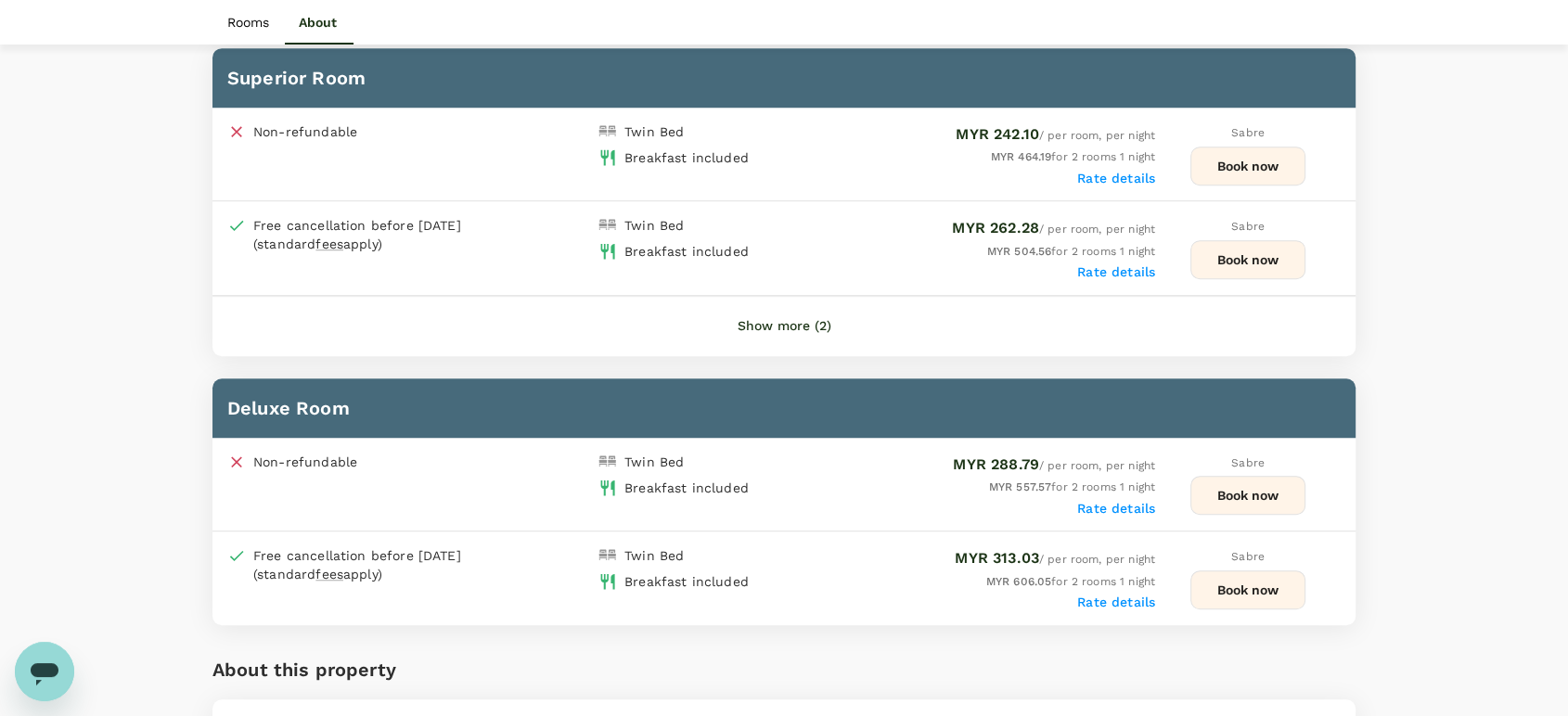
scroll to position [1133, 0]
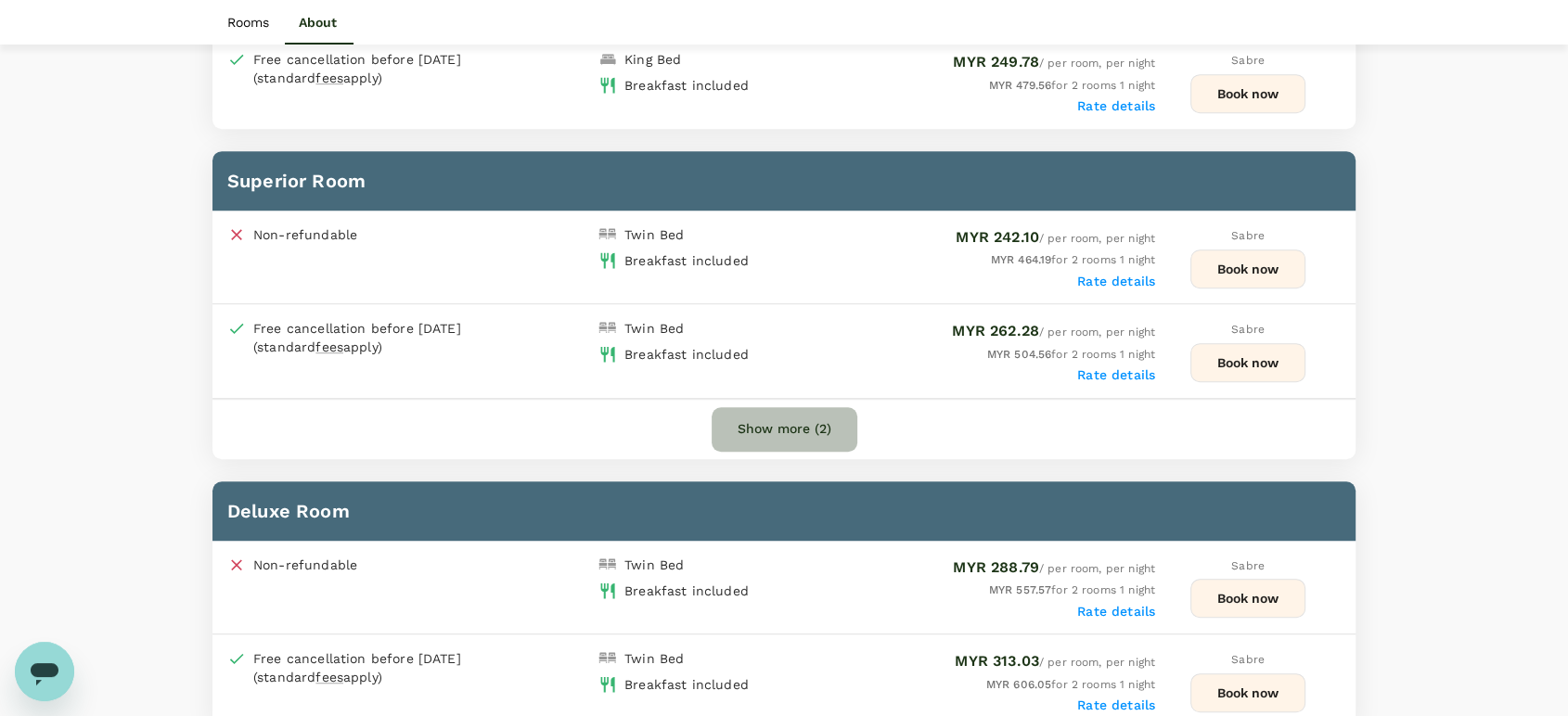
click at [793, 448] on button "Show more (2)" at bounding box center [784, 429] width 146 height 45
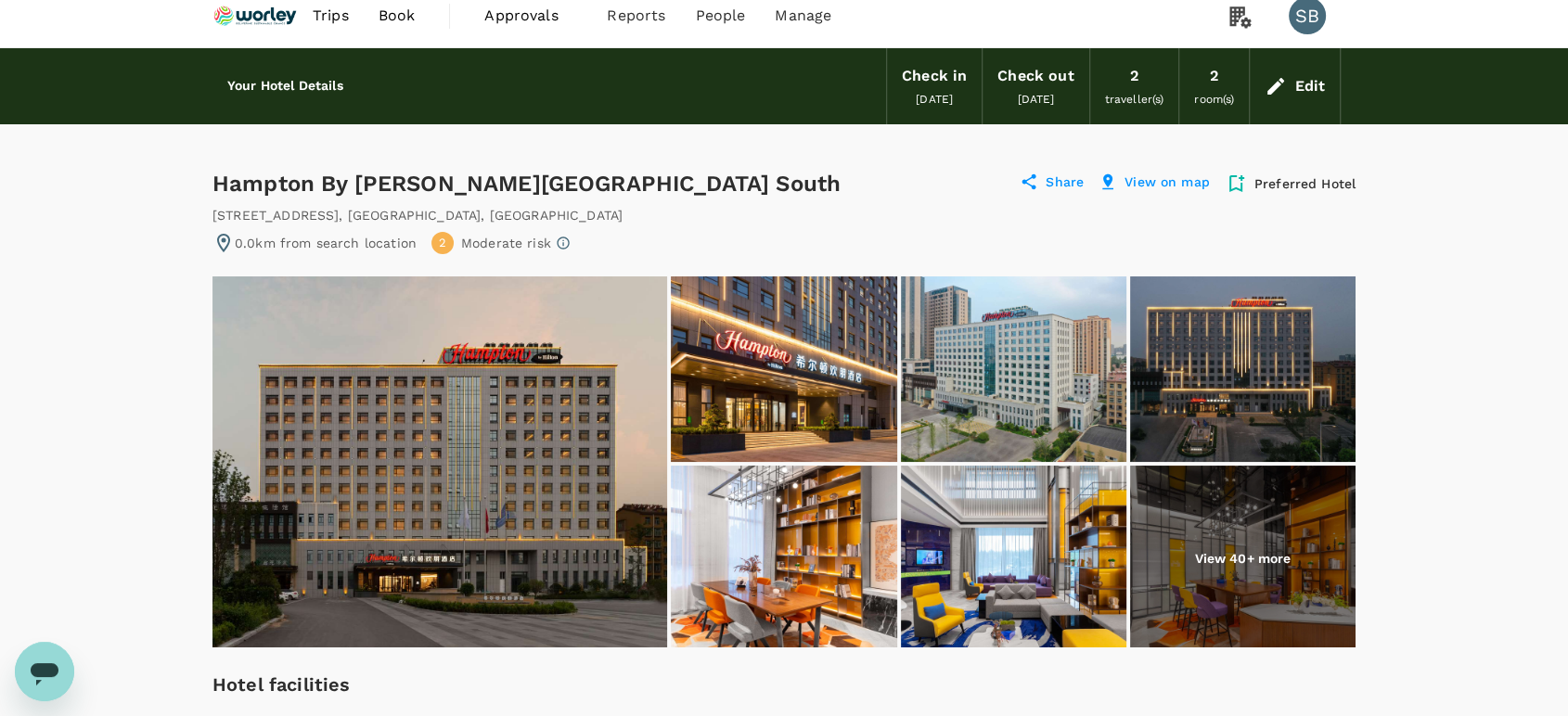
scroll to position [0, 0]
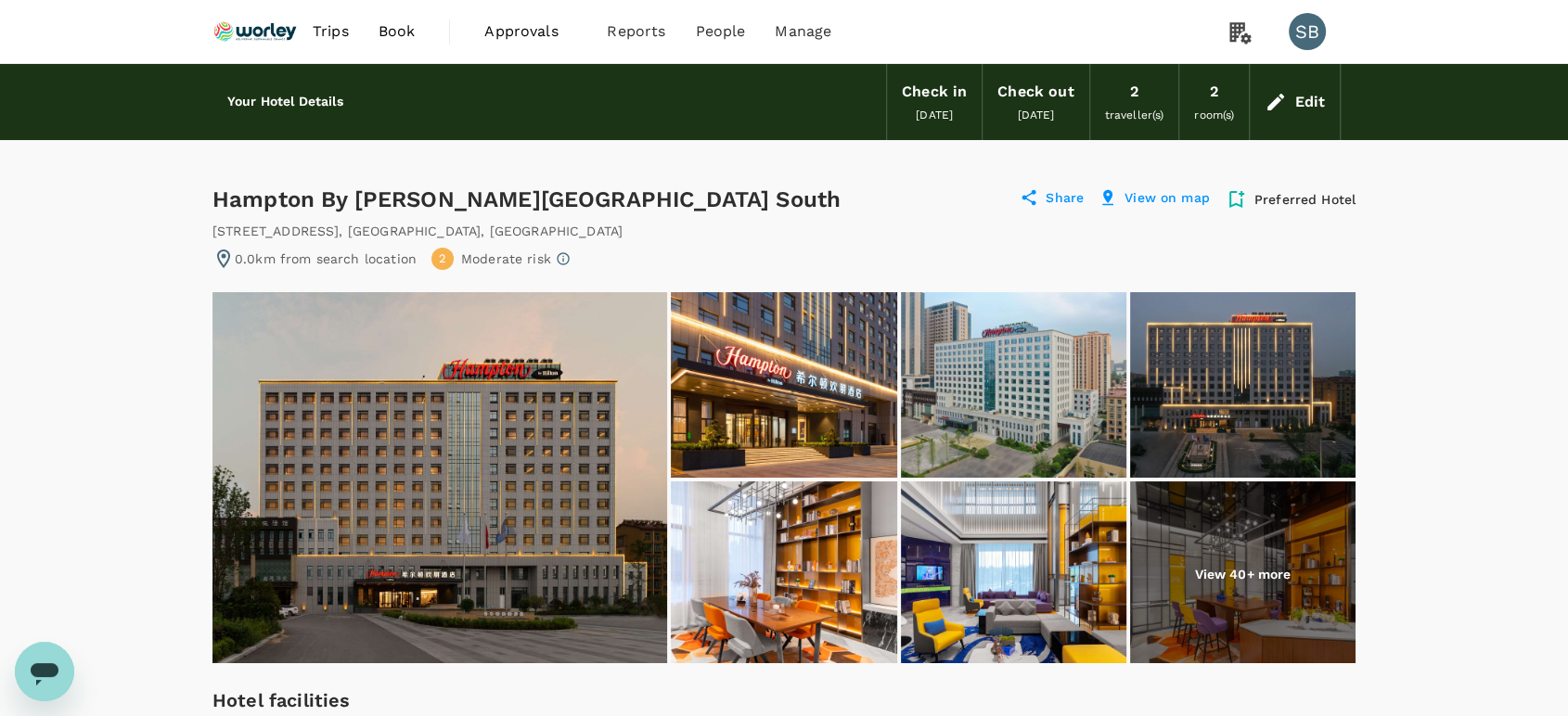
click at [1299, 102] on div "Edit" at bounding box center [1309, 102] width 31 height 26
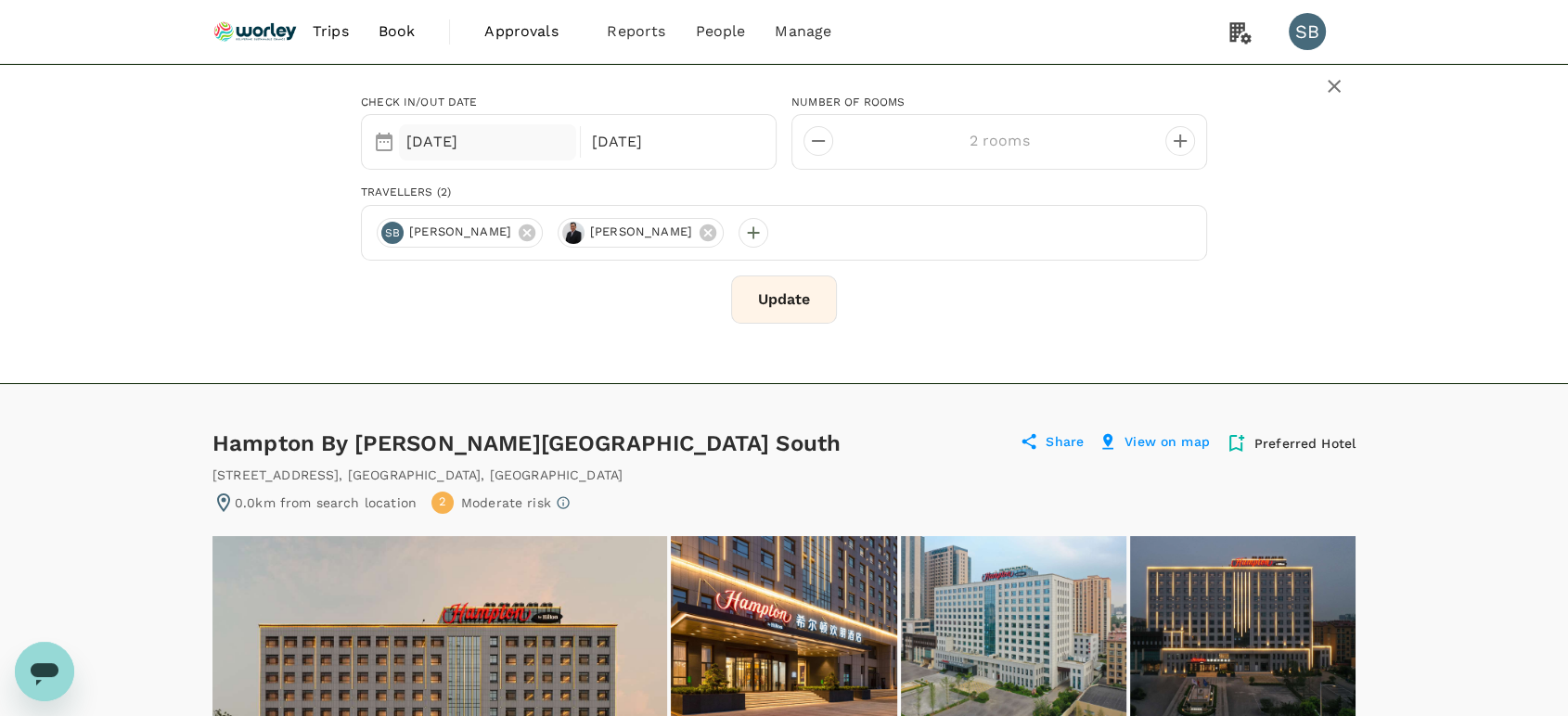
click at [417, 147] on div "25 Sep" at bounding box center [487, 142] width 177 height 36
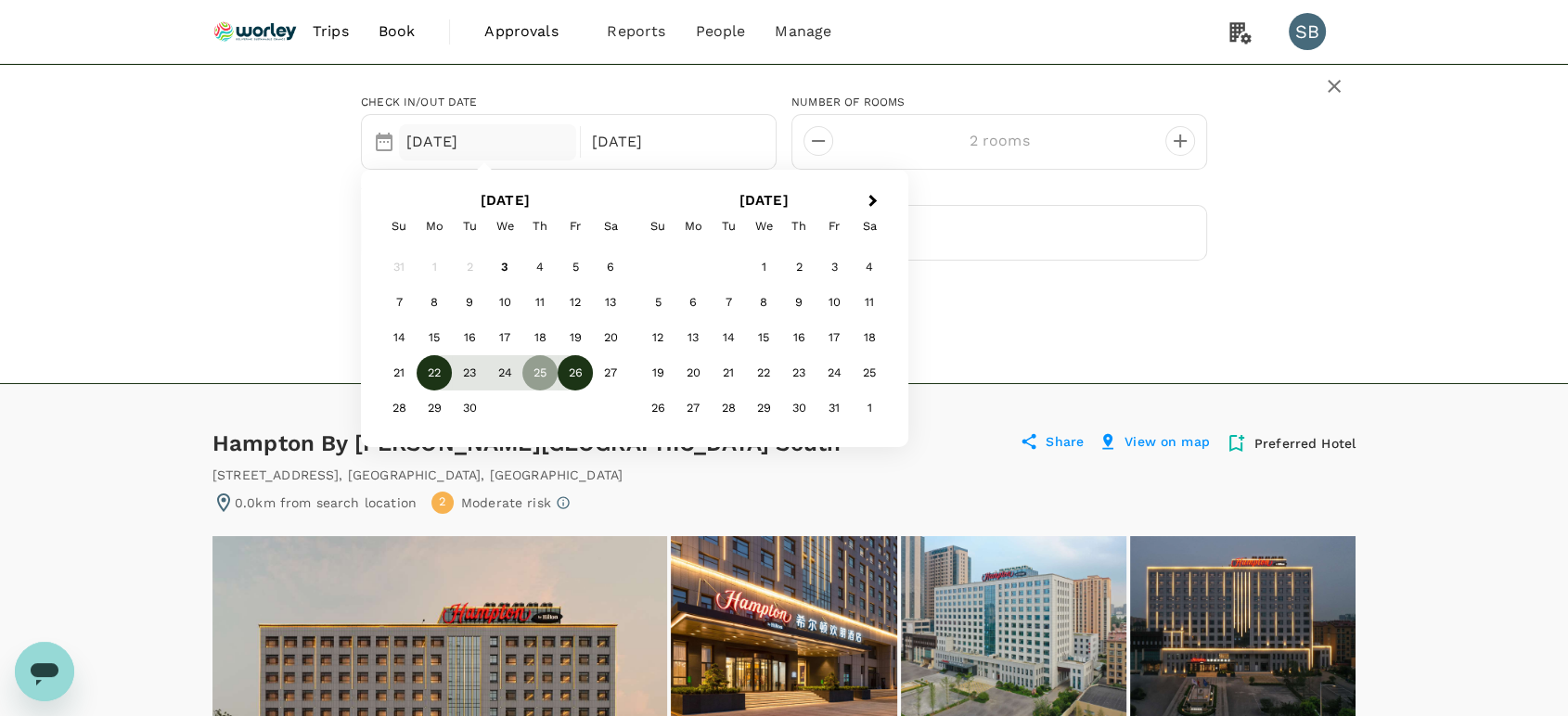
click at [429, 381] on div "22" at bounding box center [433, 372] width 35 height 35
click at [466, 373] on div "23" at bounding box center [469, 372] width 35 height 35
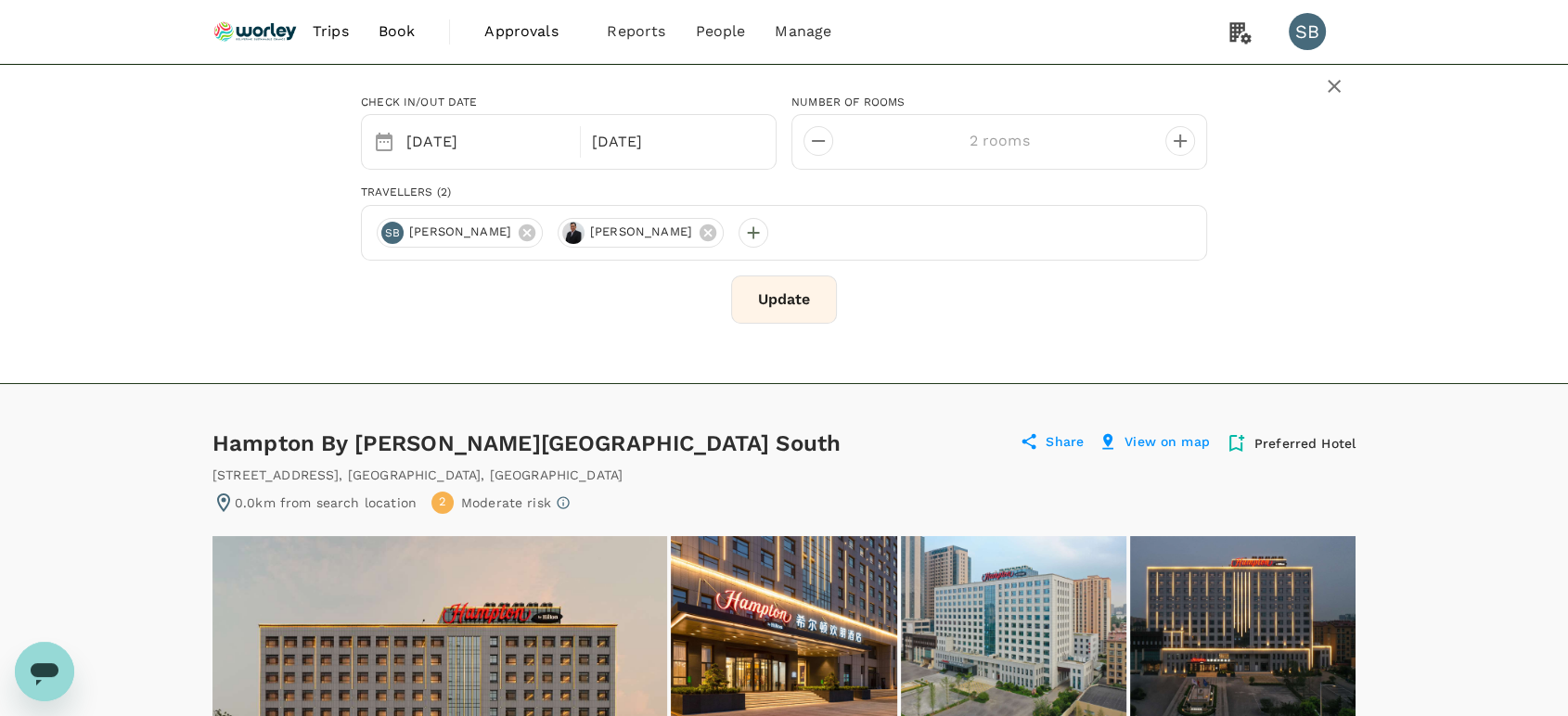
click at [786, 300] on button "Update" at bounding box center [784, 299] width 105 height 49
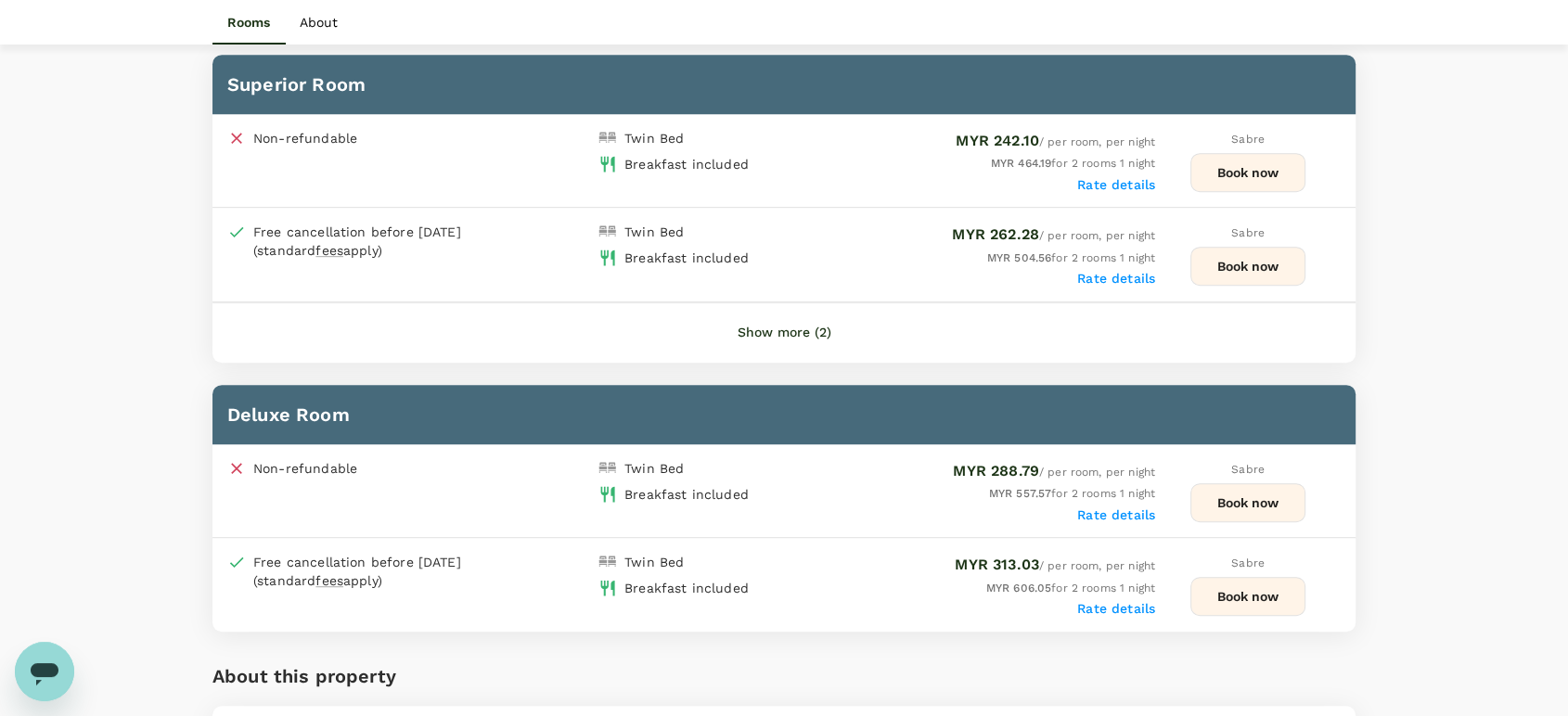
scroll to position [928, 0]
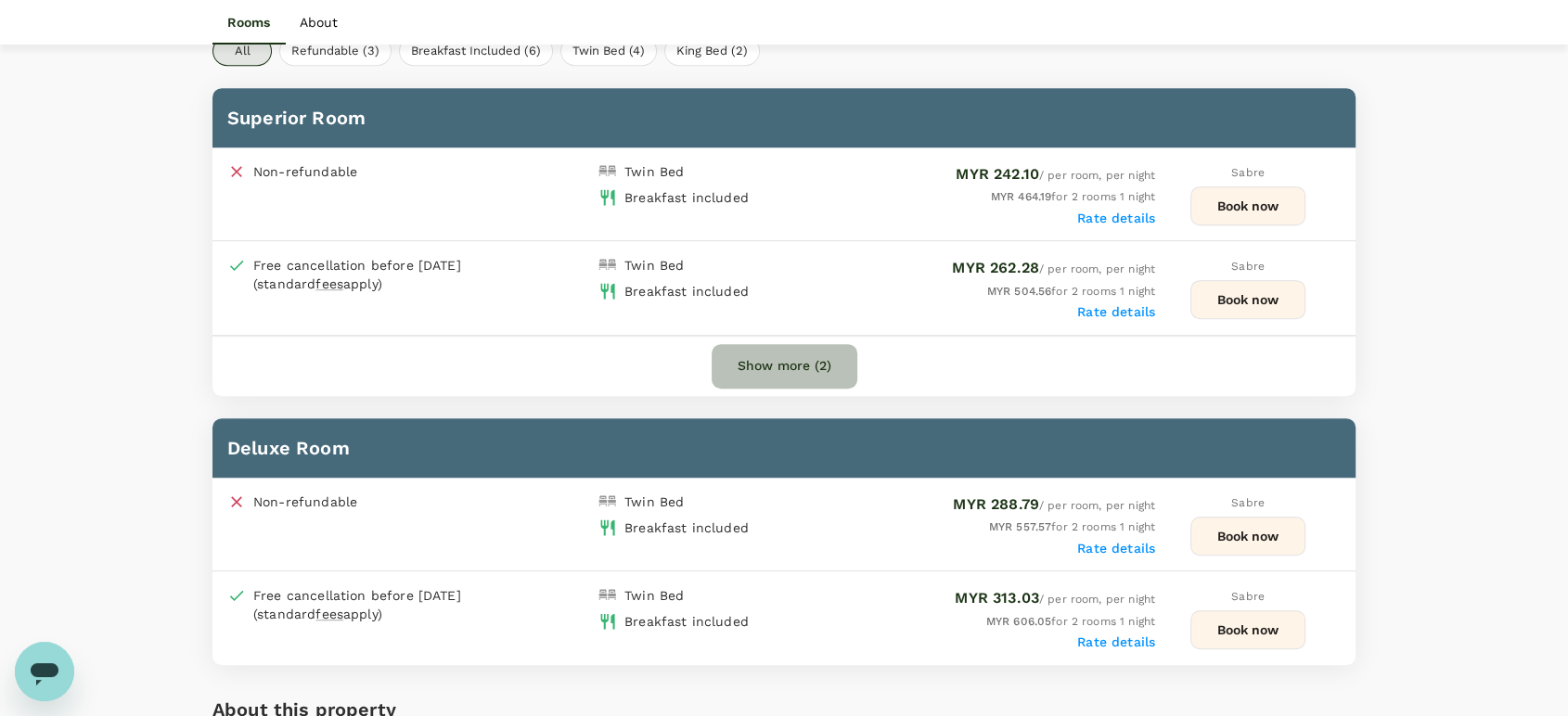
click at [802, 388] on button "Show more (2)" at bounding box center [784, 365] width 146 height 45
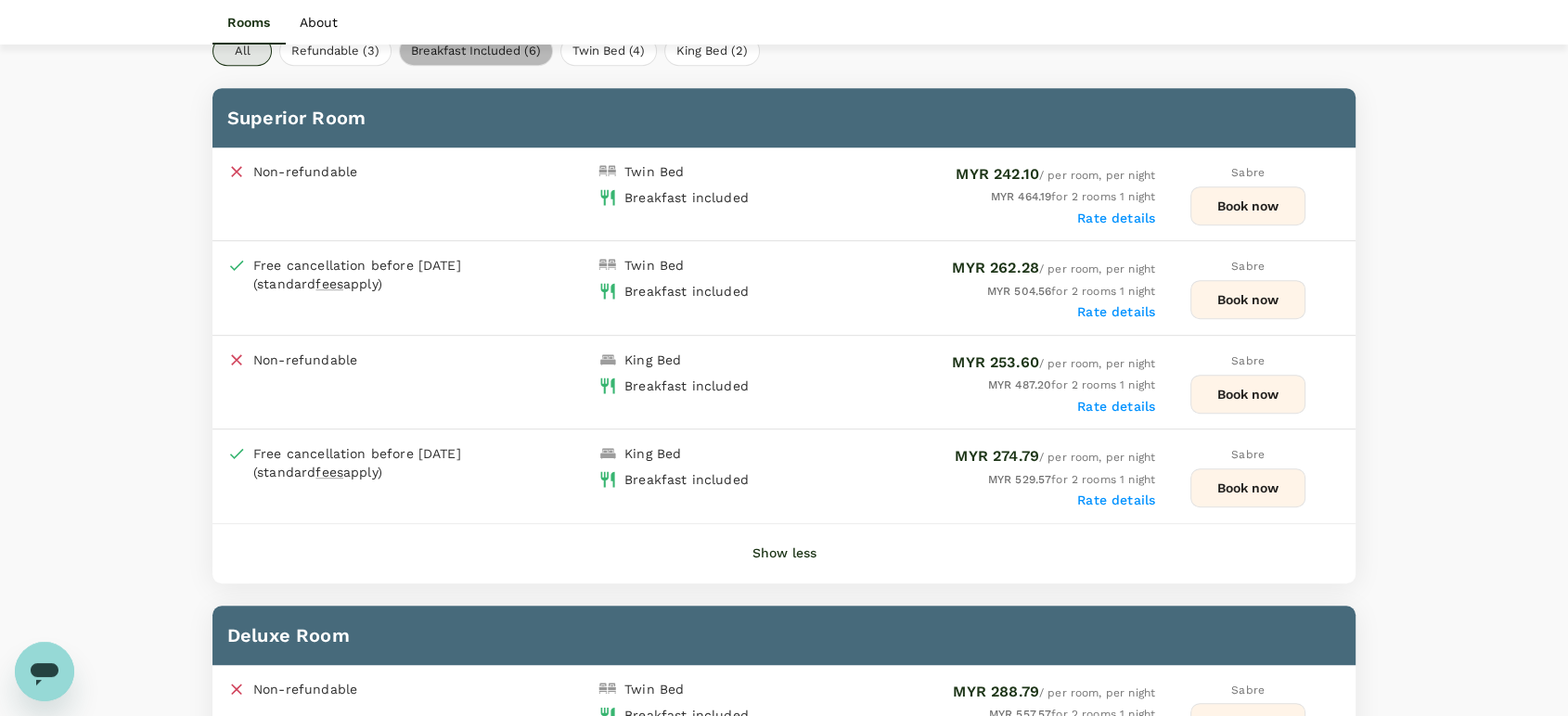
click at [473, 66] on button "Breakfast Included (6)" at bounding box center [475, 51] width 154 height 30
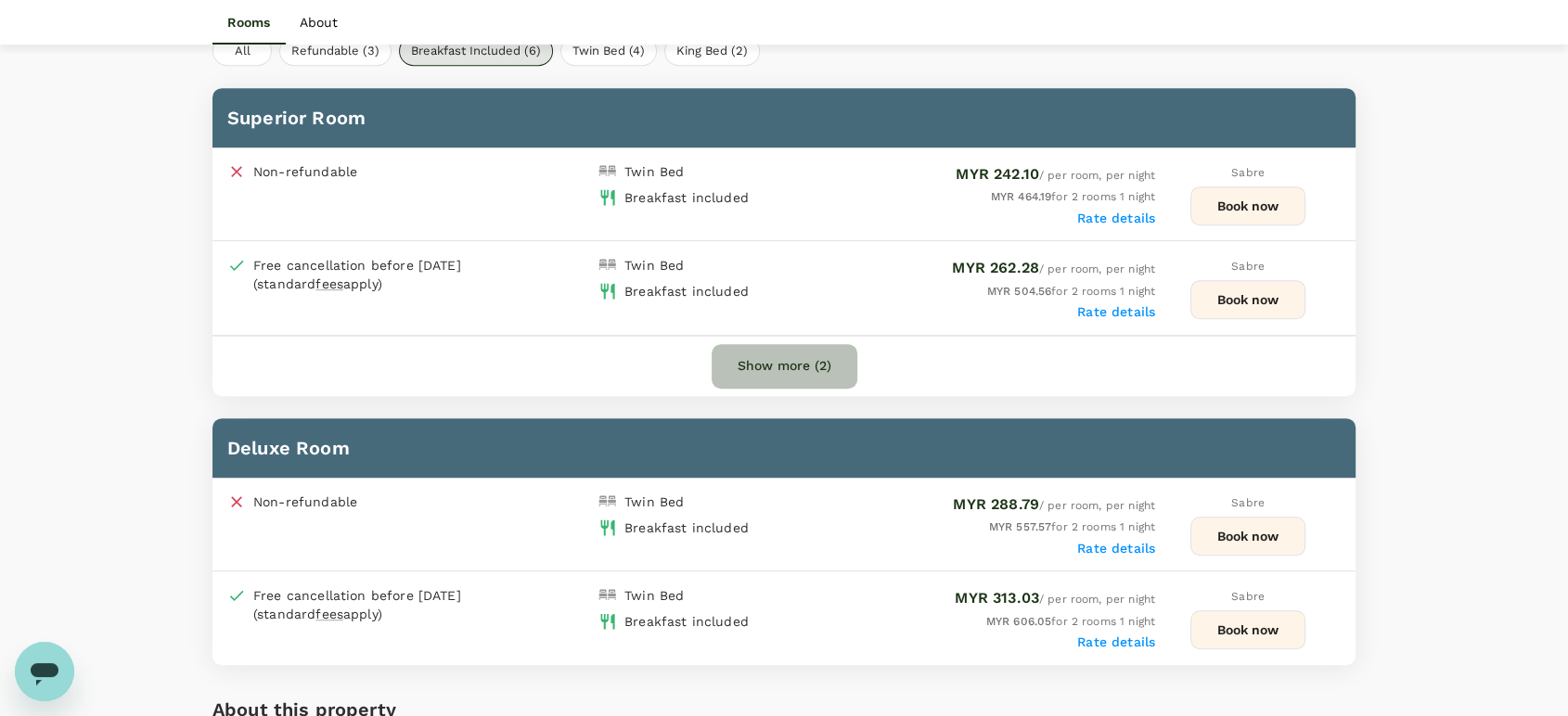
click at [802, 386] on button "Show more (2)" at bounding box center [784, 365] width 146 height 45
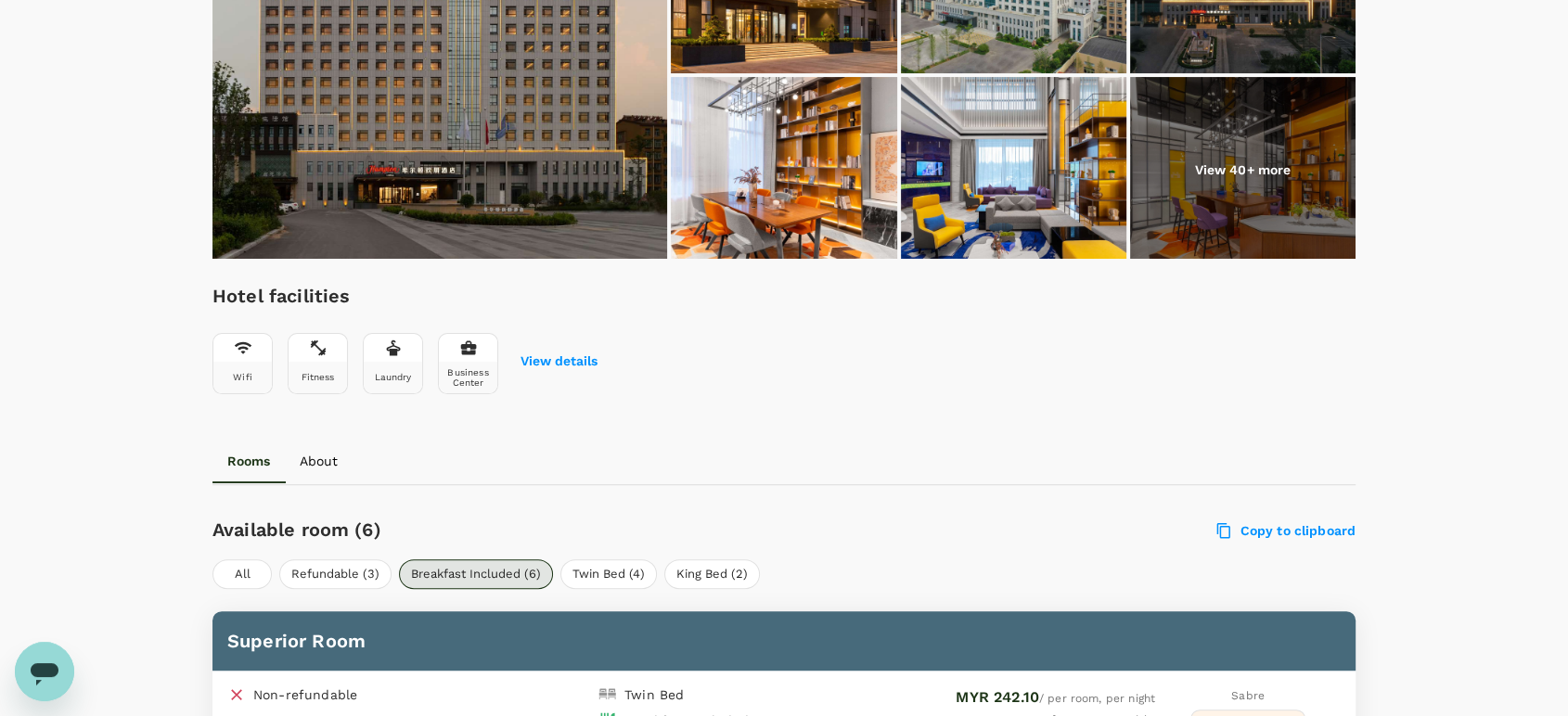
scroll to position [0, 0]
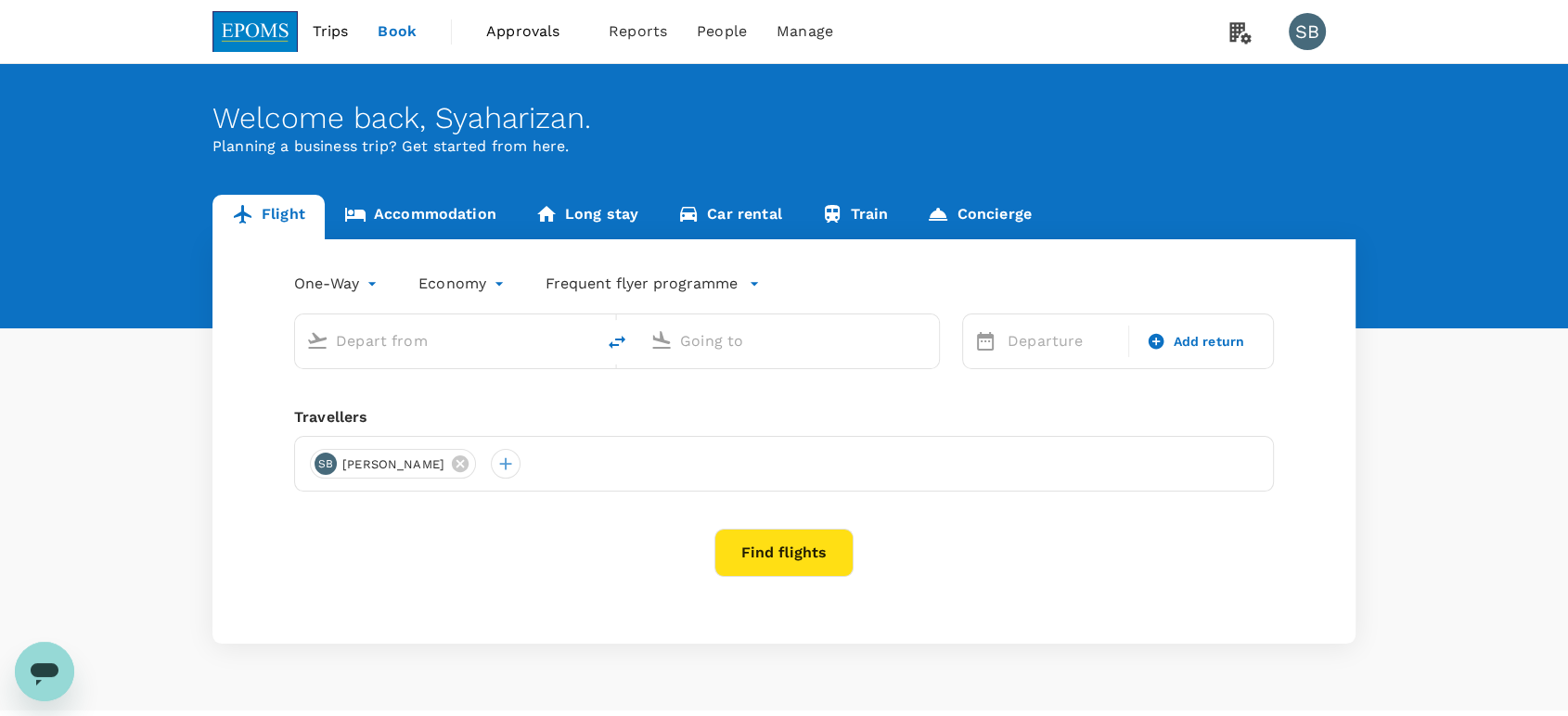
type input "Sultan [PERSON_NAME] (JHB)"
type input "Miri Intl (MYY)"
type input "Sultan [PERSON_NAME] (JHB)"
type input "Miri Intl (MYY)"
